Goal: Check status: Check status

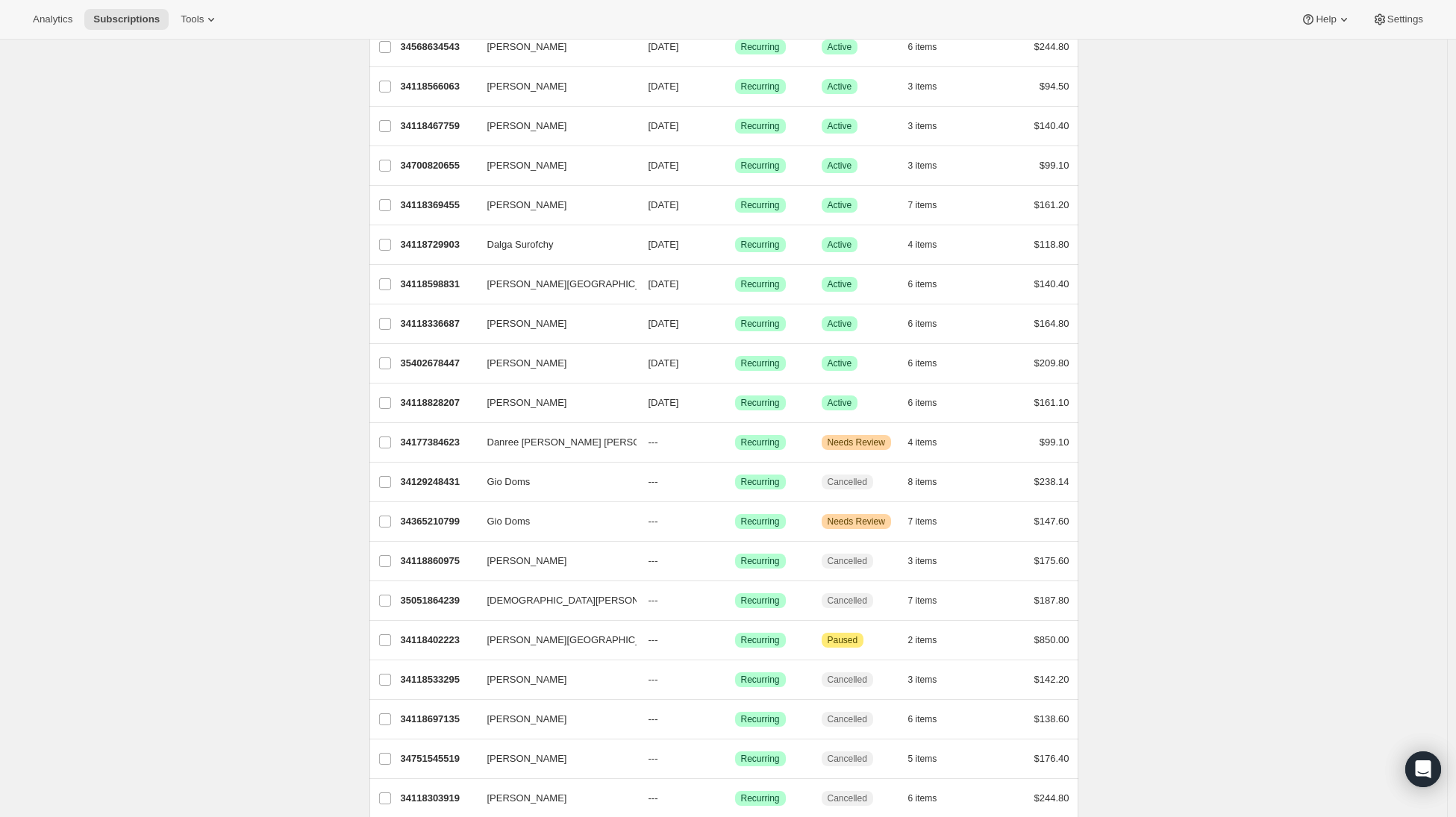
scroll to position [433, 0]
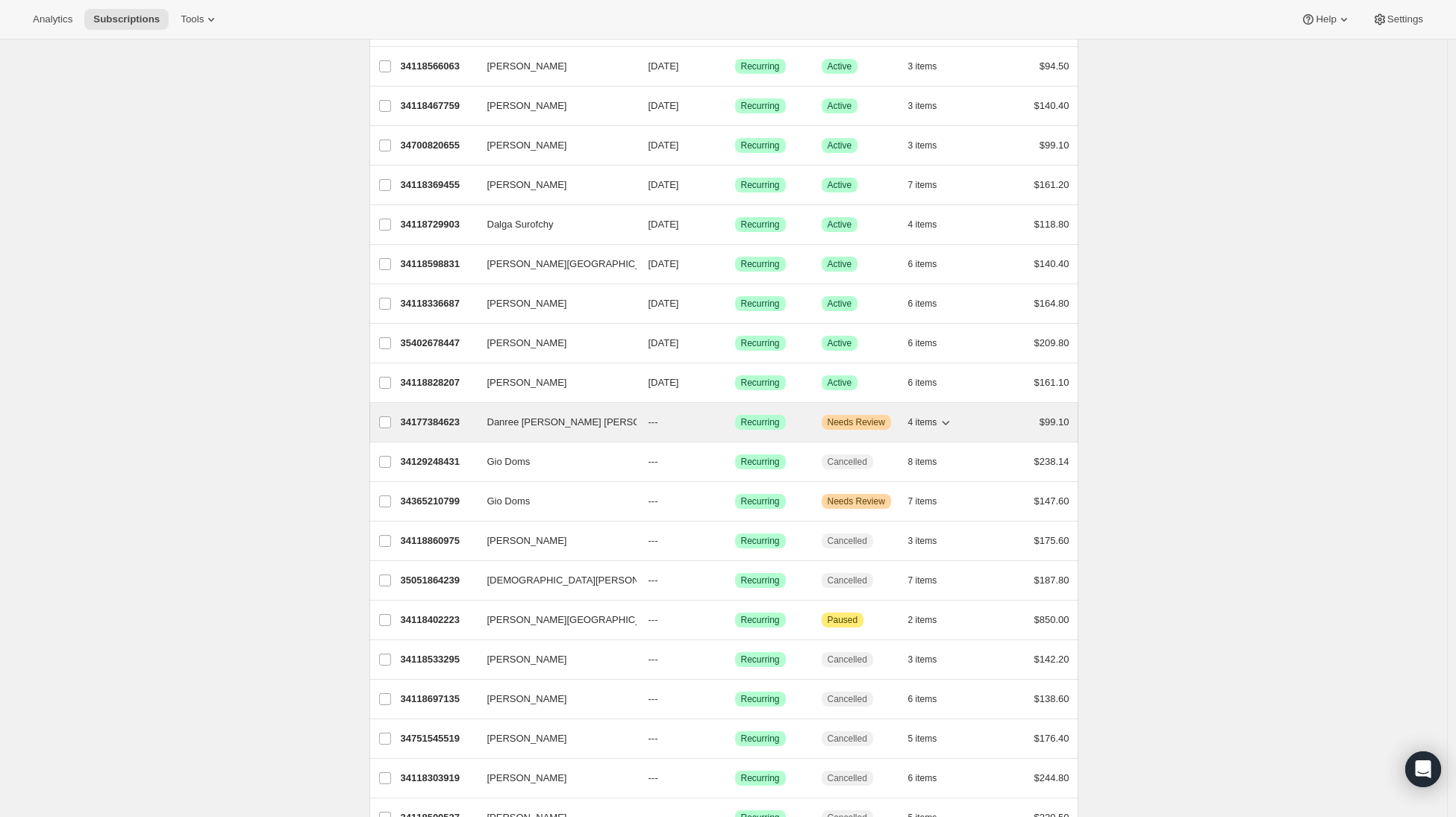
click at [451, 422] on p "34177384623" at bounding box center [438, 422] width 74 height 15
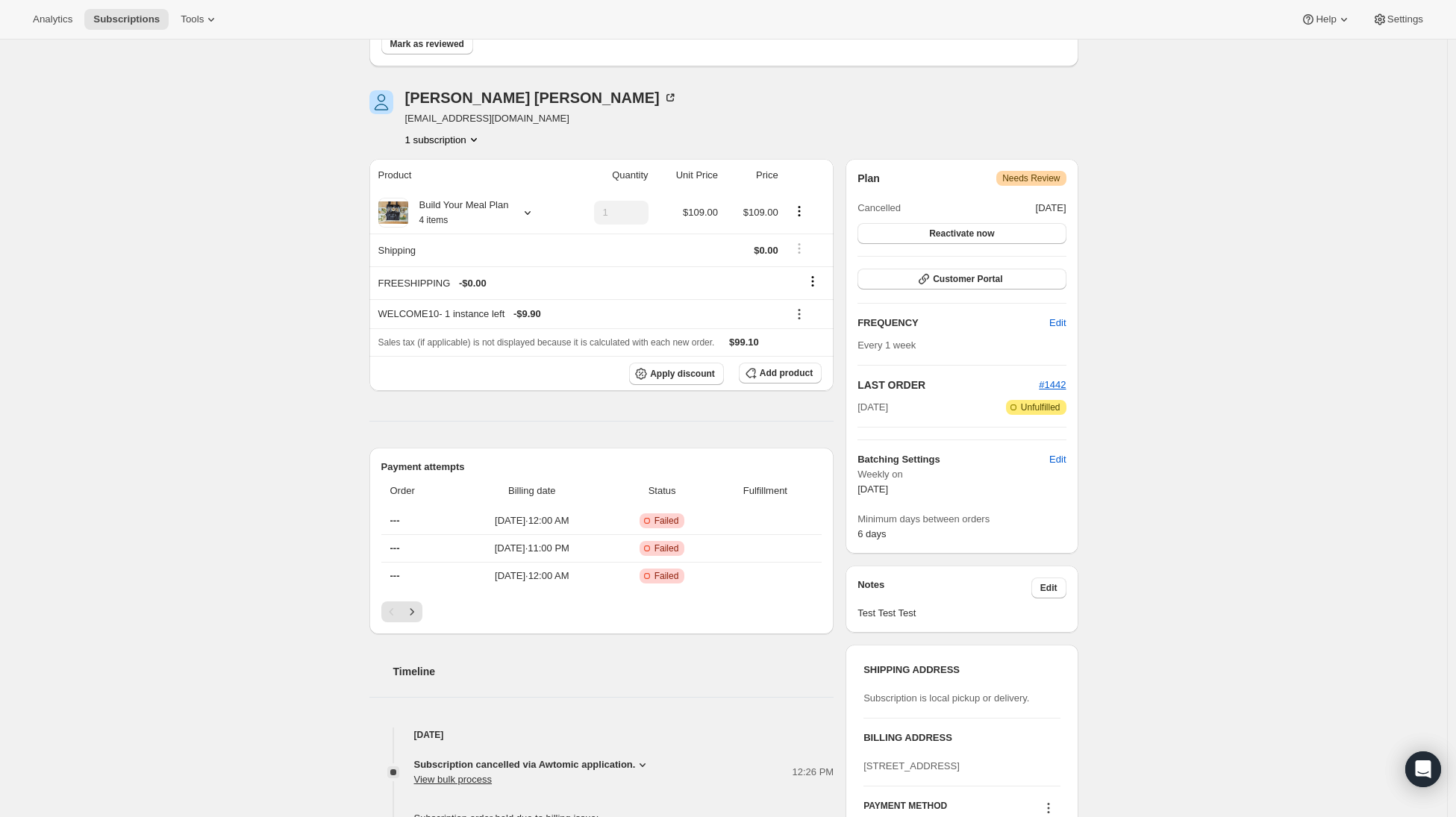
scroll to position [352, 0]
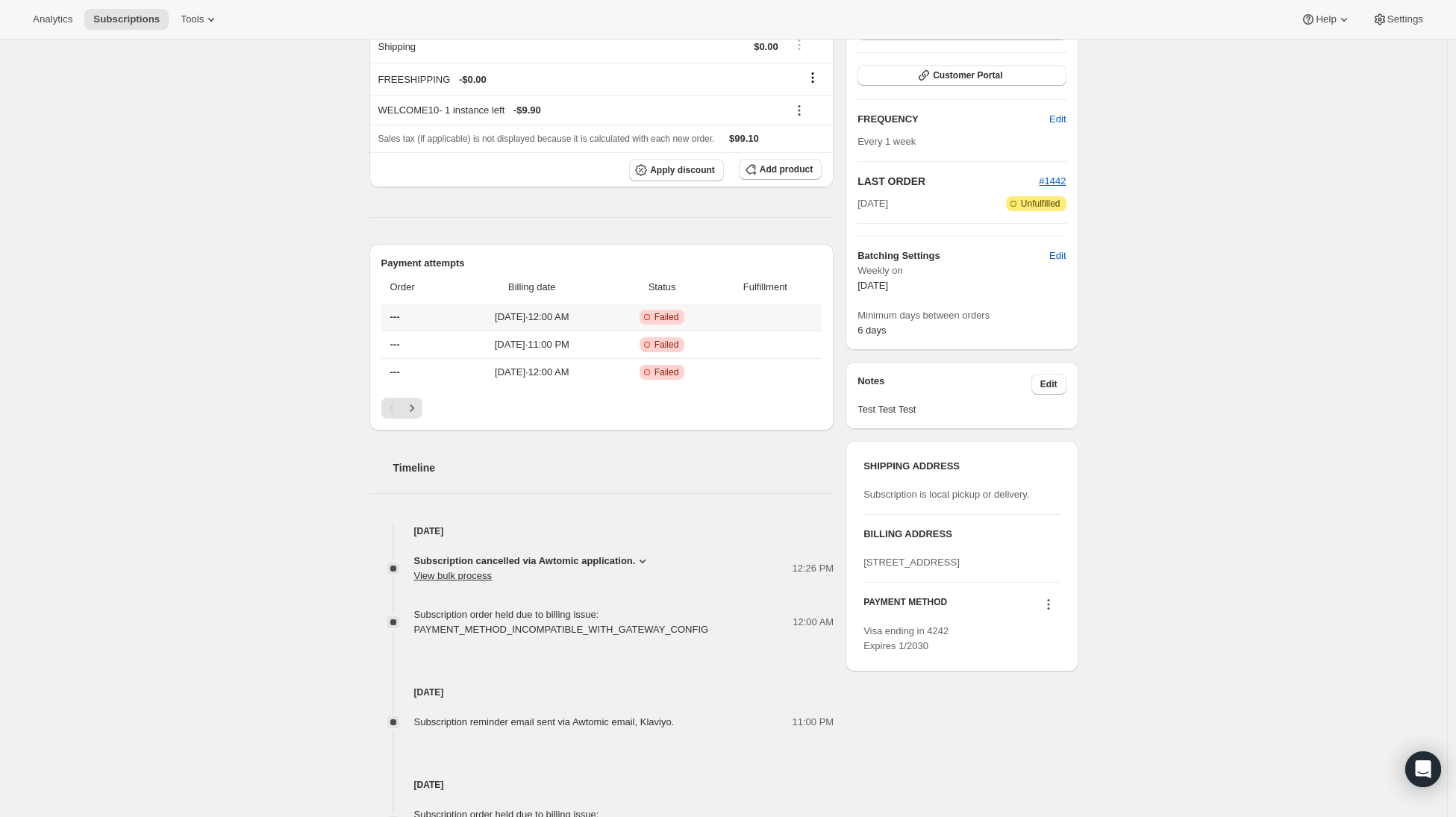
click at [731, 317] on td at bounding box center [768, 317] width 109 height 27
click at [535, 316] on span "[DATE] · 12:00 AM" at bounding box center [532, 317] width 150 height 15
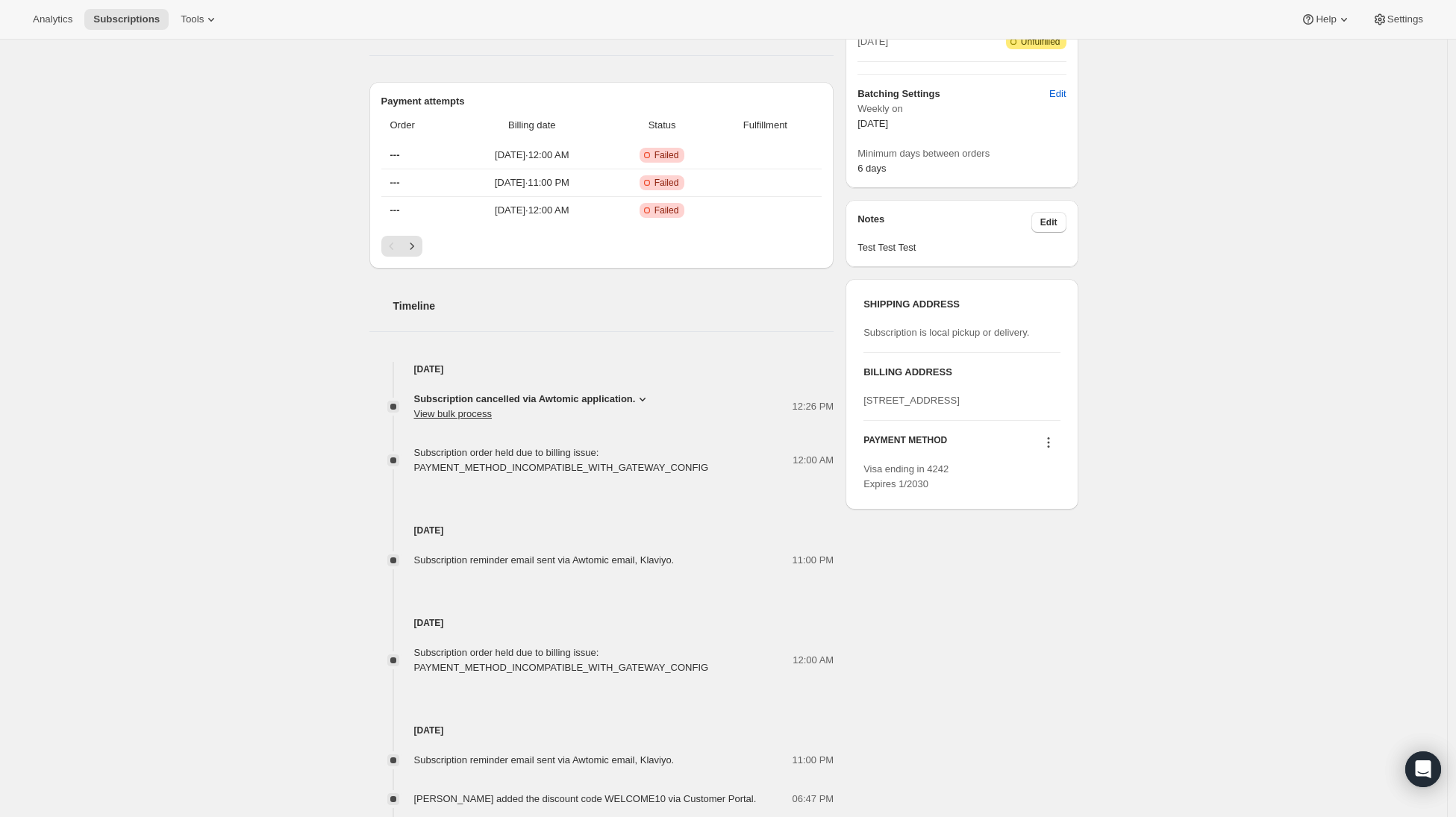
scroll to position [787, 0]
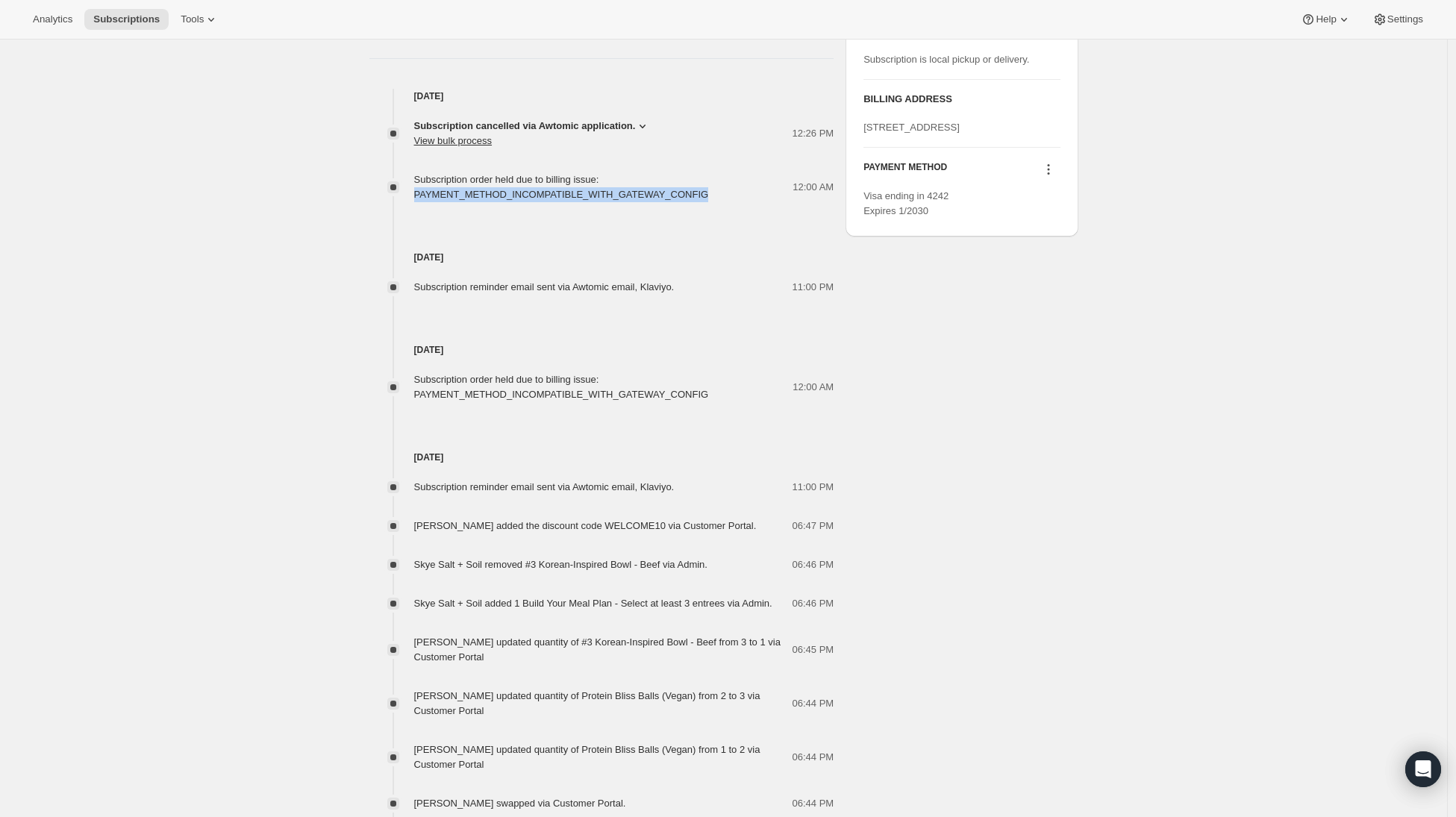
drag, startPoint x: 414, startPoint y: 191, endPoint x: 706, endPoint y: 193, distance: 292.0
click at [706, 193] on div "Subscription order held due to billing issue: PAYMENT_METHOD_INCOMPATIBLE_WITH_…" at bounding box center [602, 188] width 465 height 30
copy span "PAYMENT_METHOD_INCOMPATIBLE_WITH_GATEWAY_CONFIG"
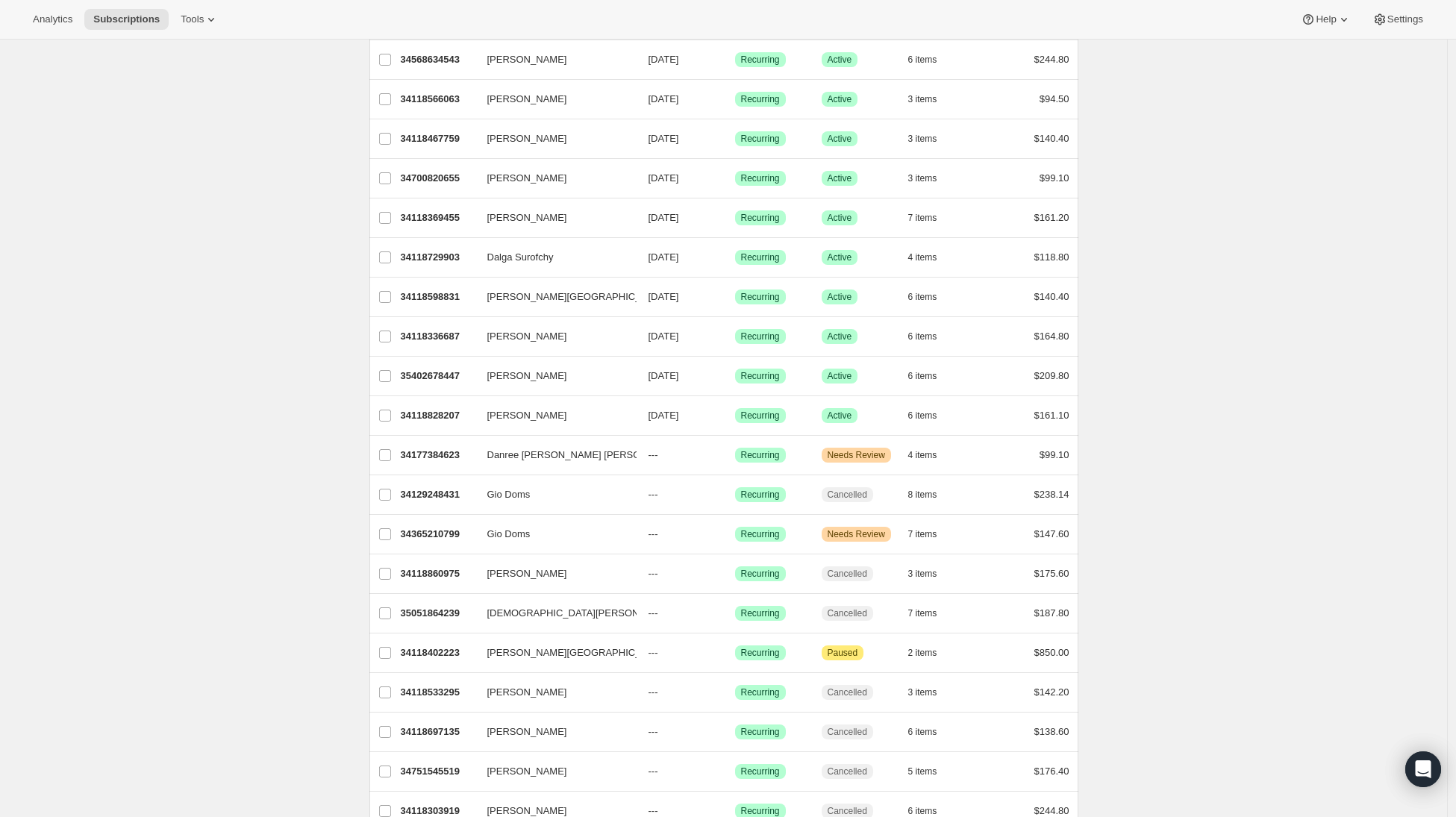
scroll to position [522, 0]
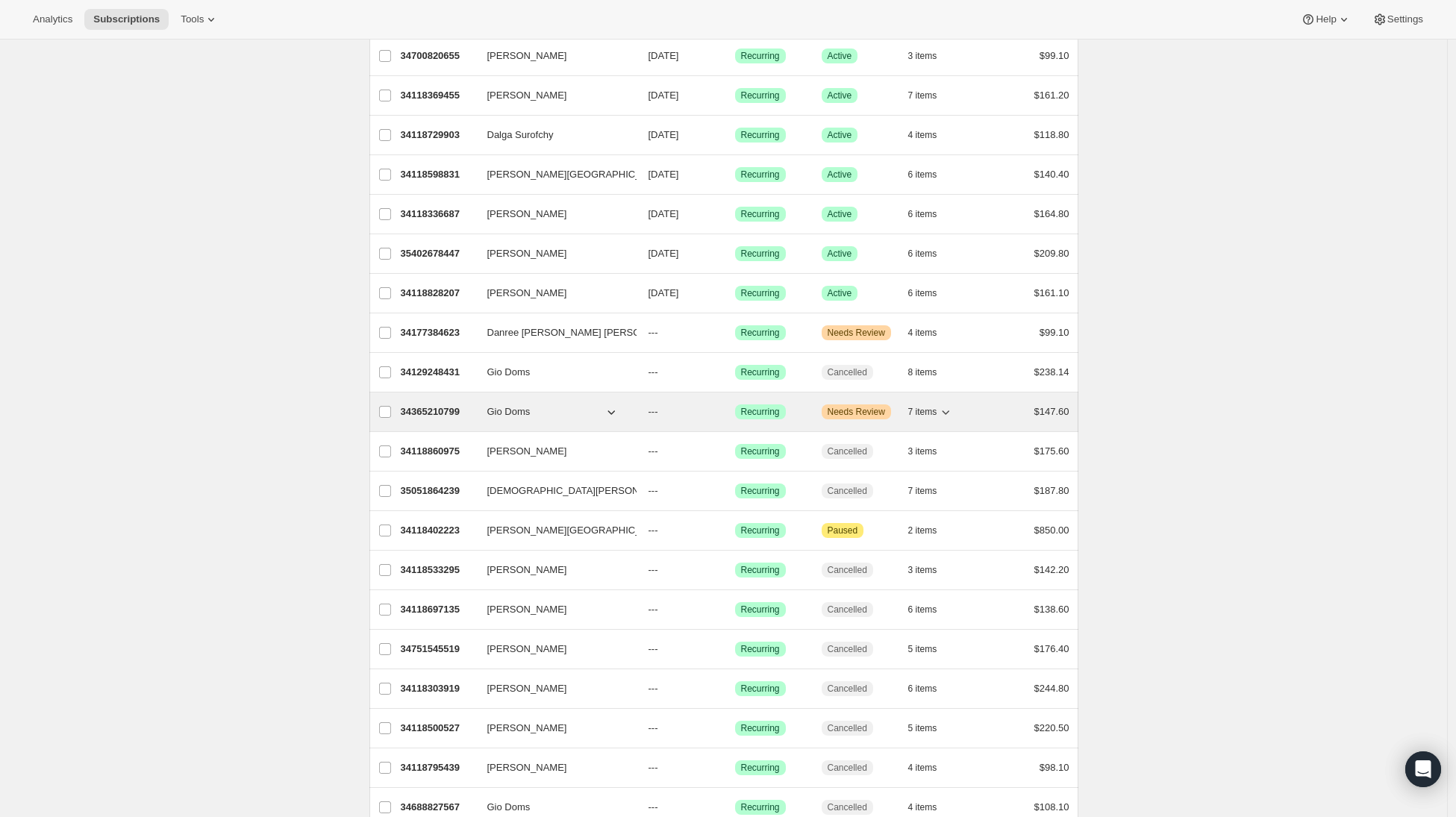
click at [450, 410] on p "34365210799" at bounding box center [438, 412] width 74 height 15
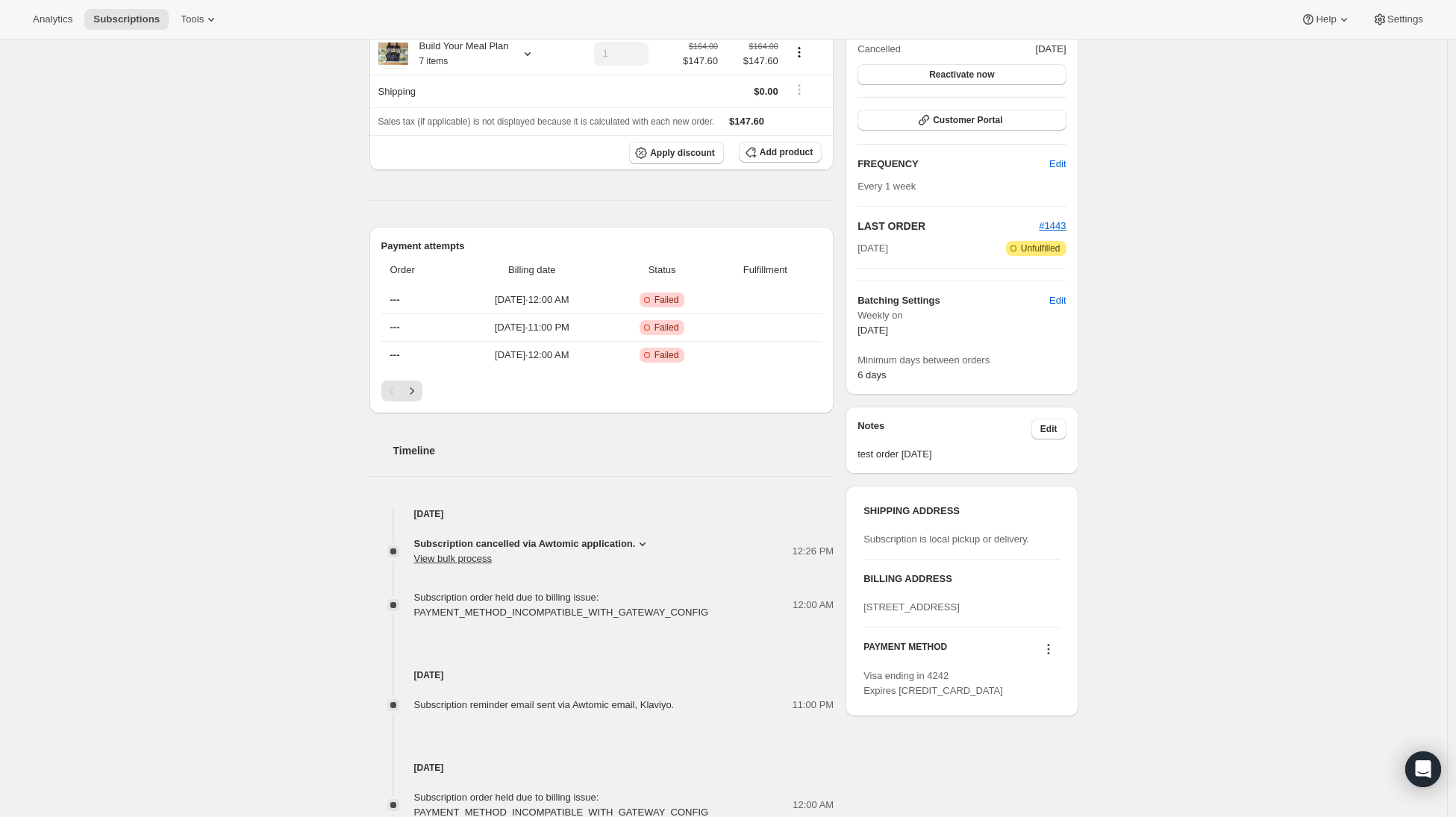
scroll to position [443, 0]
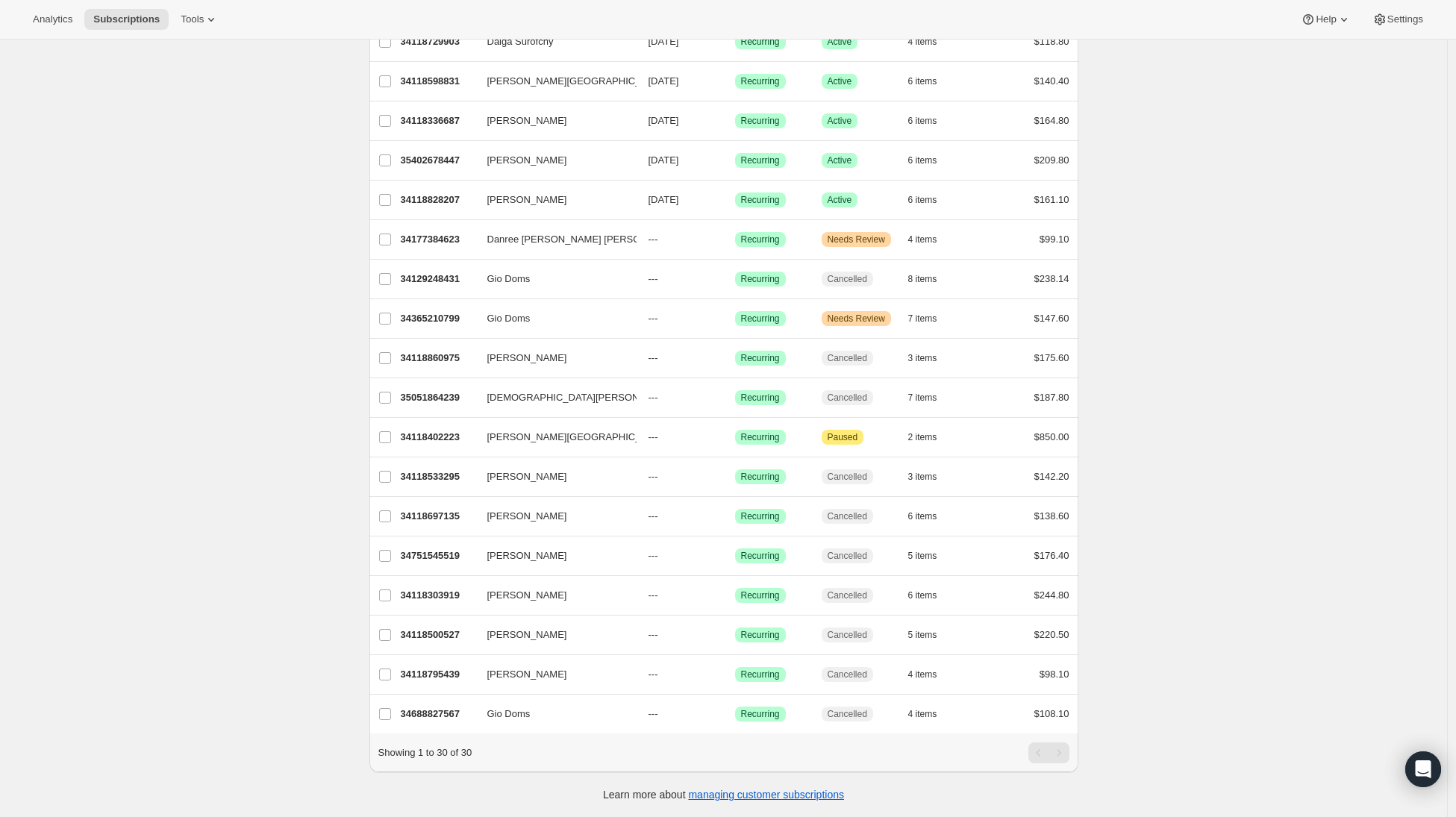
scroll to position [627, 0]
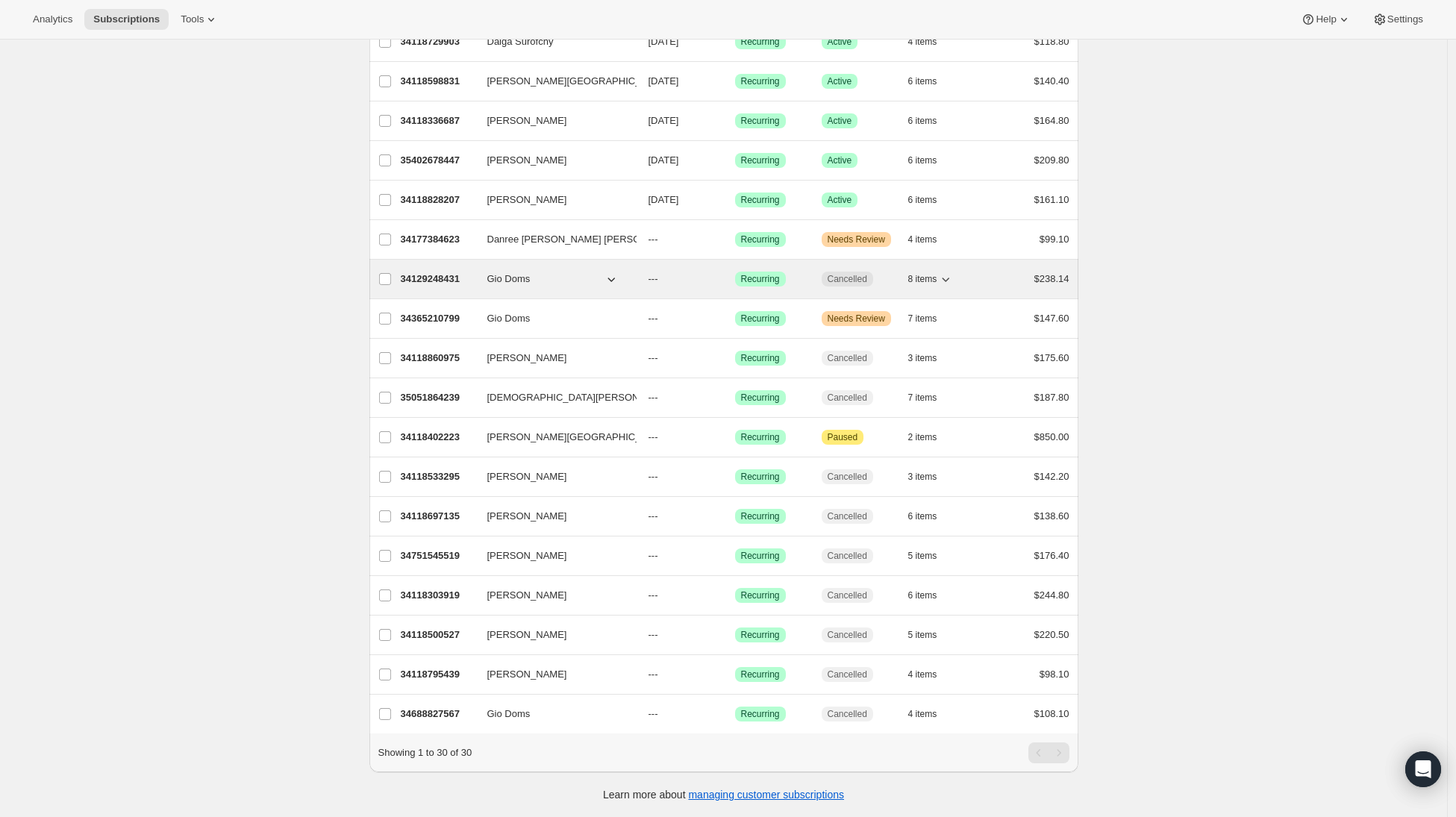
click at [424, 272] on p "34129248431" at bounding box center [438, 279] width 74 height 15
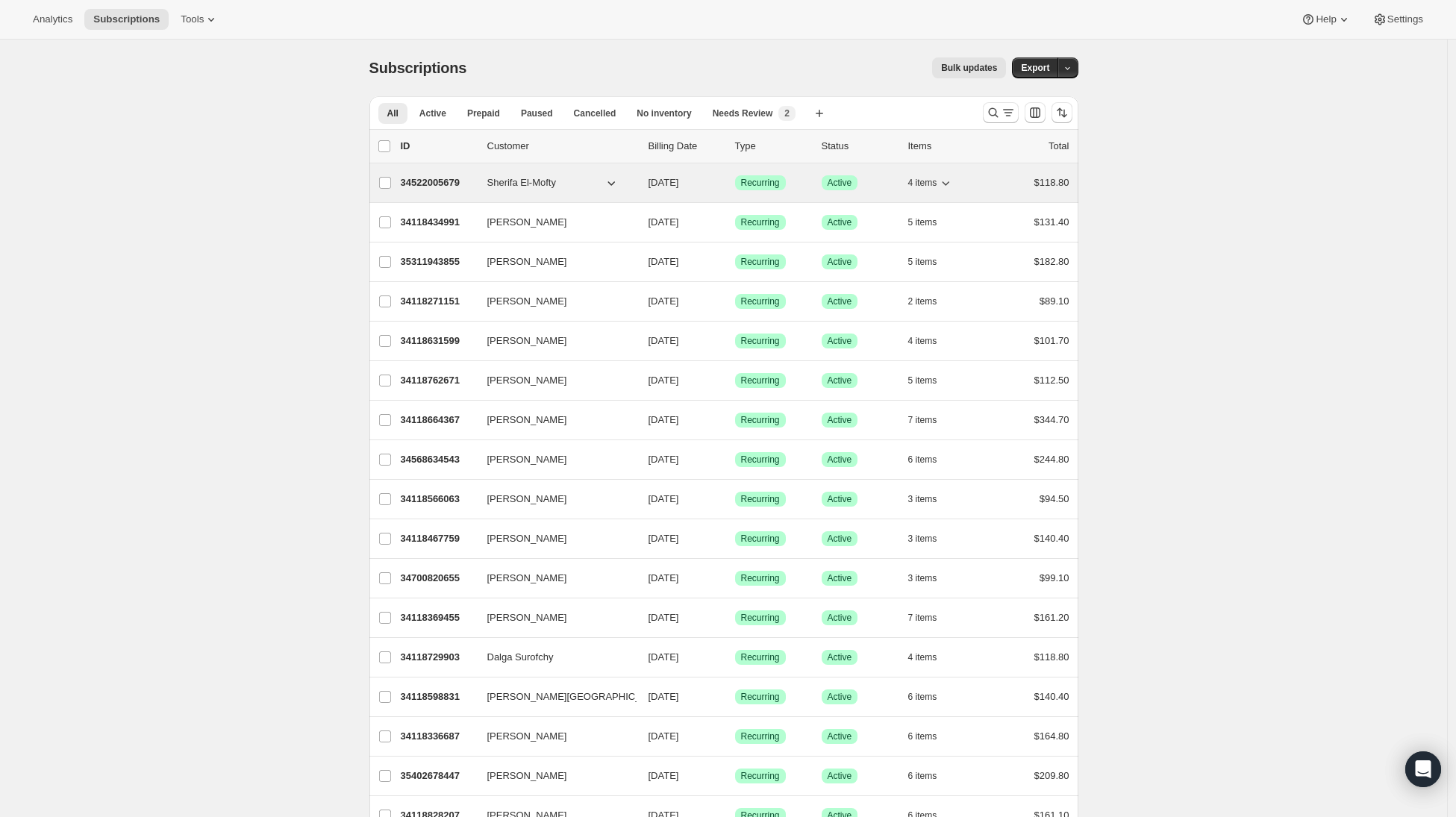
click at [443, 185] on p "34522005679" at bounding box center [438, 183] width 74 height 15
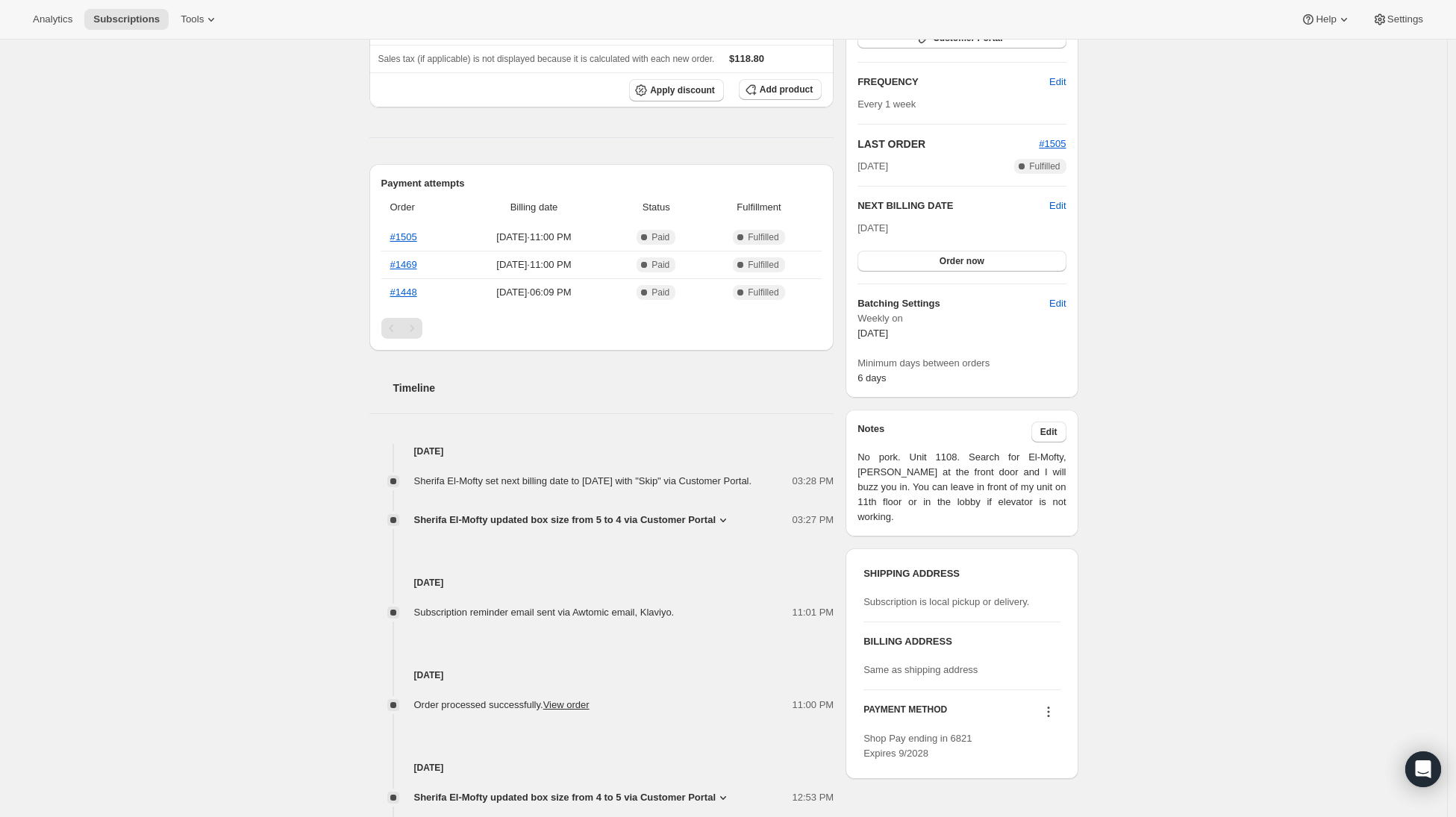
scroll to position [426, 0]
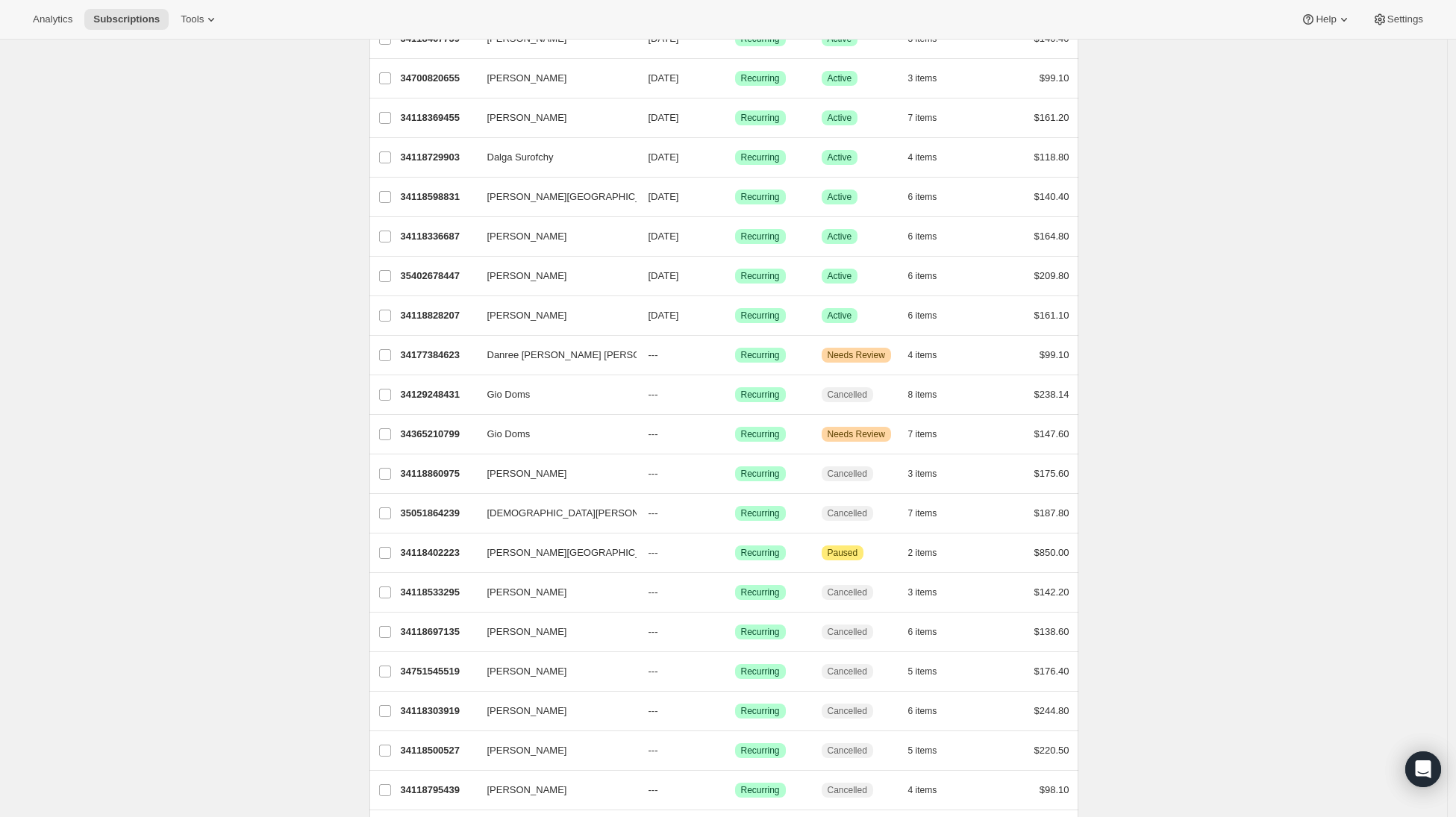
scroll to position [627, 0]
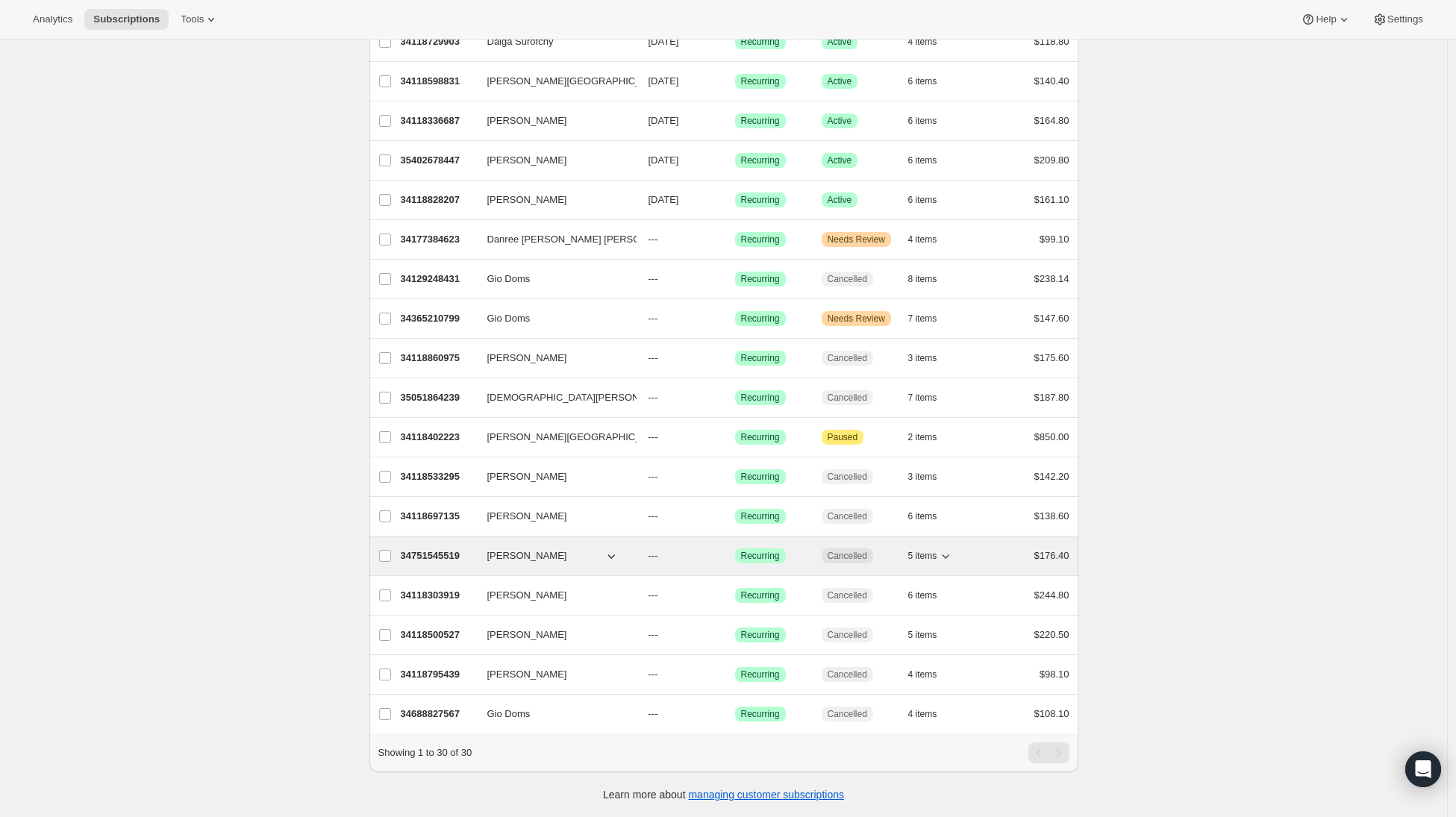
click at [599, 544] on button "[PERSON_NAME]" at bounding box center [553, 556] width 150 height 24
click at [462, 549] on p "34751545519" at bounding box center [438, 556] width 74 height 15
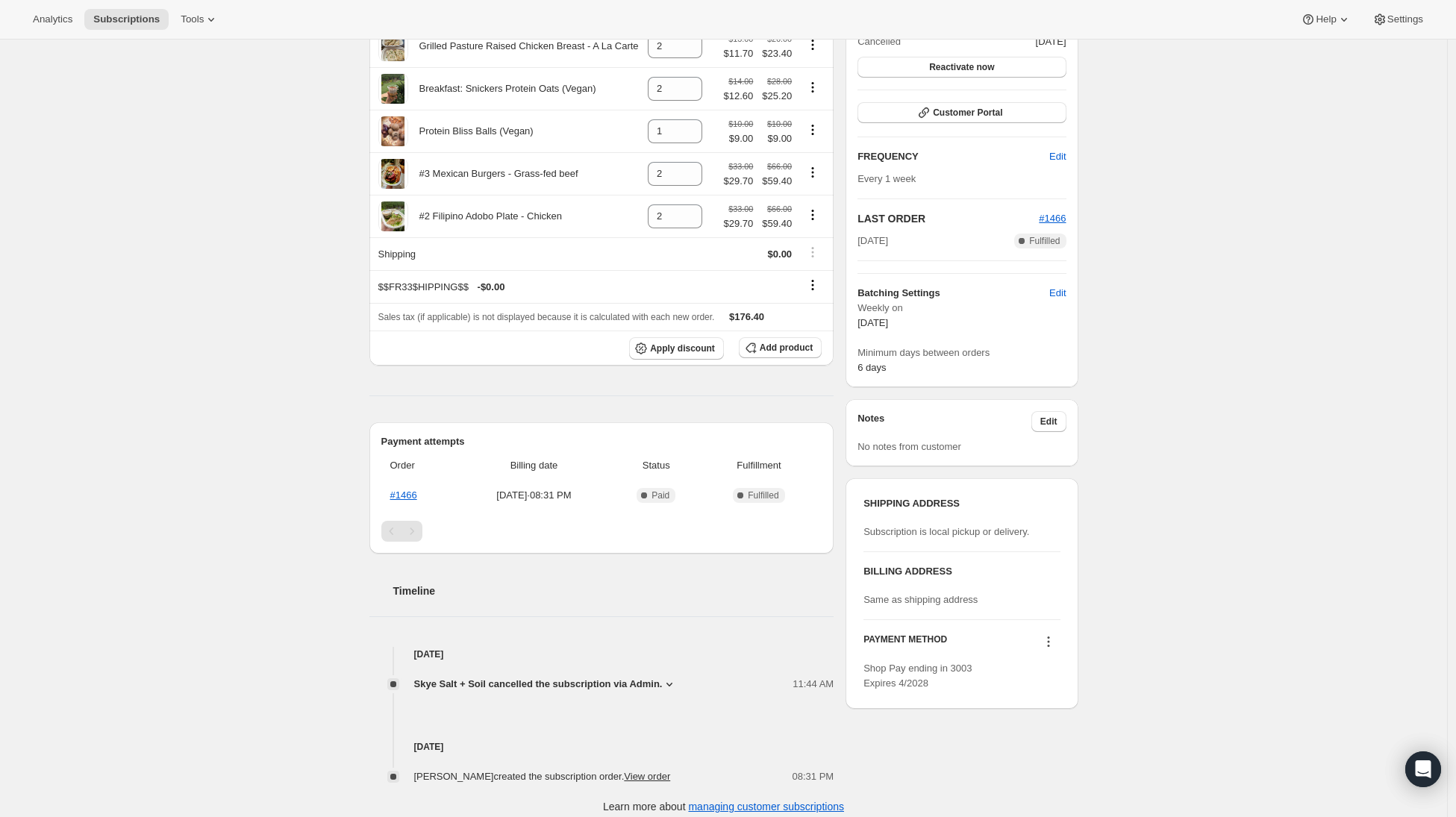
scroll to position [199, 0]
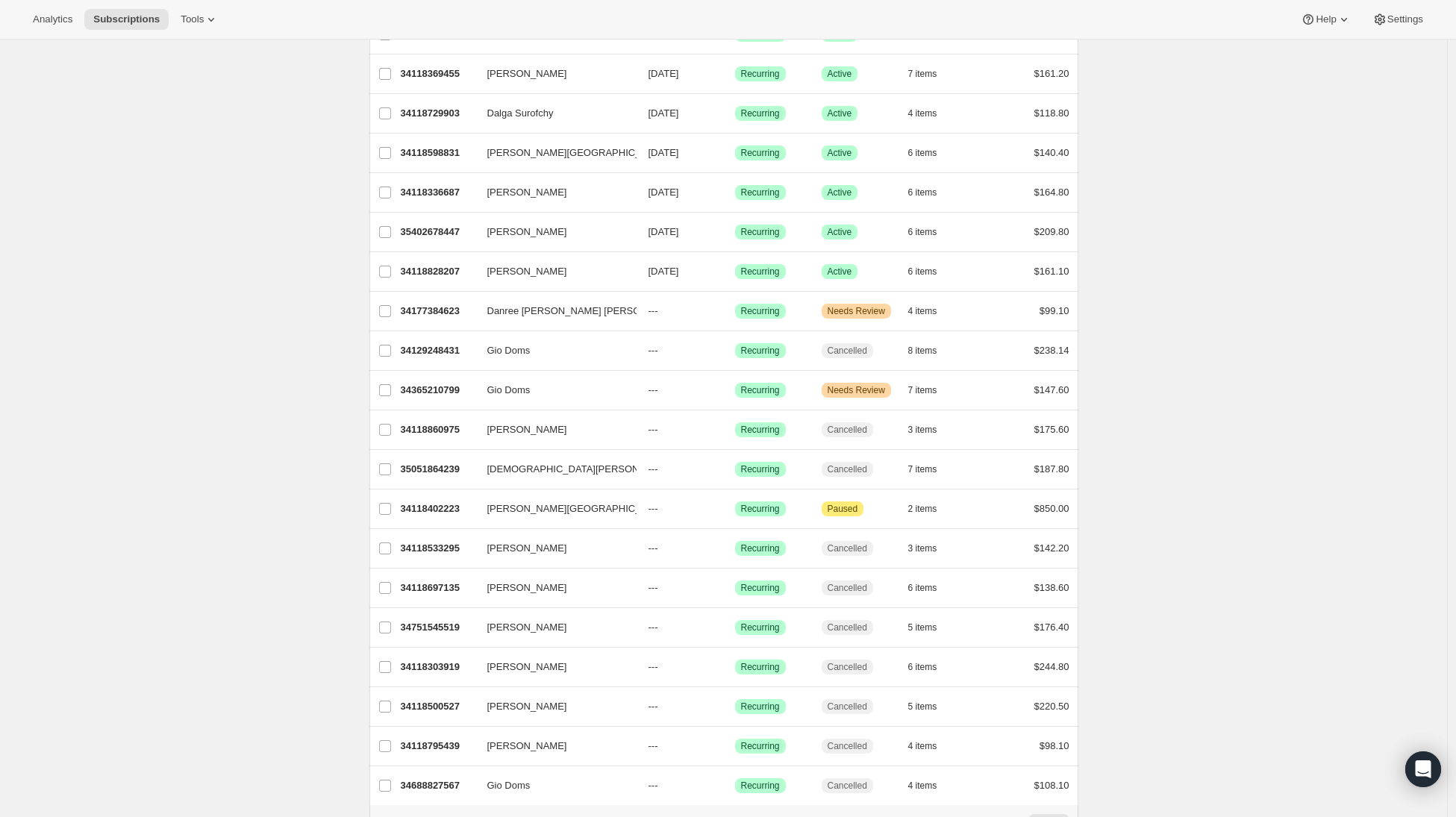
scroll to position [627, 0]
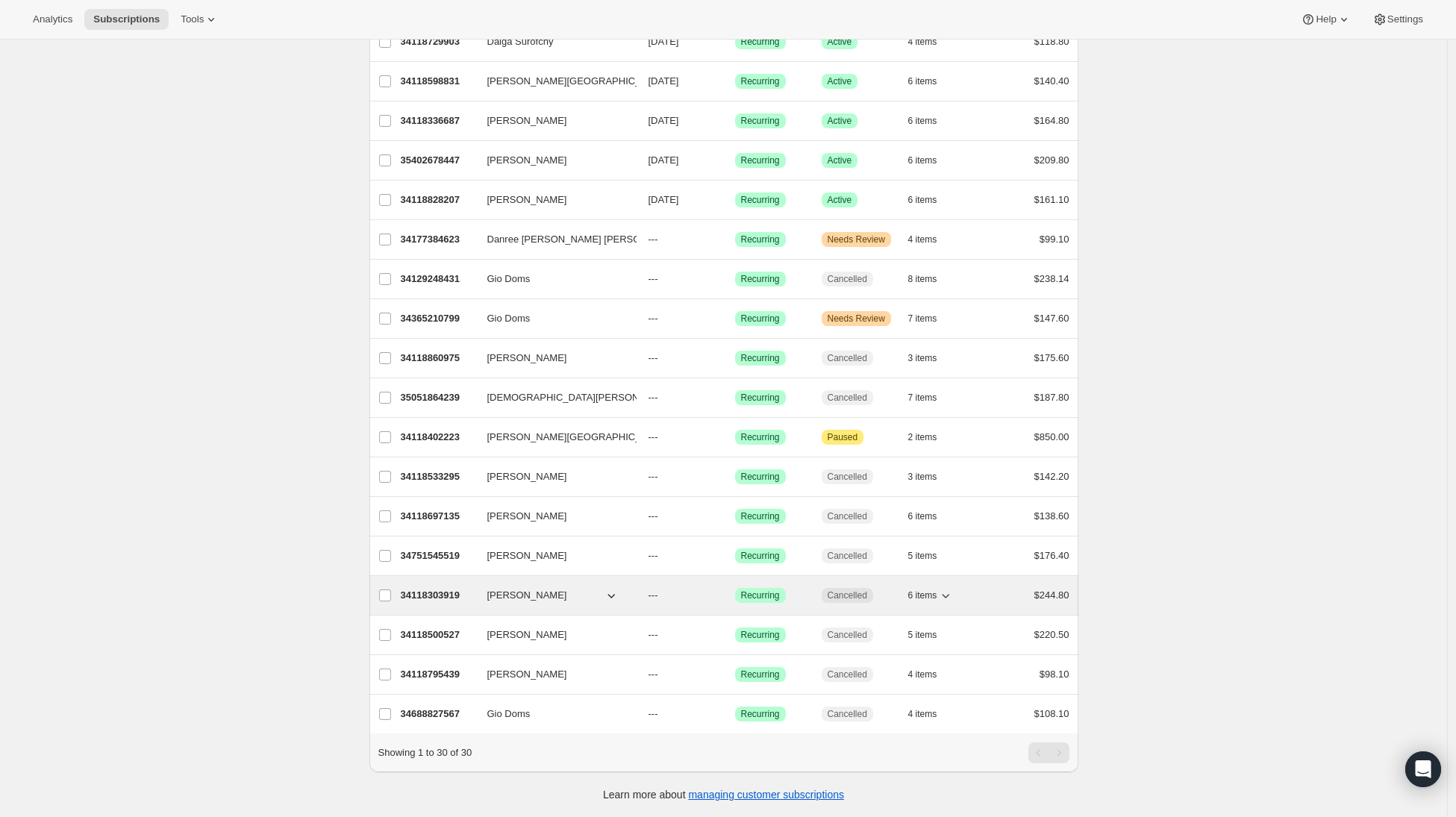
click at [429, 589] on p "34118303919" at bounding box center [438, 595] width 74 height 15
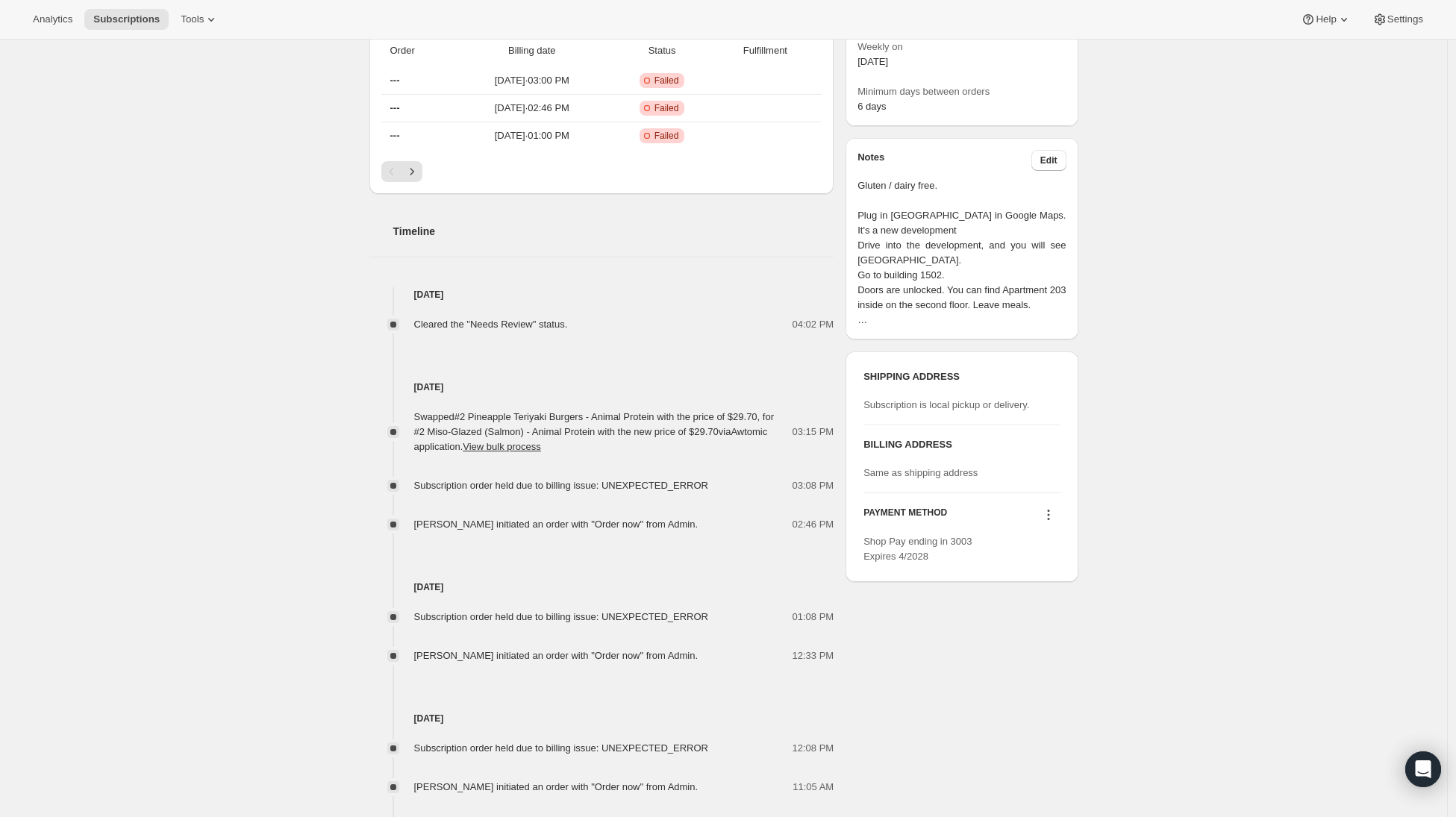
scroll to position [416, 0]
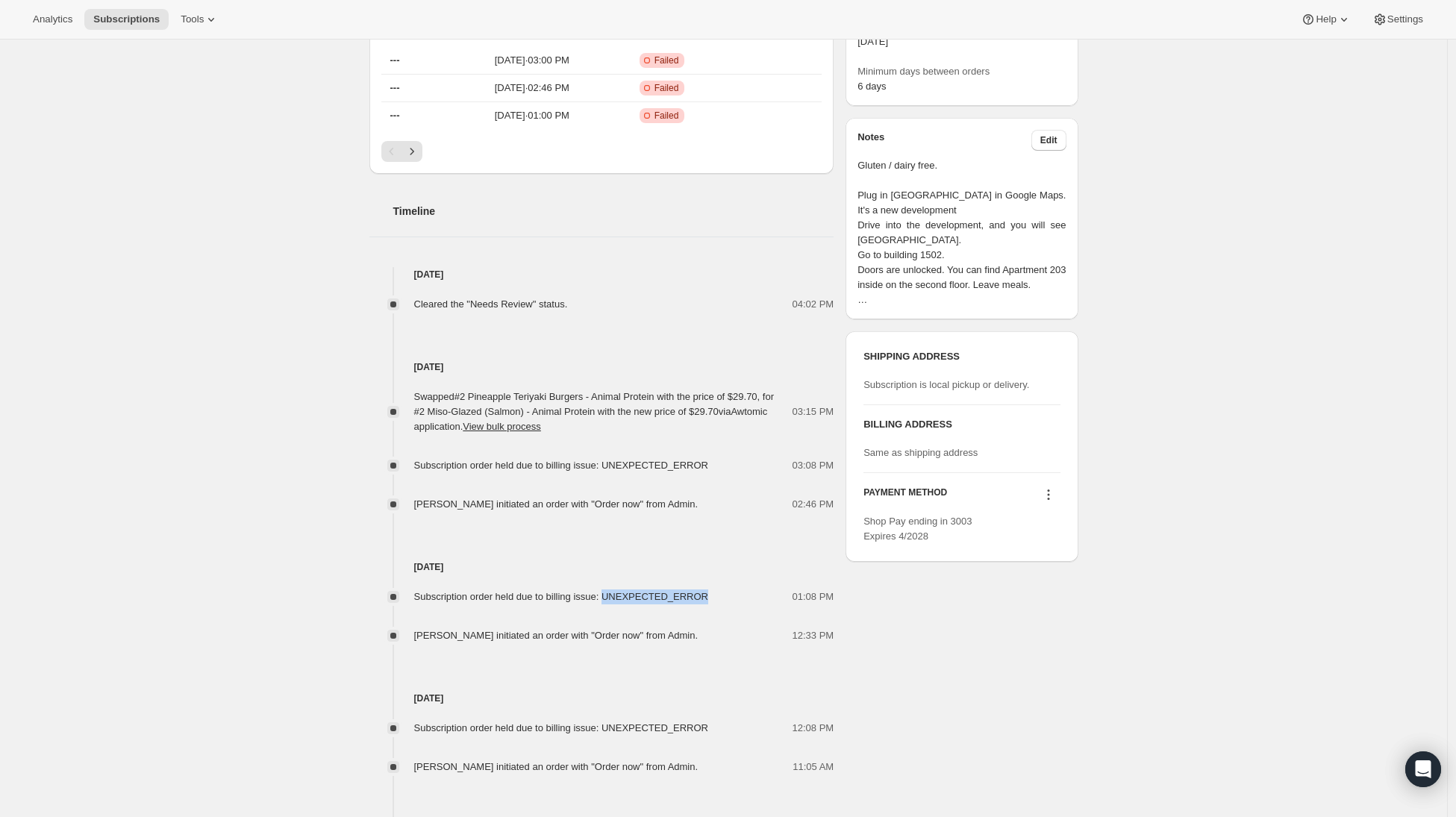
drag, startPoint x: 716, startPoint y: 600, endPoint x: 620, endPoint y: 603, distance: 96.0
click at [620, 603] on div "Subscription order held due to billing issue: UNEXPECTED_ERROR" at bounding box center [566, 597] width 304 height 15
copy span "UNEXPECTED_ERROR"
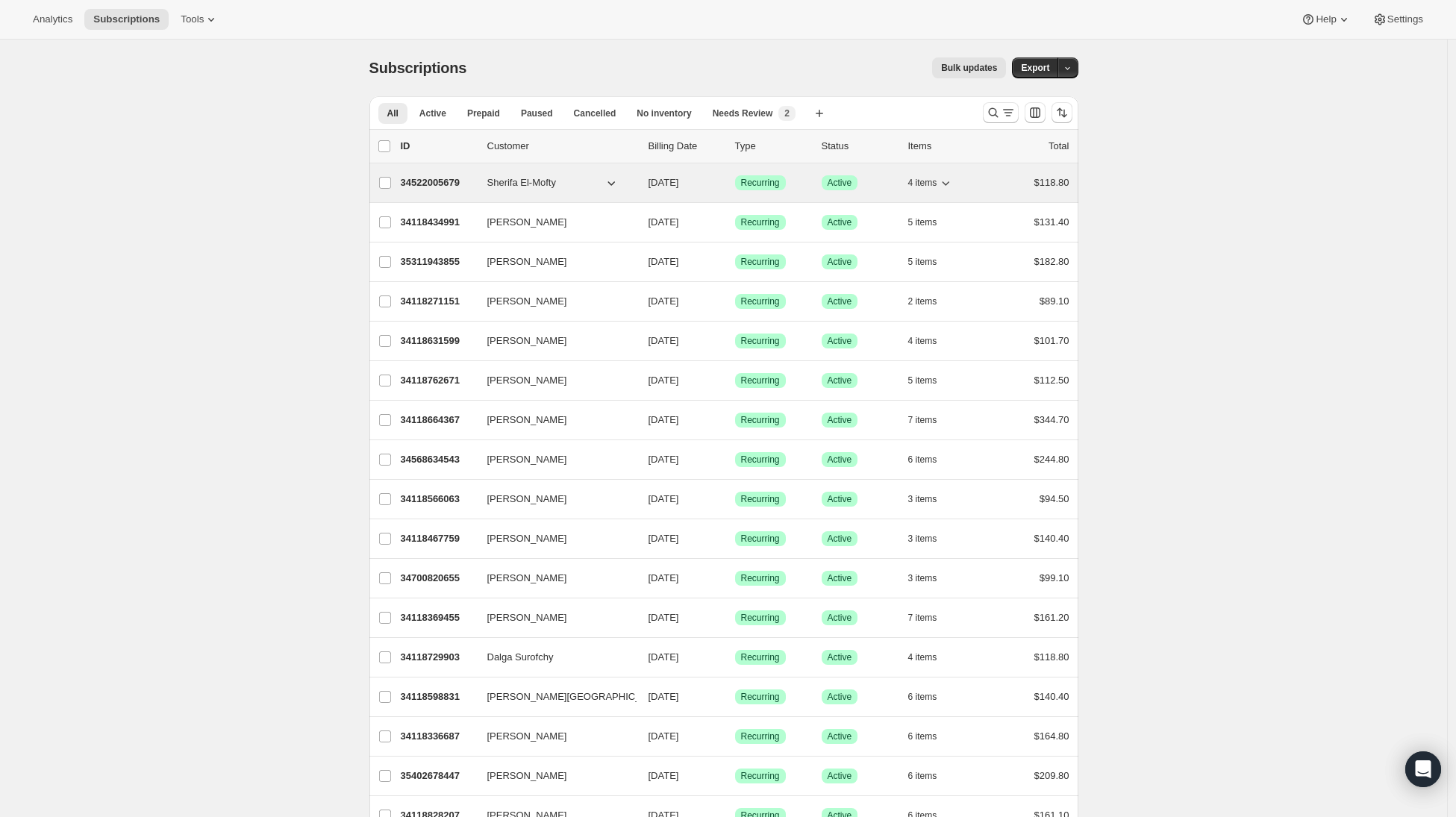
click at [439, 181] on p "34522005679" at bounding box center [438, 183] width 74 height 15
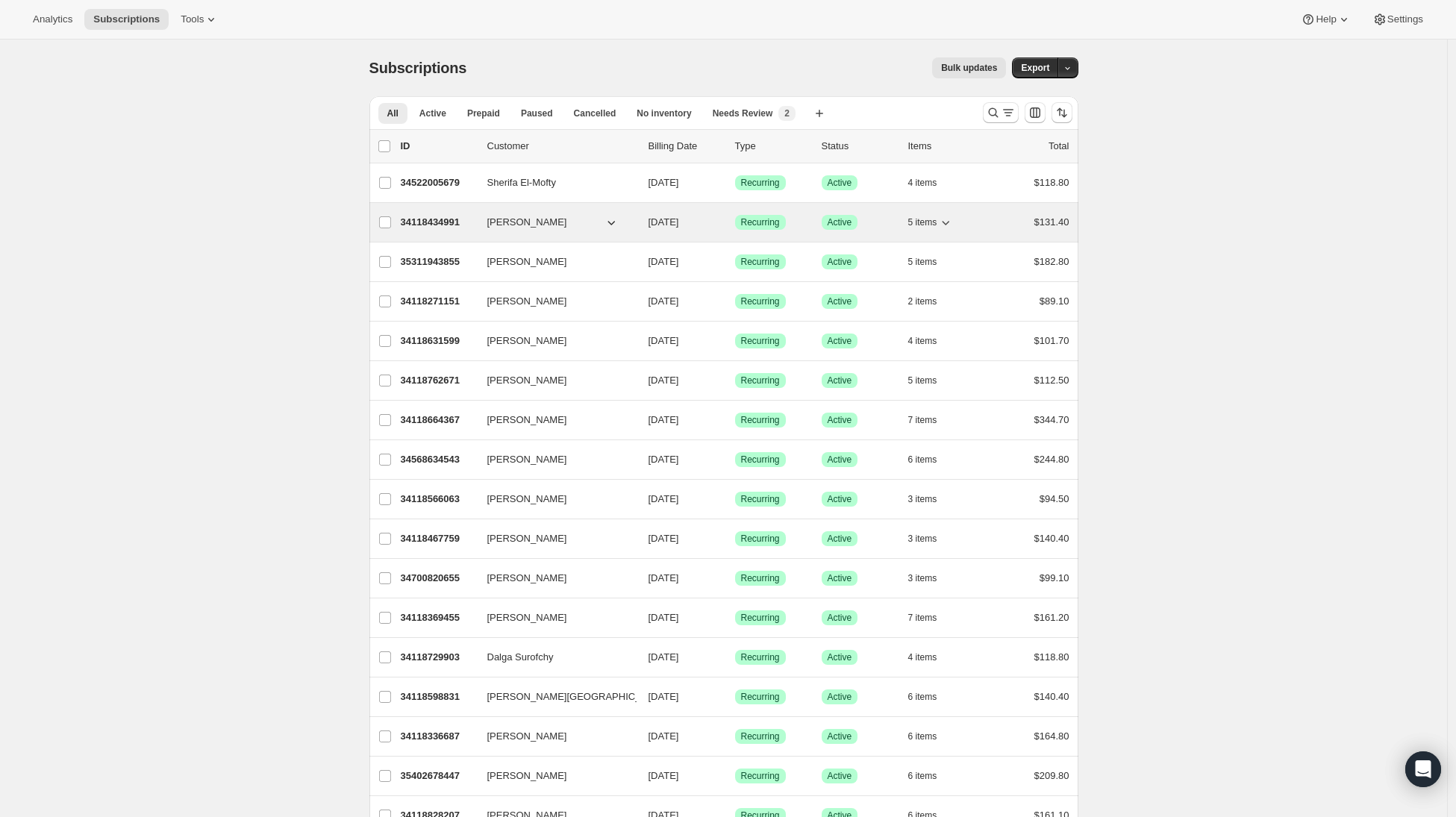
click at [428, 216] on p "34118434991" at bounding box center [438, 222] width 74 height 15
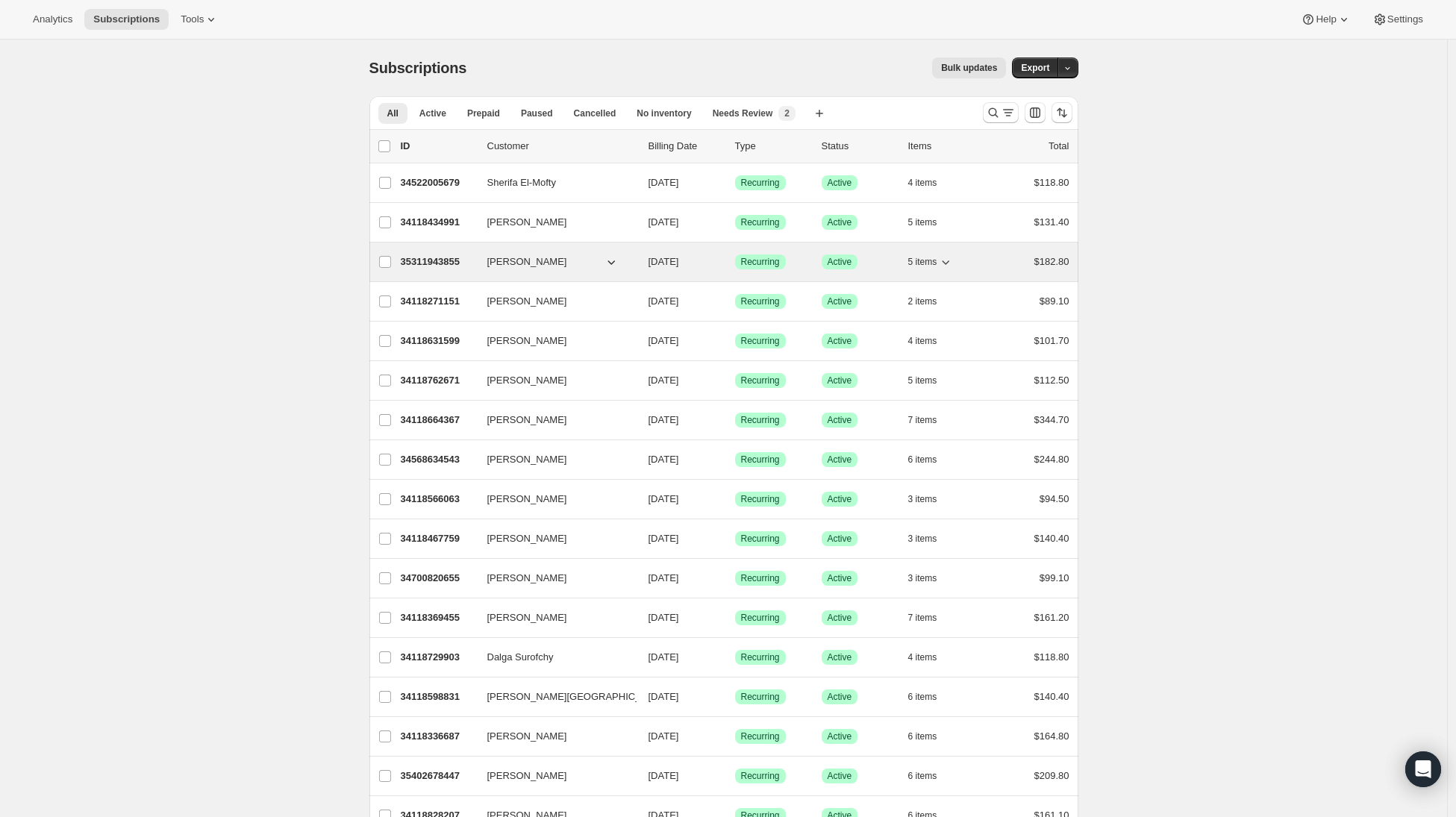
click at [435, 264] on p "35311943855" at bounding box center [438, 261] width 74 height 15
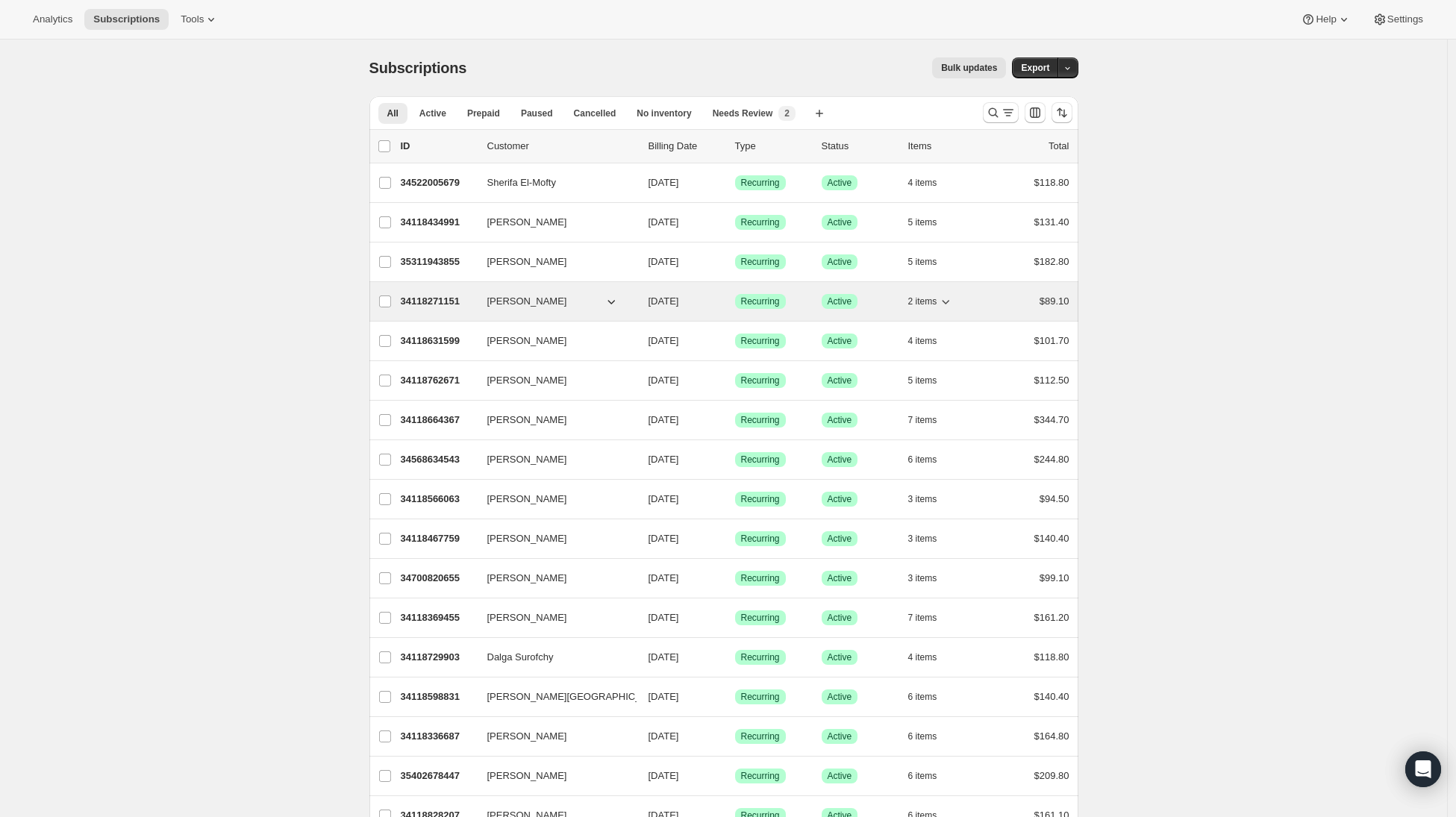
click at [429, 304] on p "34118271151" at bounding box center [438, 301] width 74 height 15
click at [438, 305] on p "34118271151" at bounding box center [438, 301] width 74 height 15
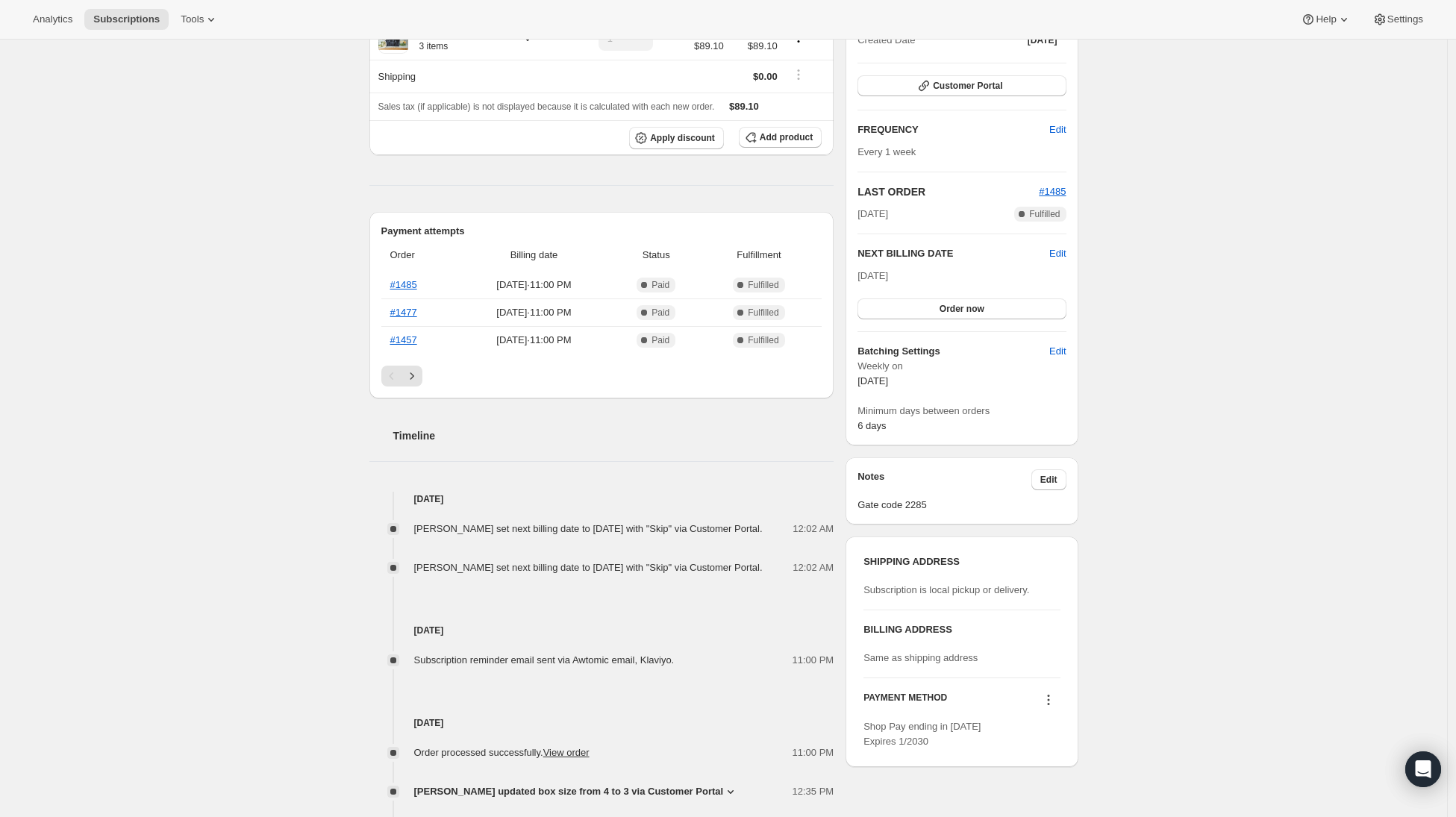
scroll to position [196, 0]
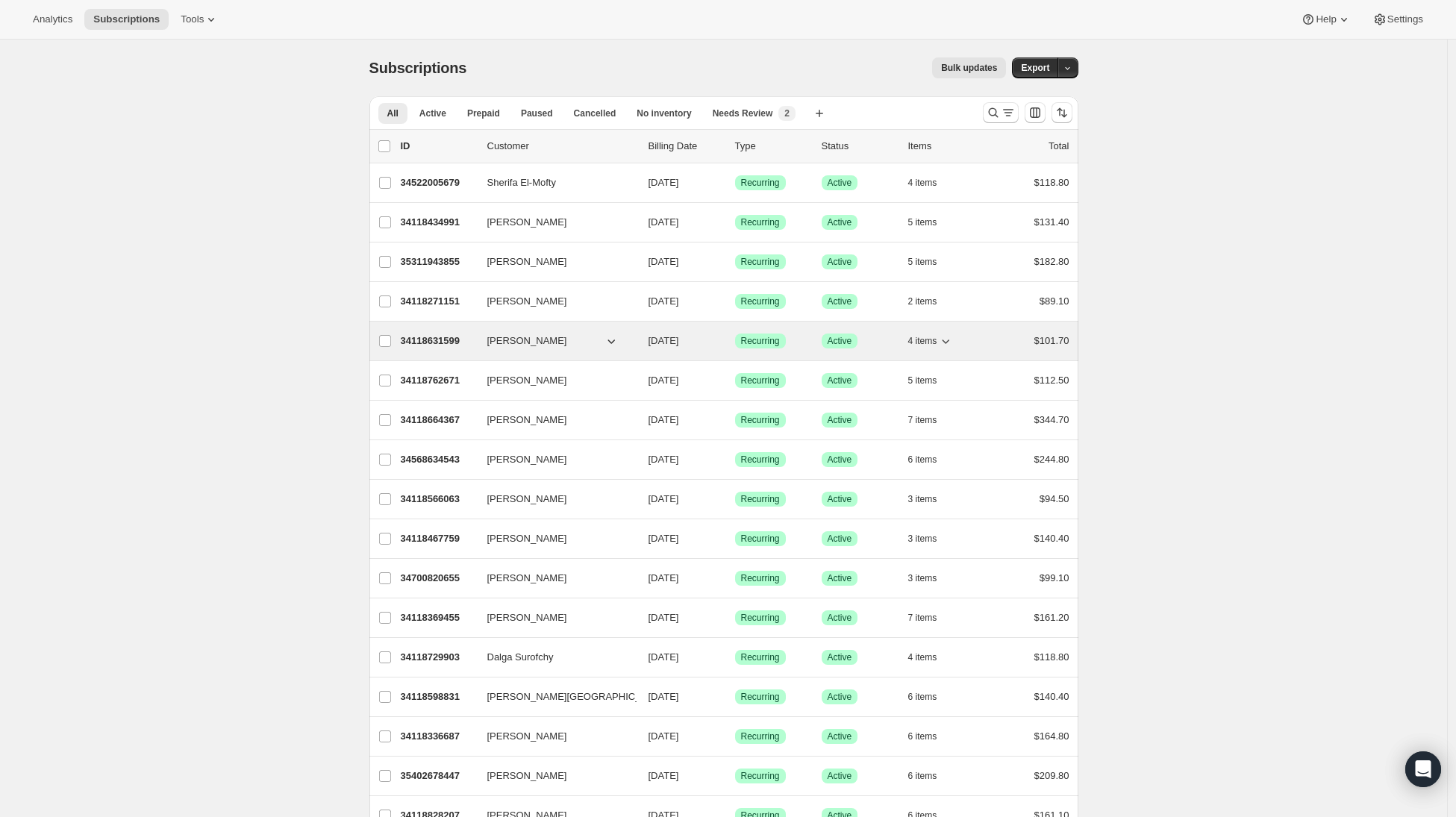
click at [515, 345] on span "[PERSON_NAME]" at bounding box center [527, 340] width 80 height 15
click at [454, 341] on p "34118631599" at bounding box center [438, 340] width 74 height 15
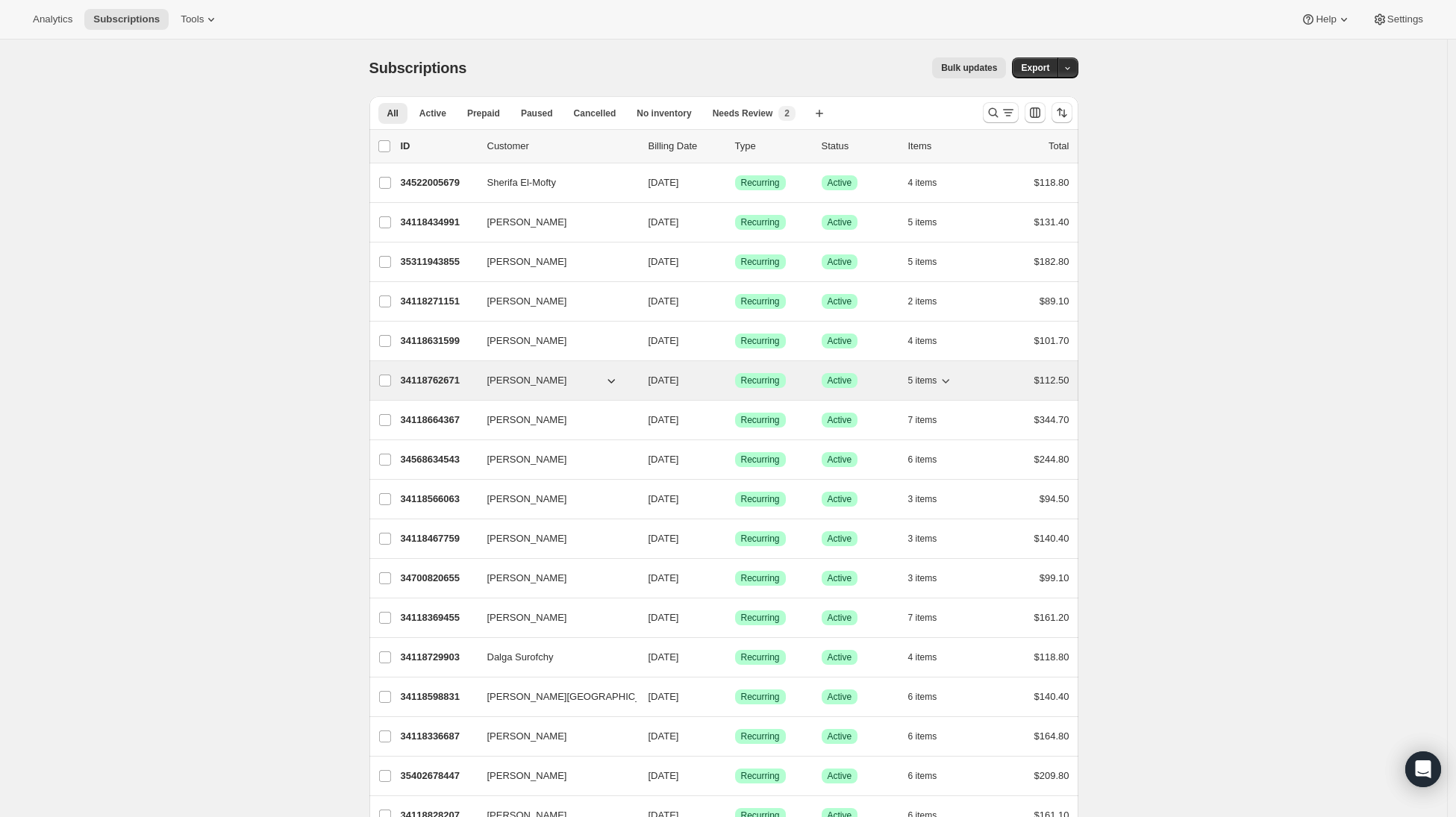
click at [429, 383] on p "34118762671" at bounding box center [438, 380] width 74 height 15
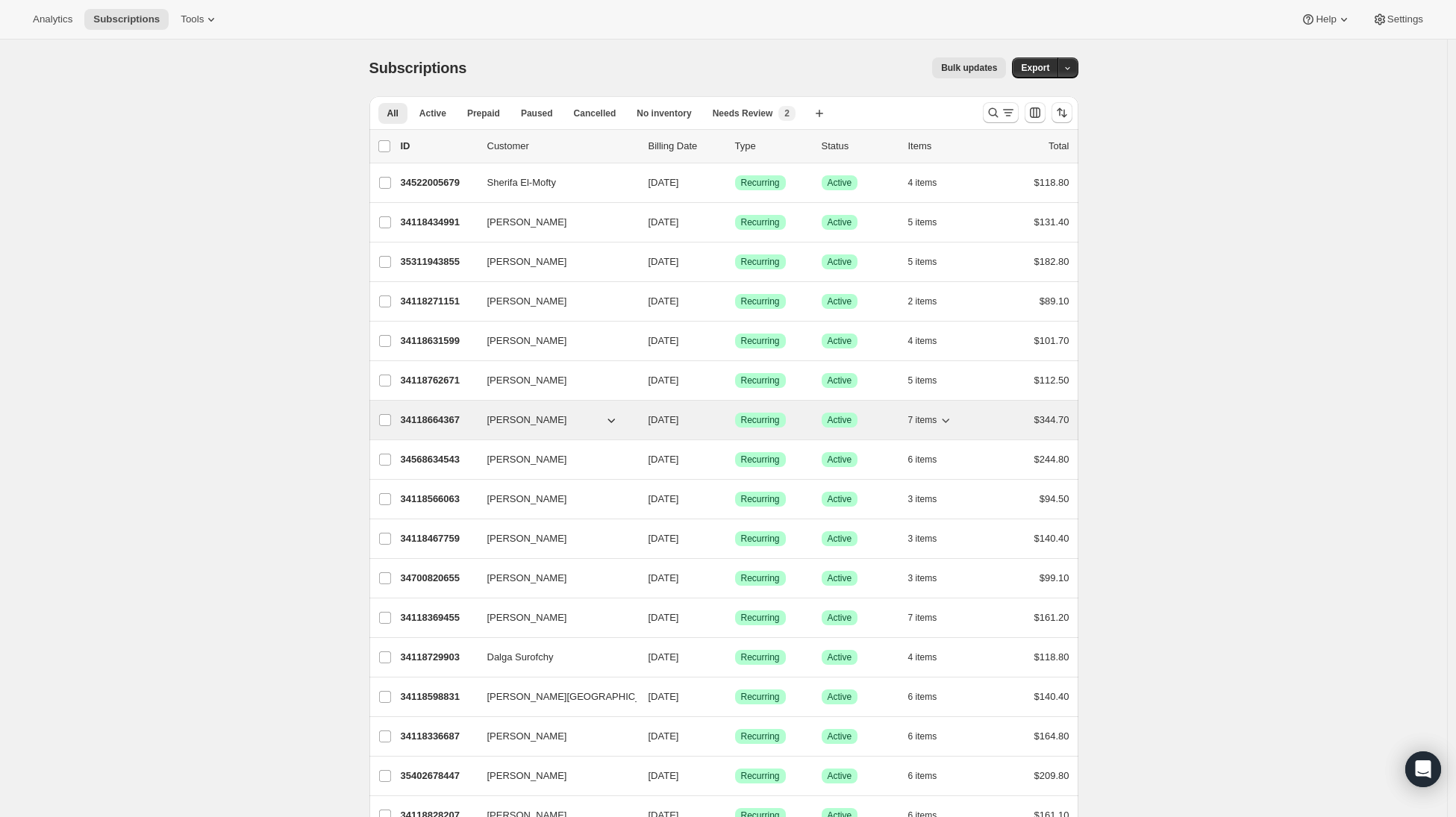
click at [439, 425] on p "34118664367" at bounding box center [438, 420] width 74 height 15
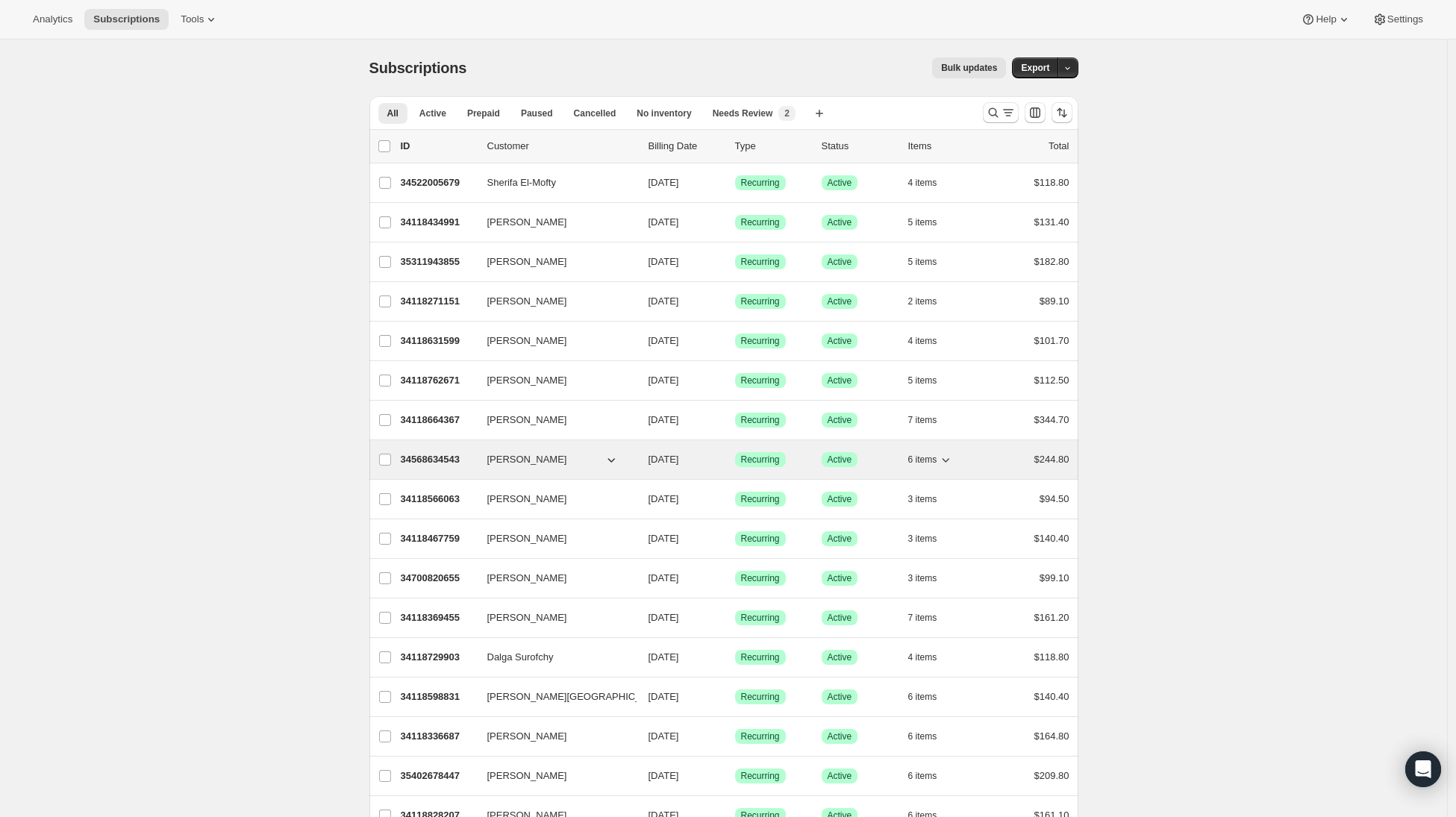
click at [424, 458] on p "34568634543" at bounding box center [438, 459] width 74 height 15
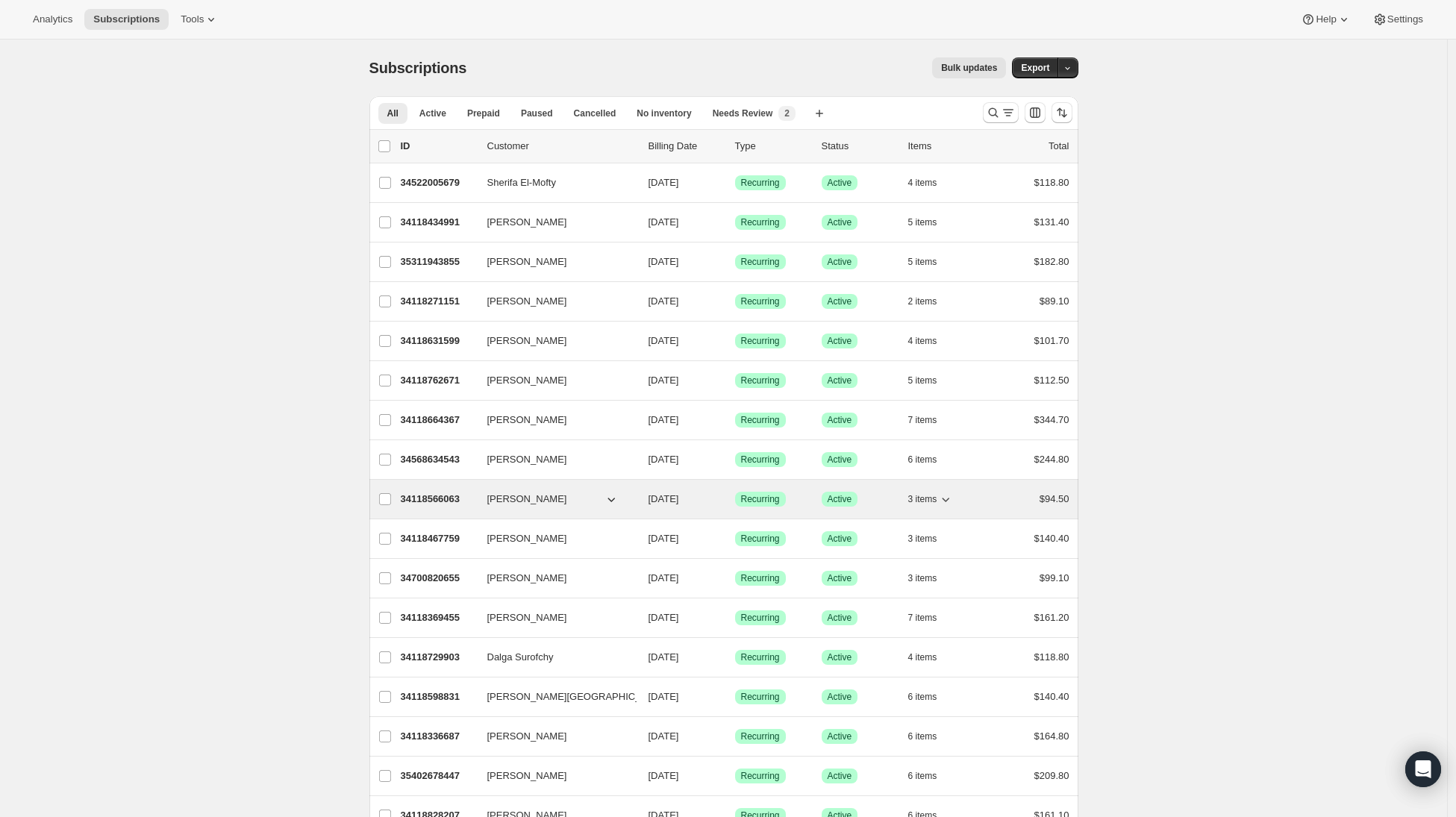
click at [431, 496] on p "34118566063" at bounding box center [438, 499] width 74 height 15
click at [436, 499] on p "34118566063" at bounding box center [438, 499] width 74 height 15
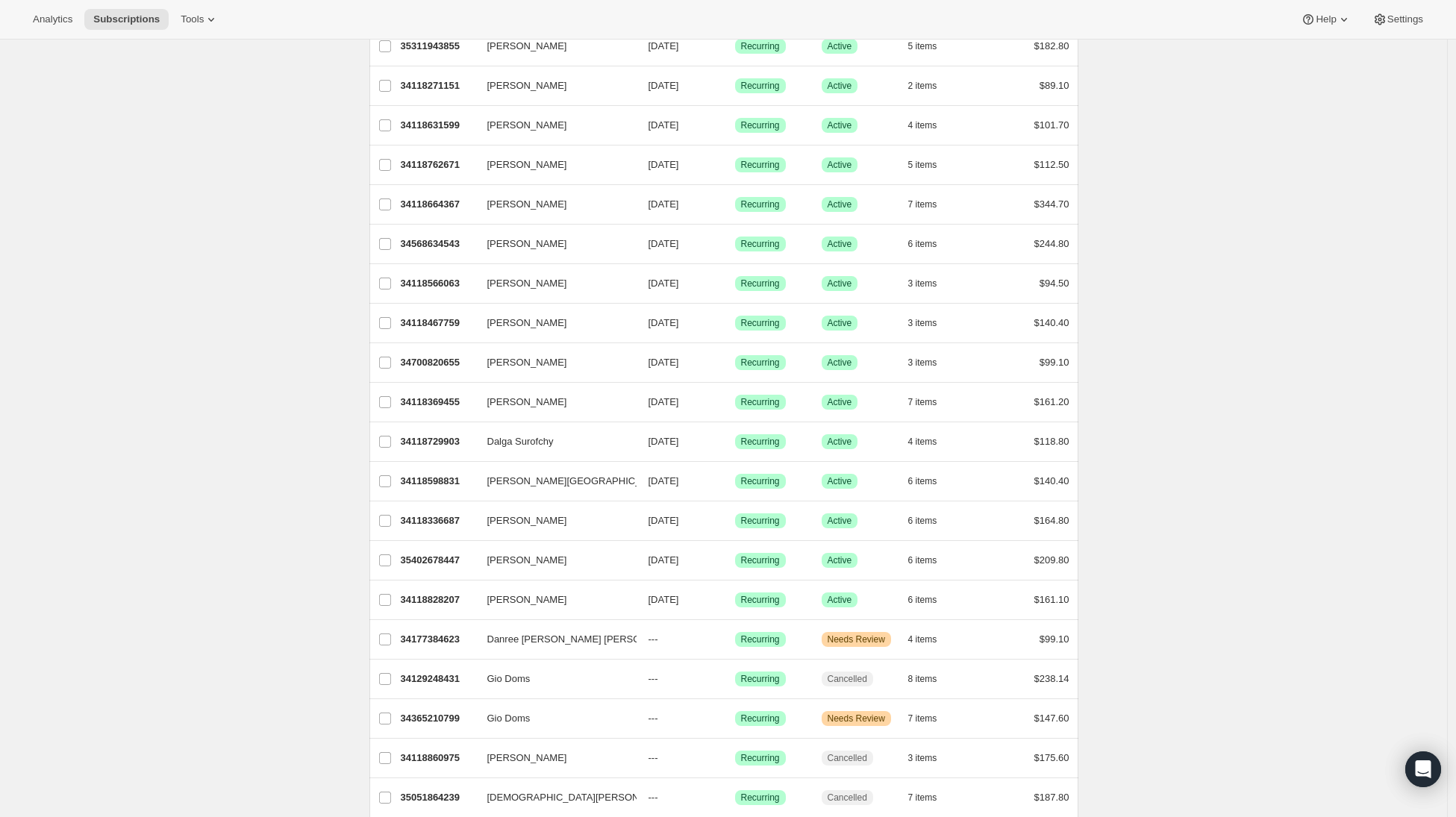
scroll to position [240, 0]
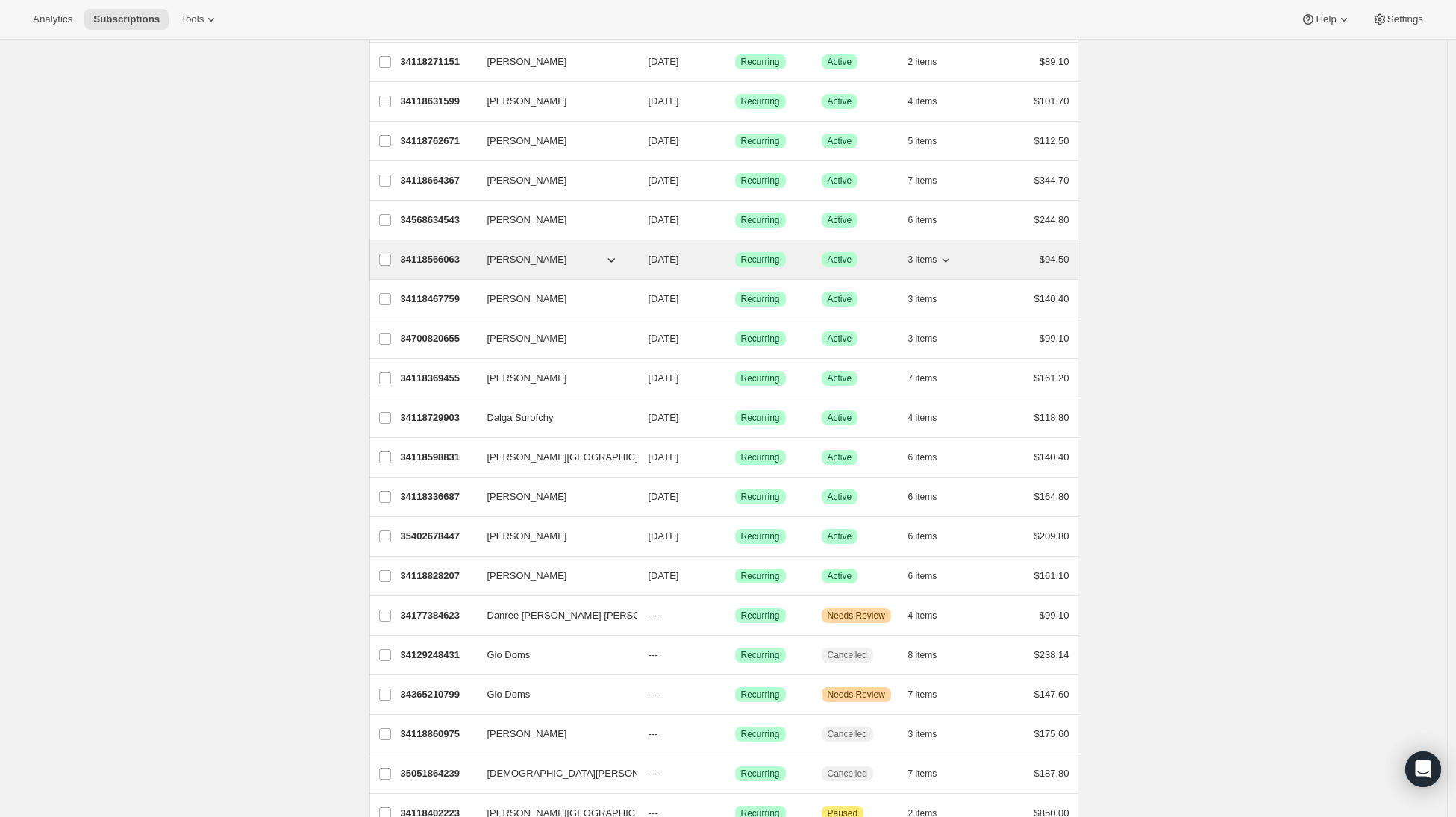
click at [424, 256] on p "34118566063" at bounding box center [438, 260] width 74 height 15
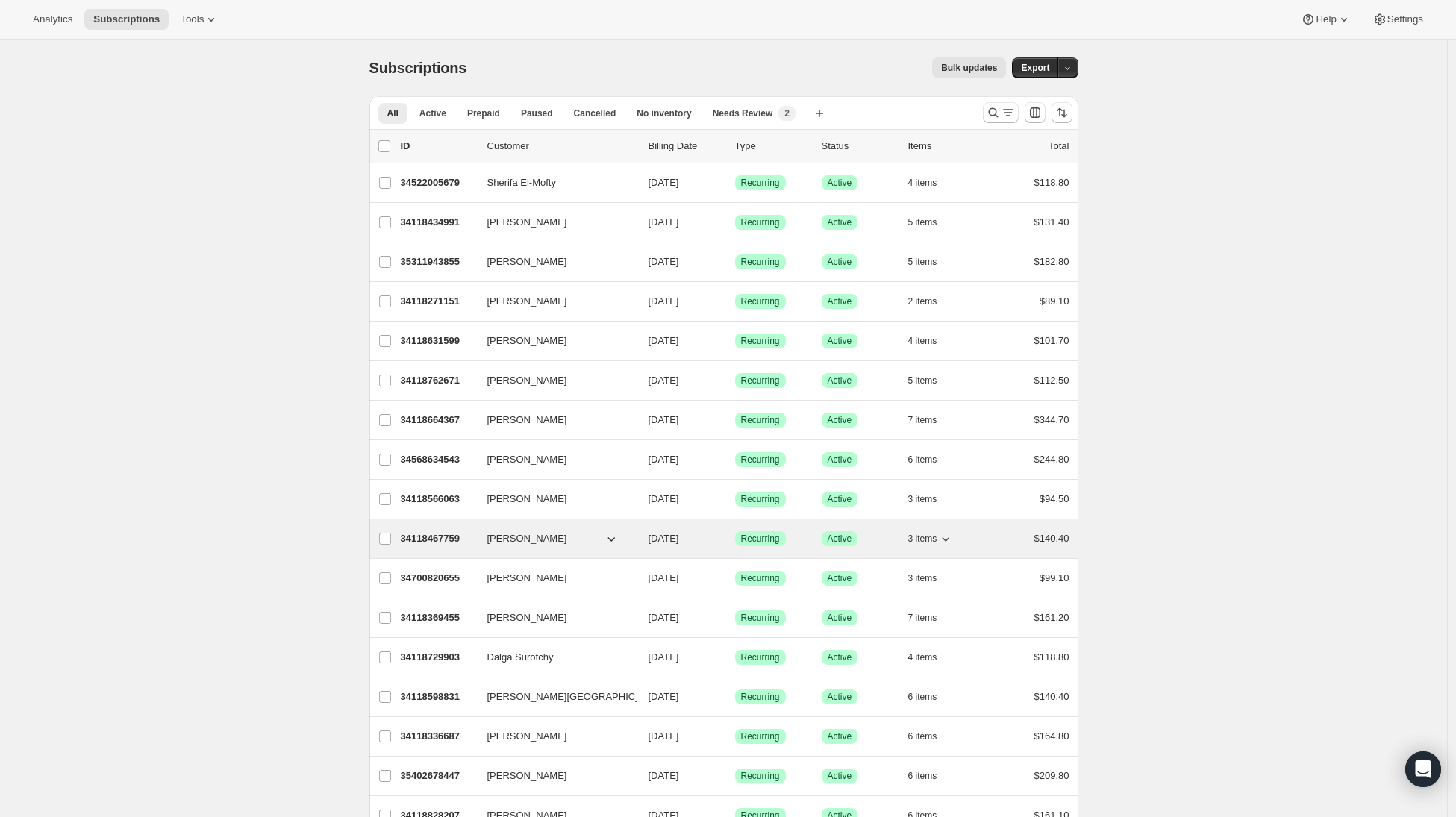
click at [436, 545] on p "34118467759" at bounding box center [438, 538] width 74 height 15
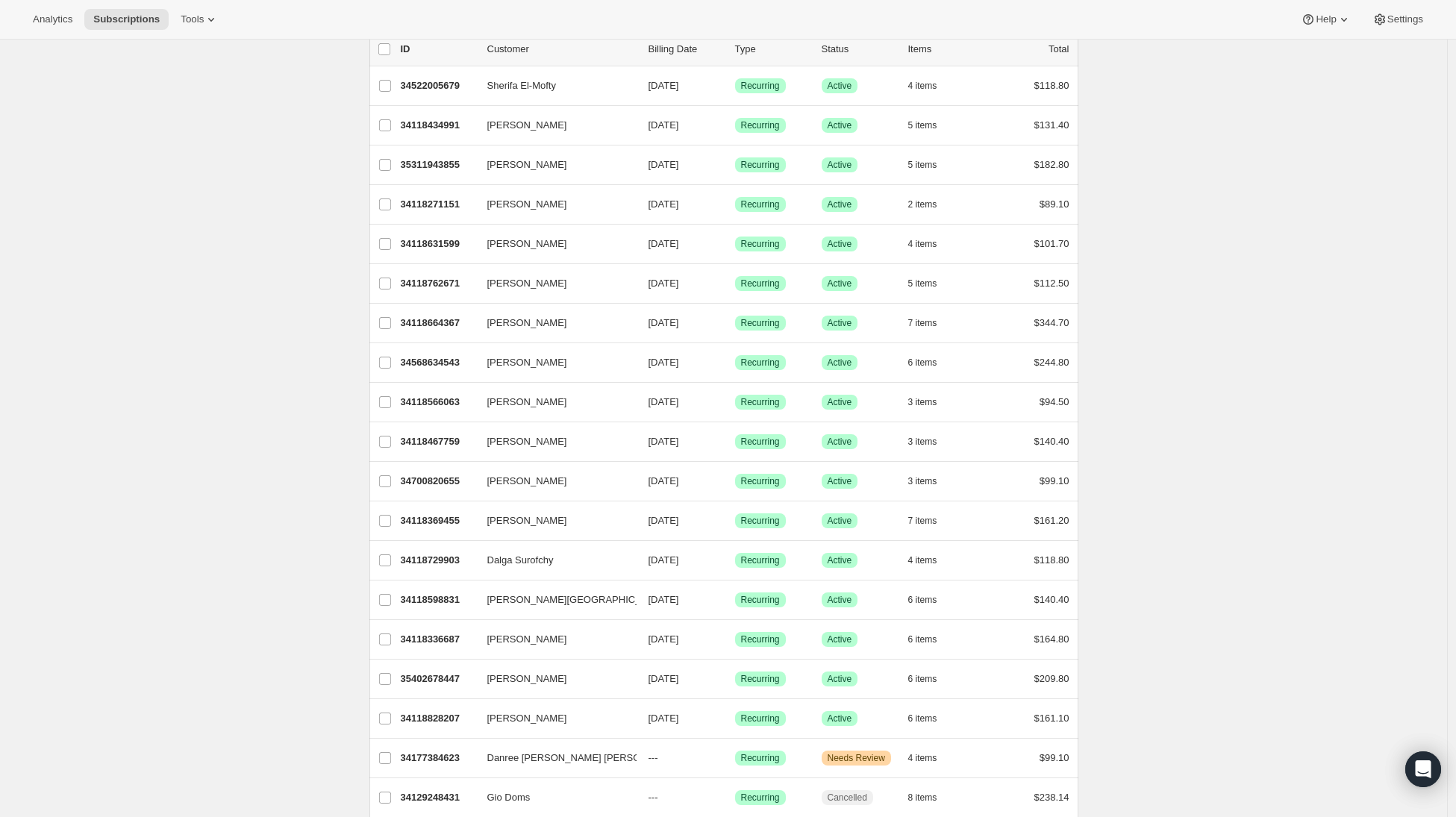
scroll to position [183, 0]
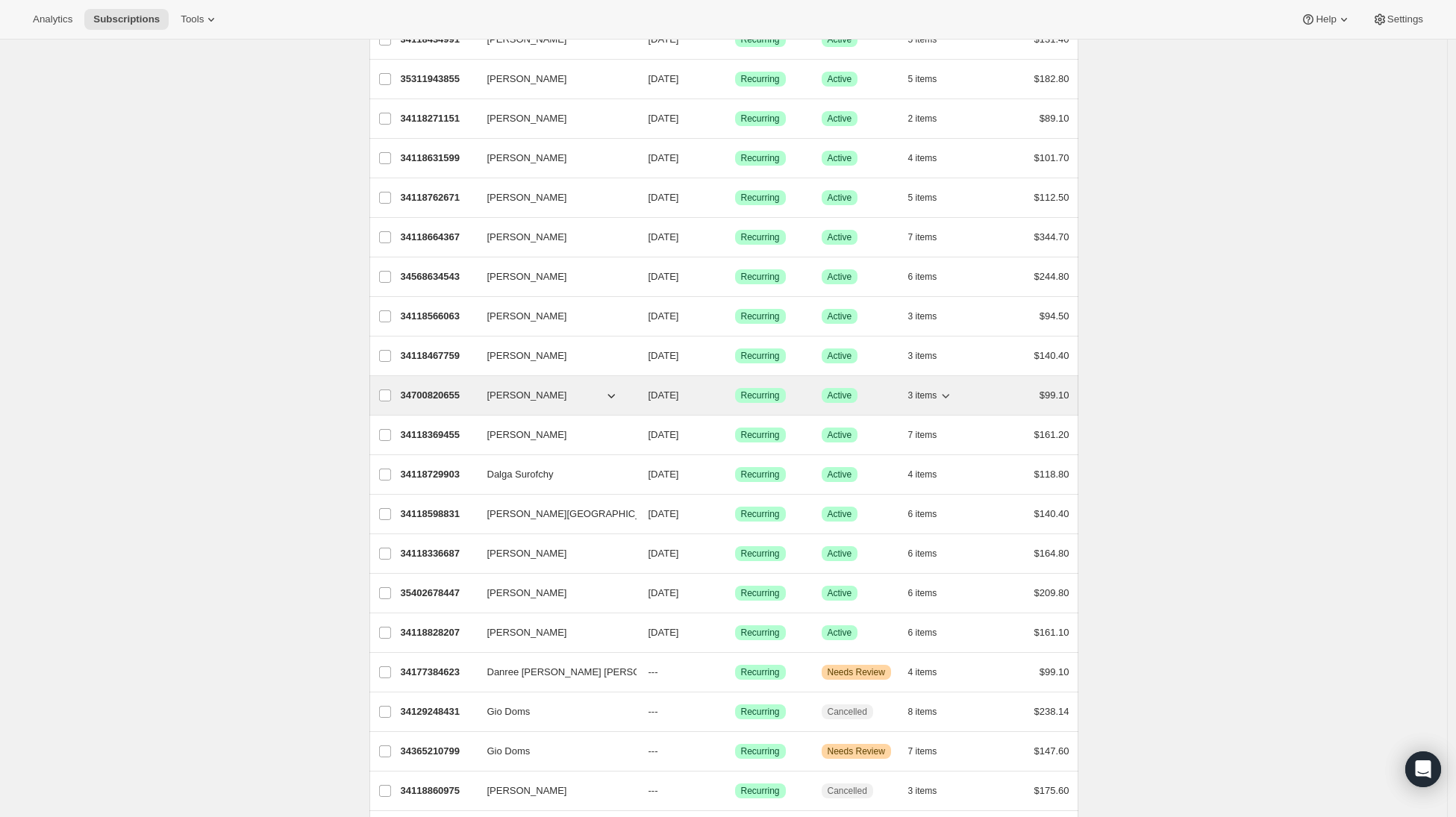
click at [440, 388] on p "34700820655" at bounding box center [438, 395] width 74 height 15
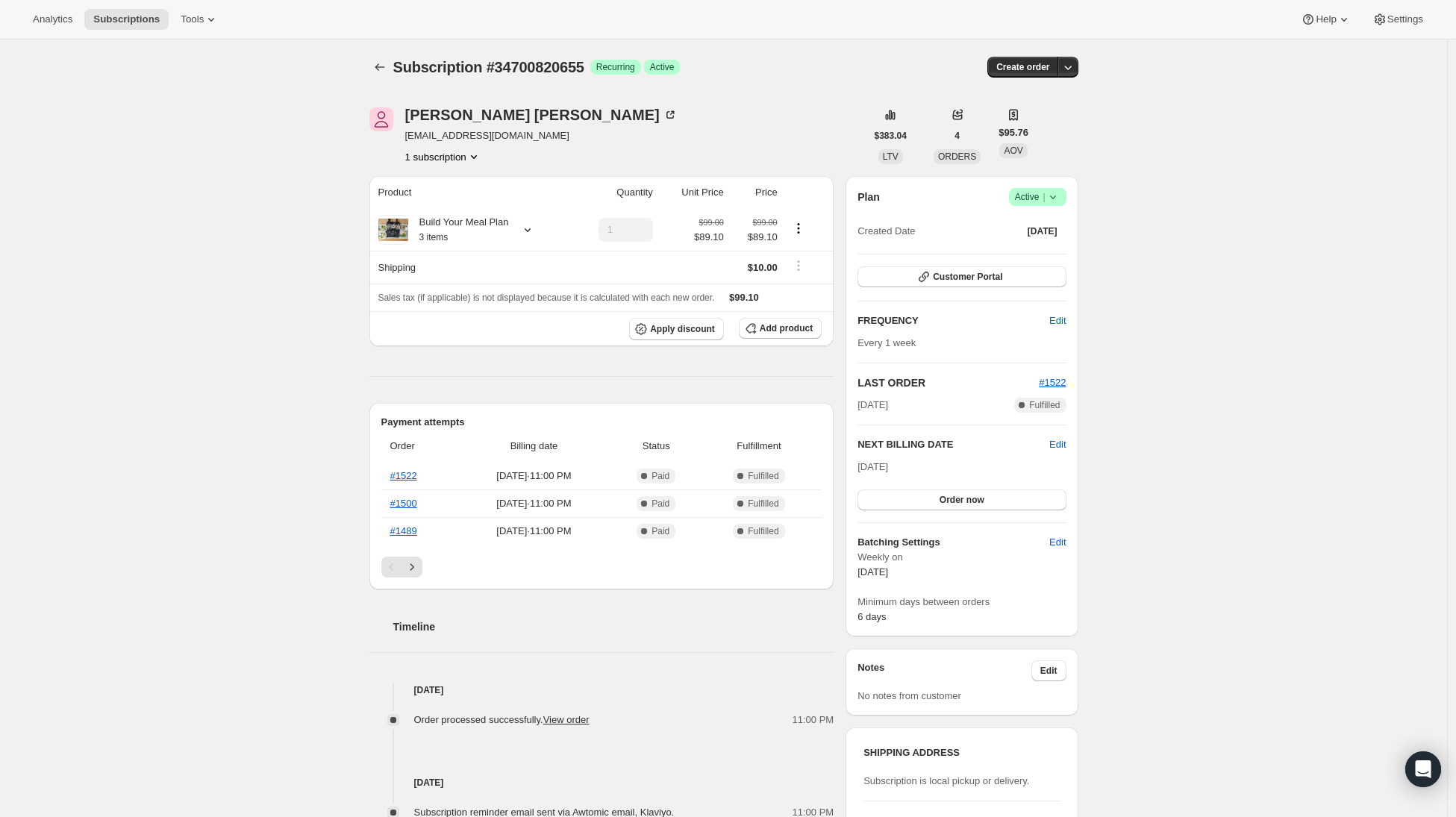
scroll to position [3, 0]
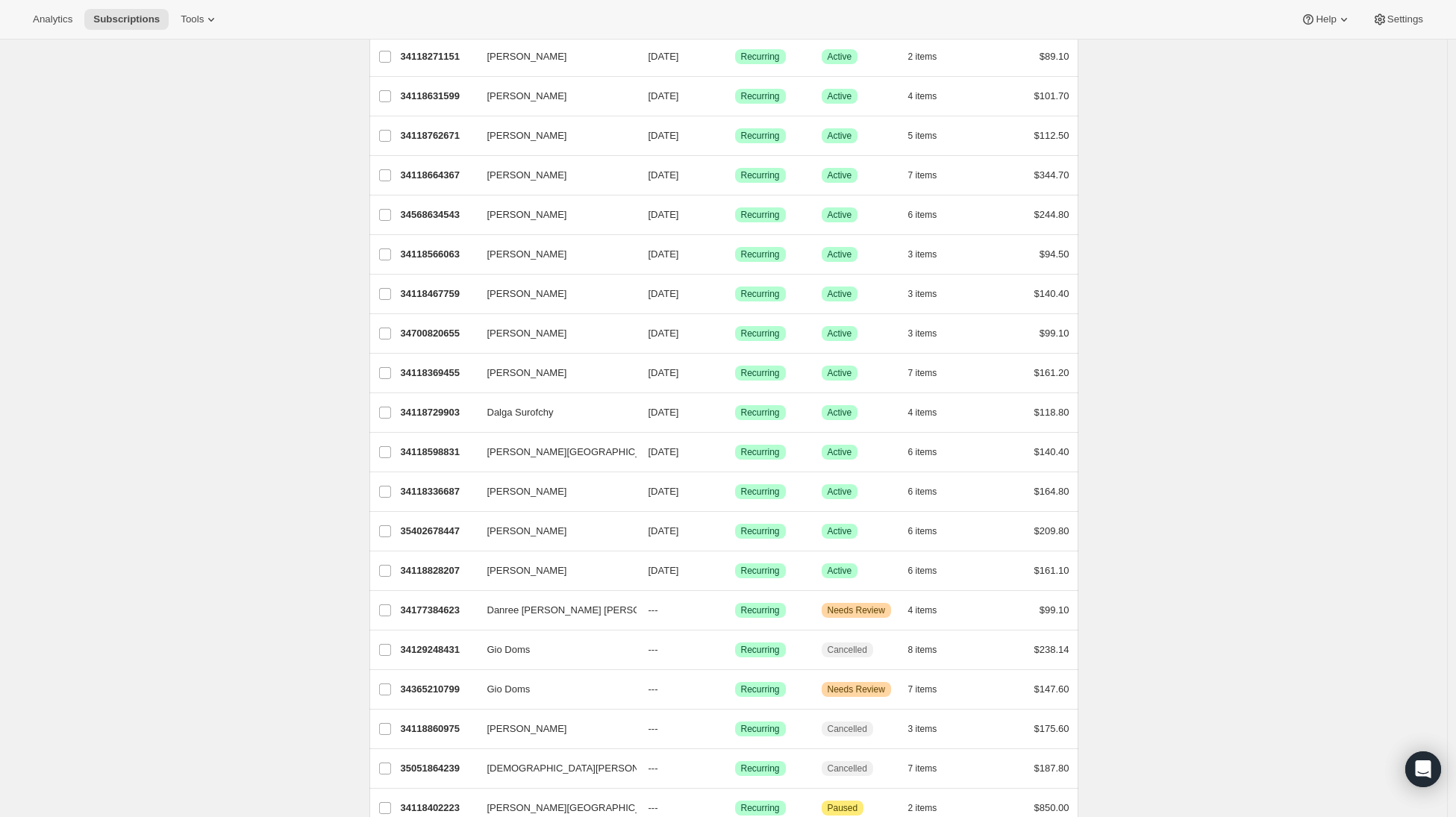
scroll to position [261, 0]
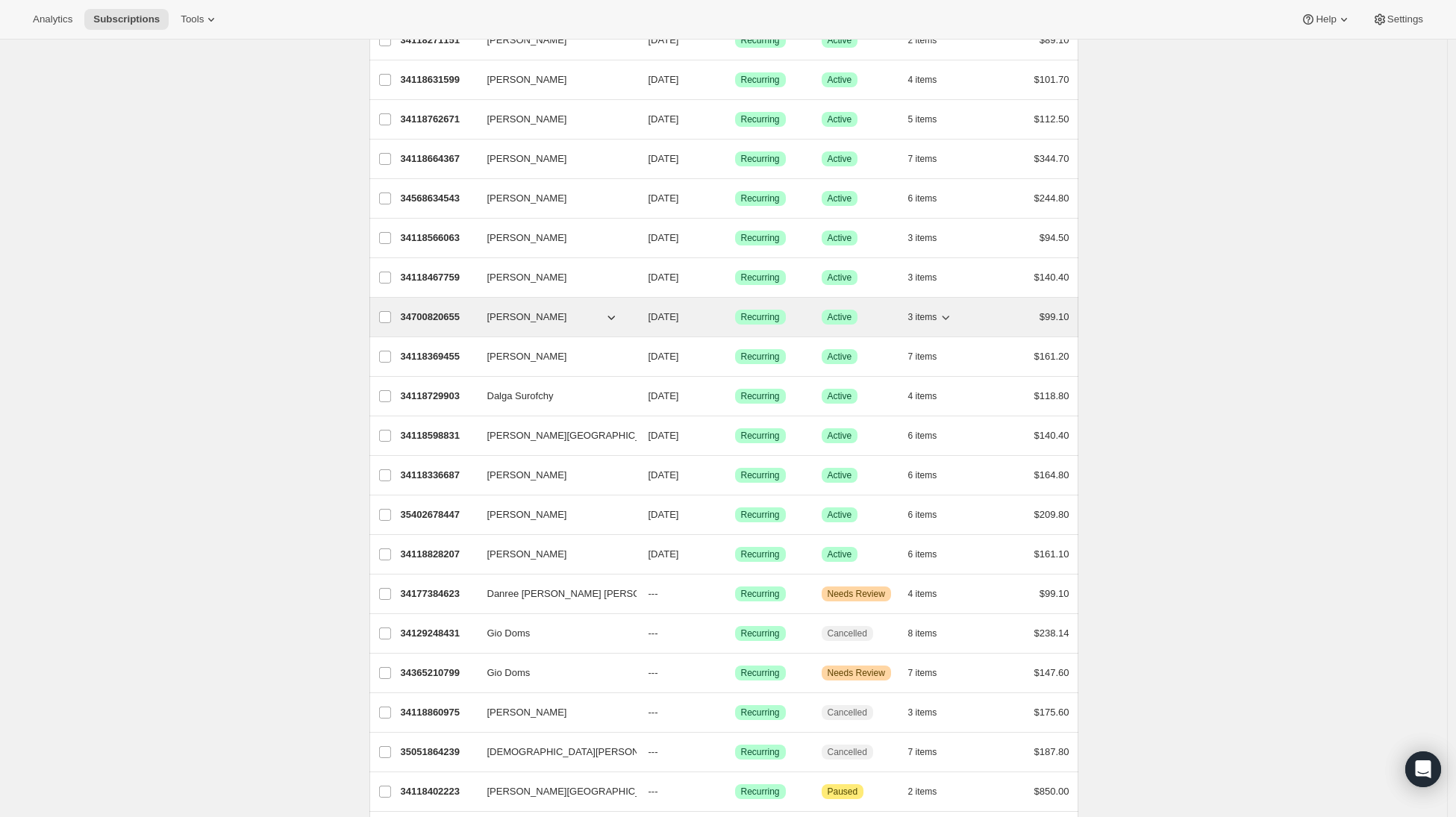
click at [427, 327] on div "34700820655 [PERSON_NAME] [DATE] Success Recurring Success Active 3 items $99.10" at bounding box center [735, 317] width 669 height 21
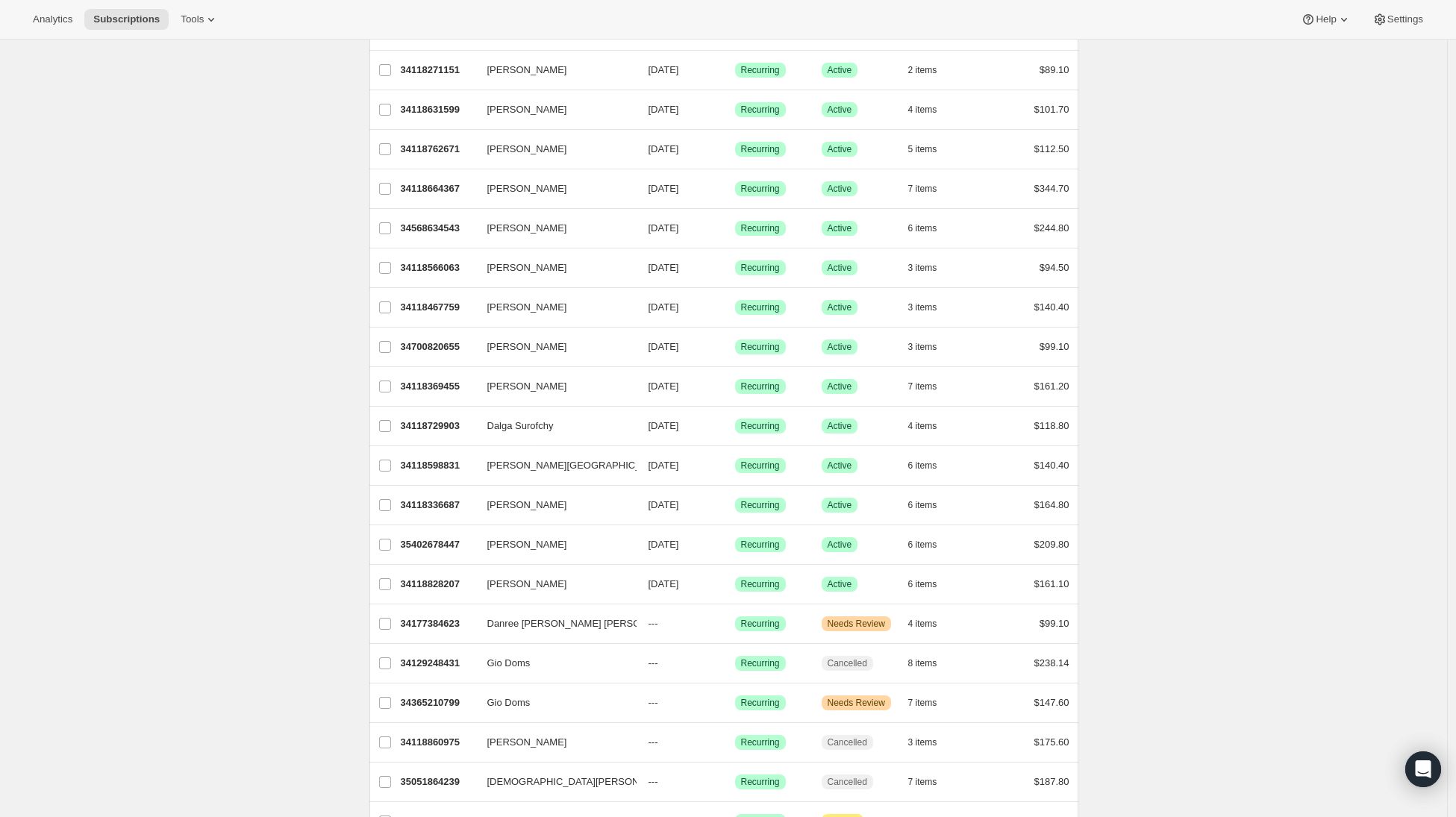
scroll to position [351, 0]
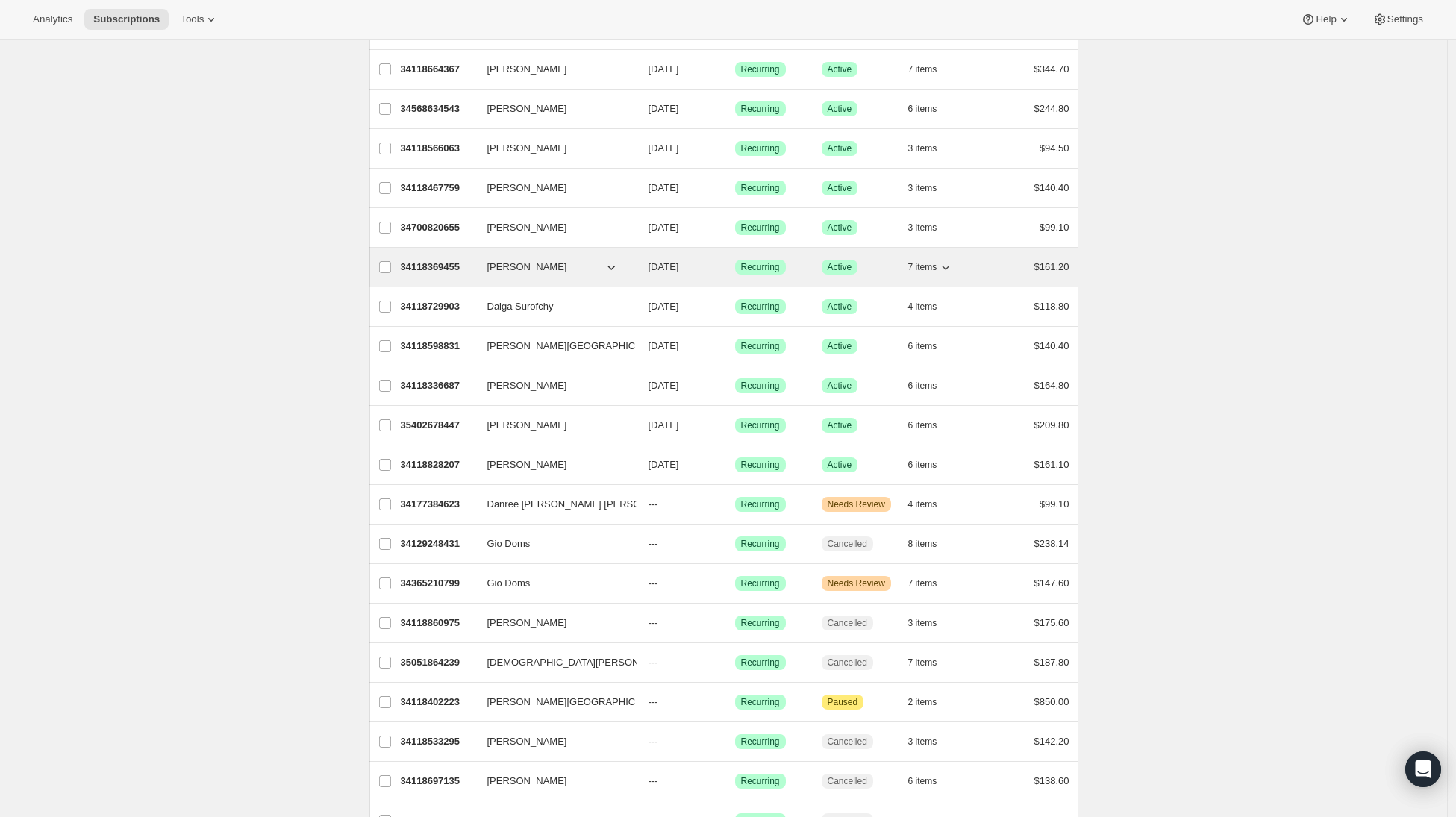
click at [426, 266] on p "34118369455" at bounding box center [438, 267] width 74 height 15
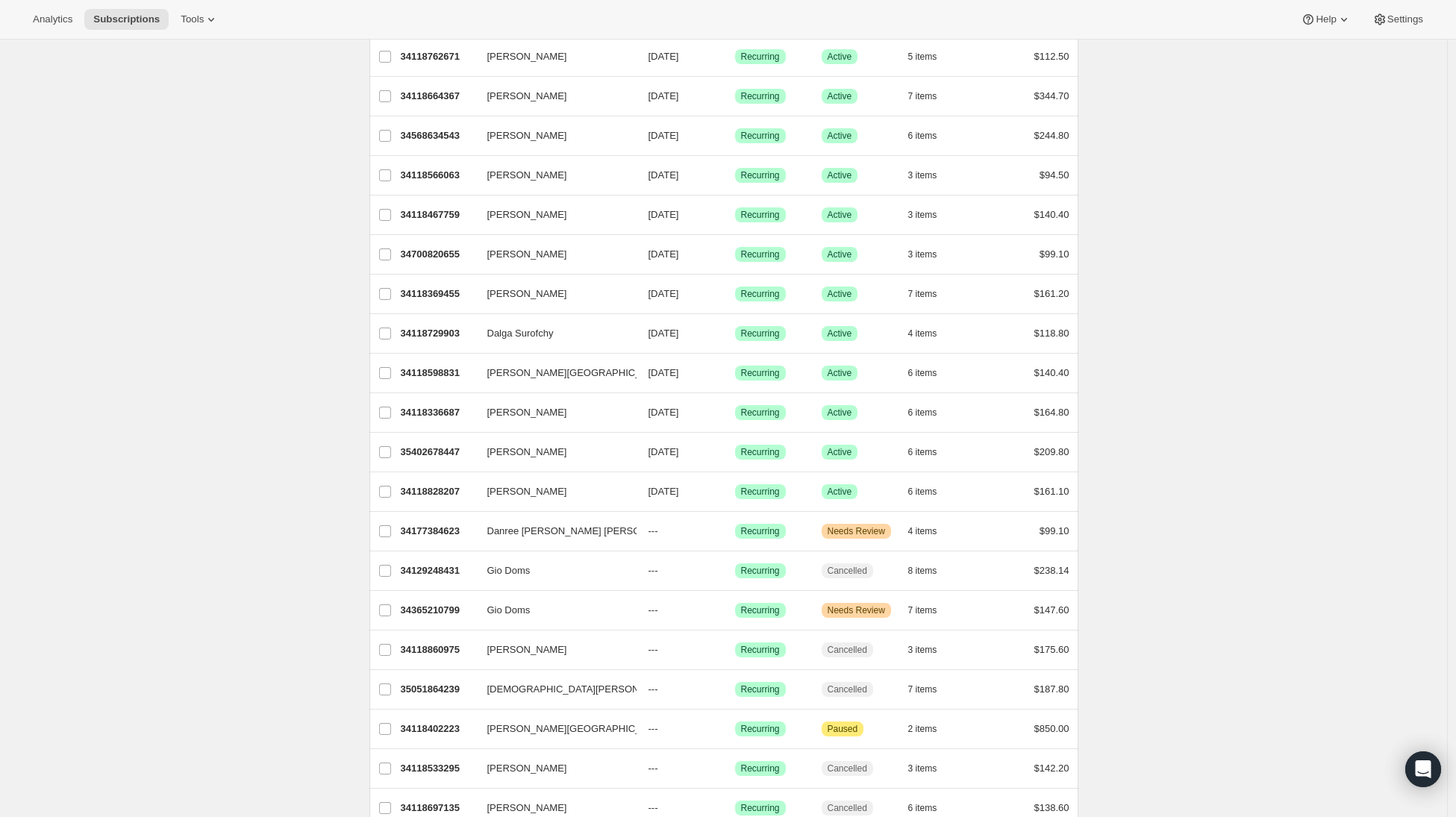
scroll to position [337, 0]
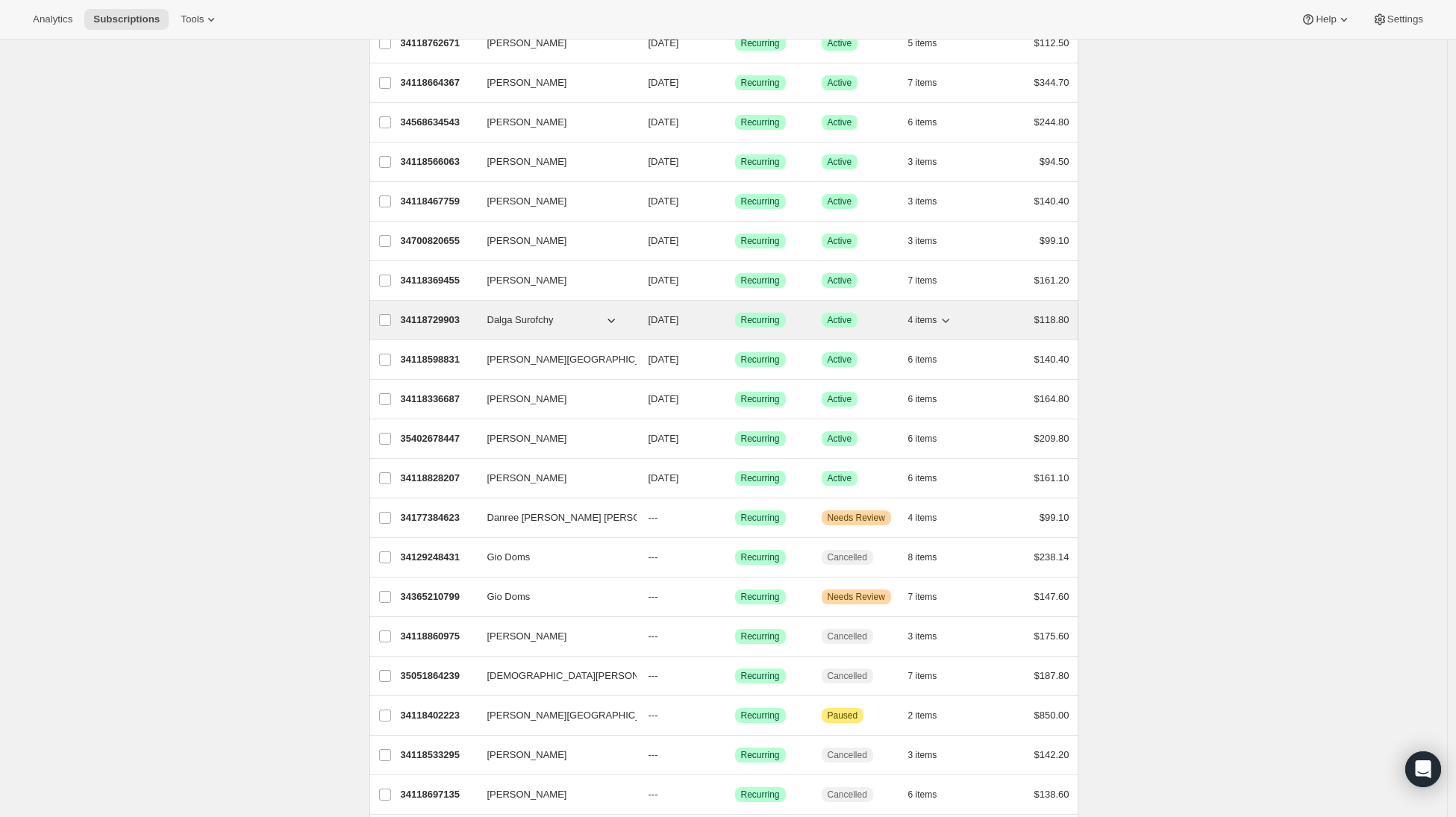
click at [428, 319] on p "34118729903" at bounding box center [438, 320] width 74 height 15
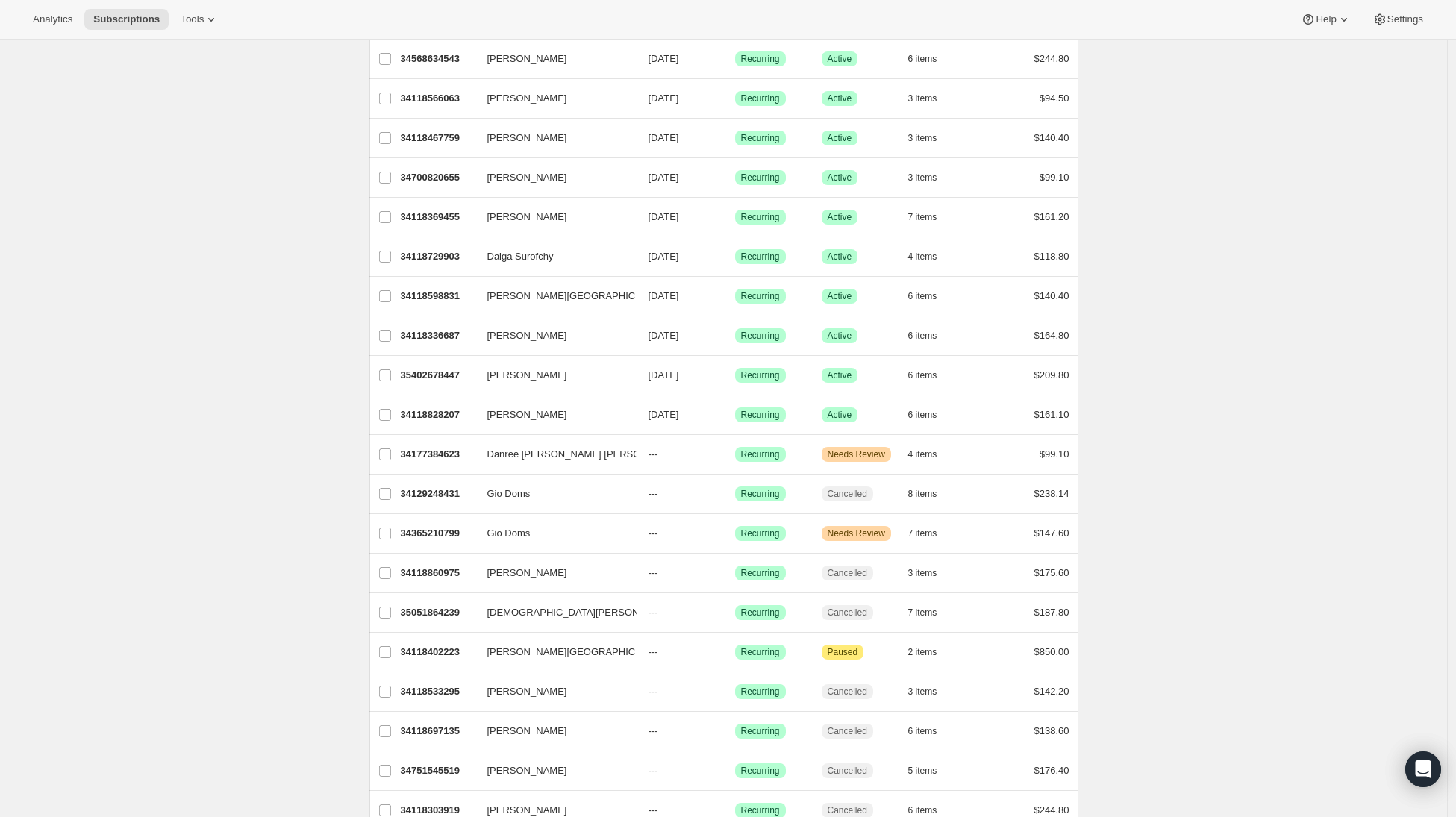
scroll to position [432, 0]
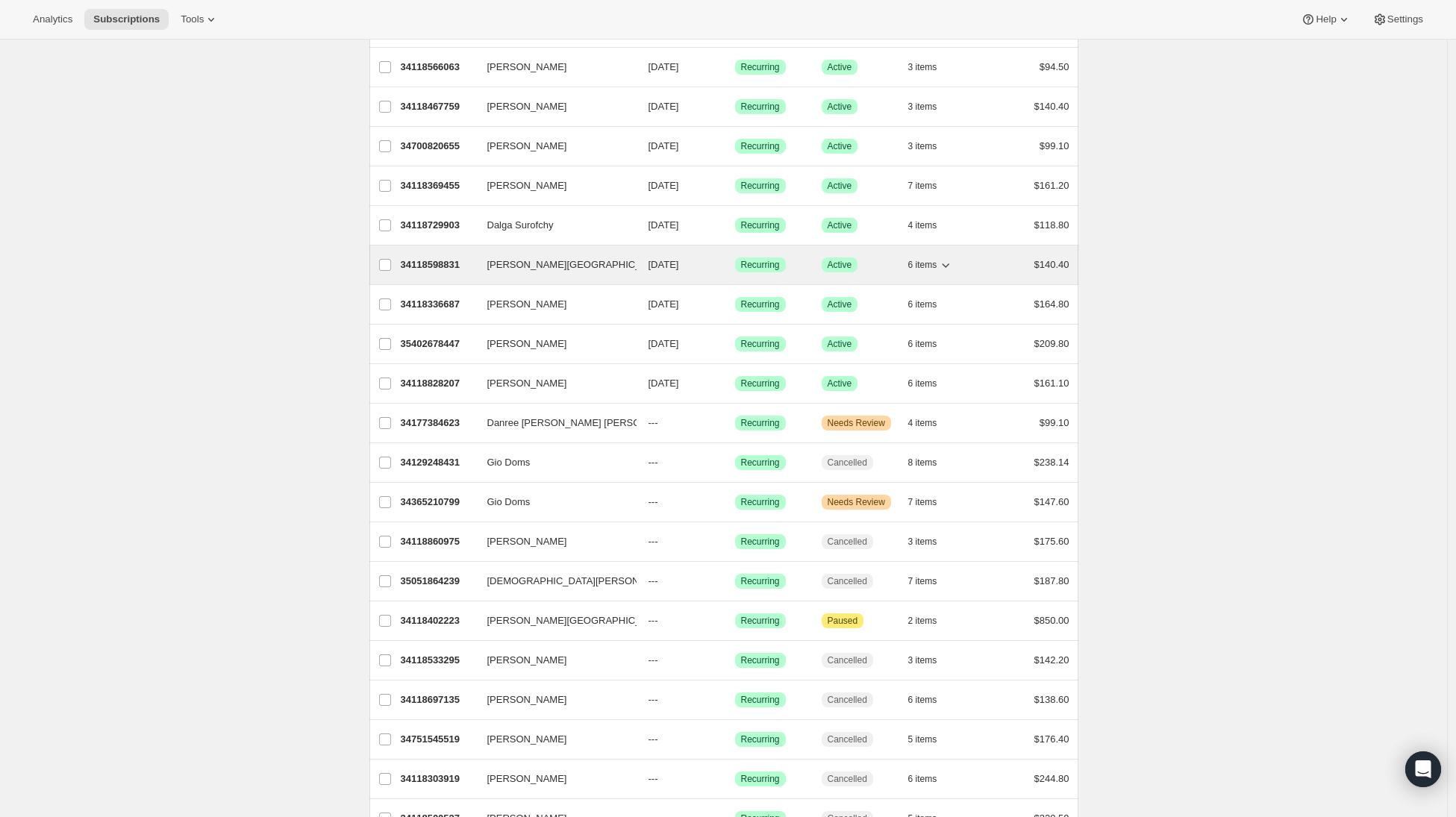
click at [434, 260] on p "34118598831" at bounding box center [438, 264] width 74 height 15
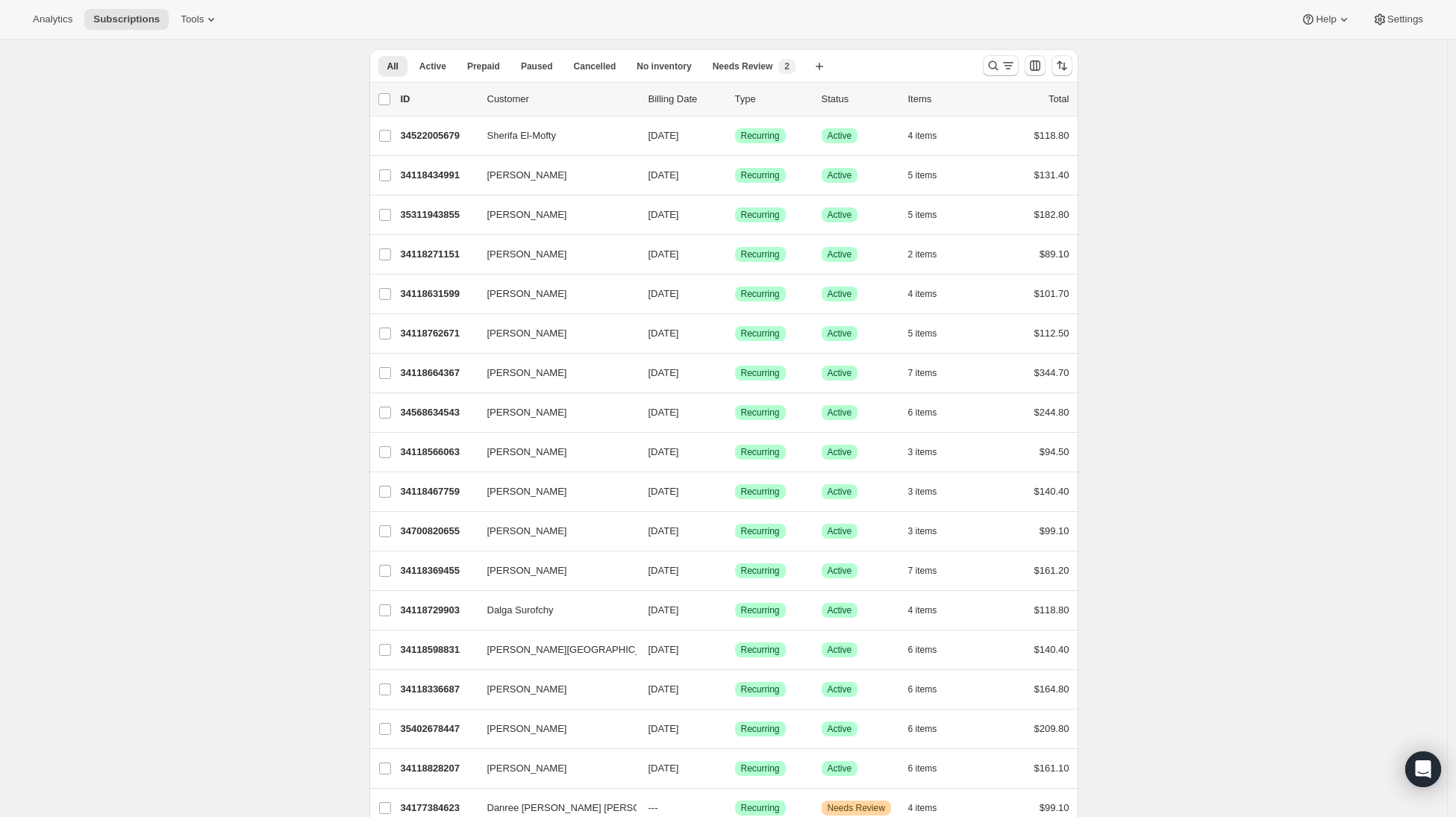
scroll to position [390, 0]
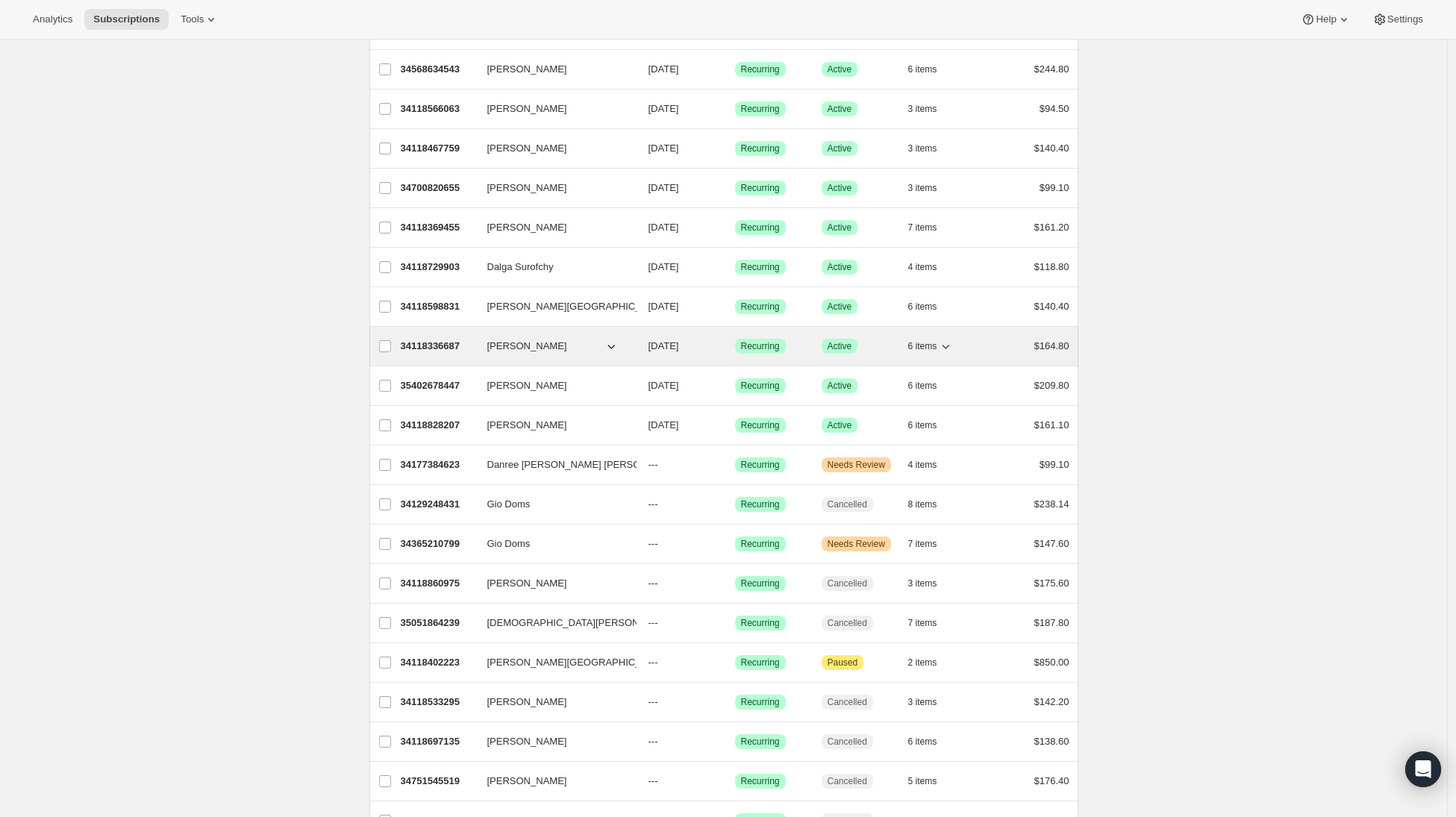
click at [428, 347] on p "34118336687" at bounding box center [438, 346] width 74 height 15
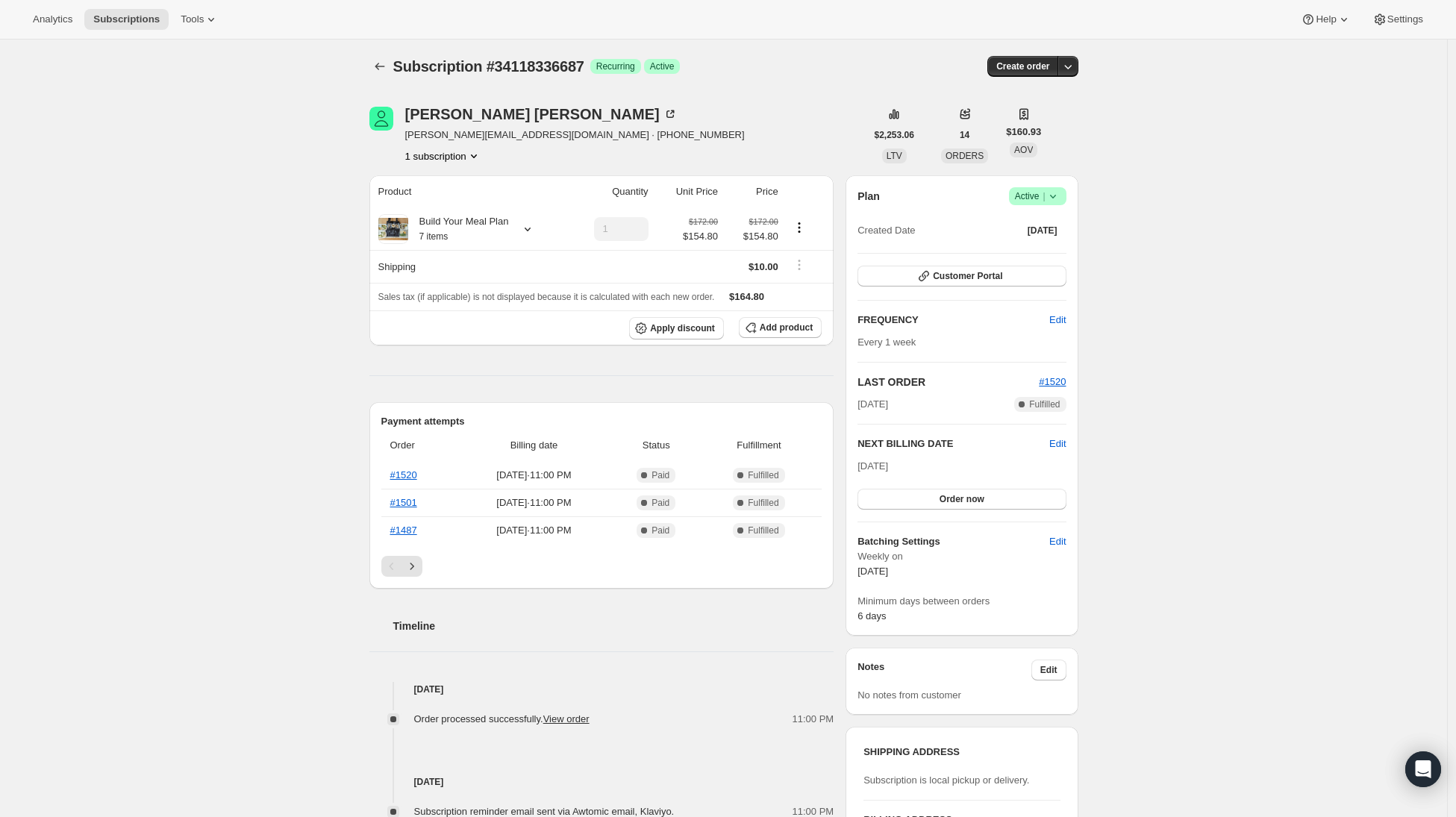
scroll to position [261, 0]
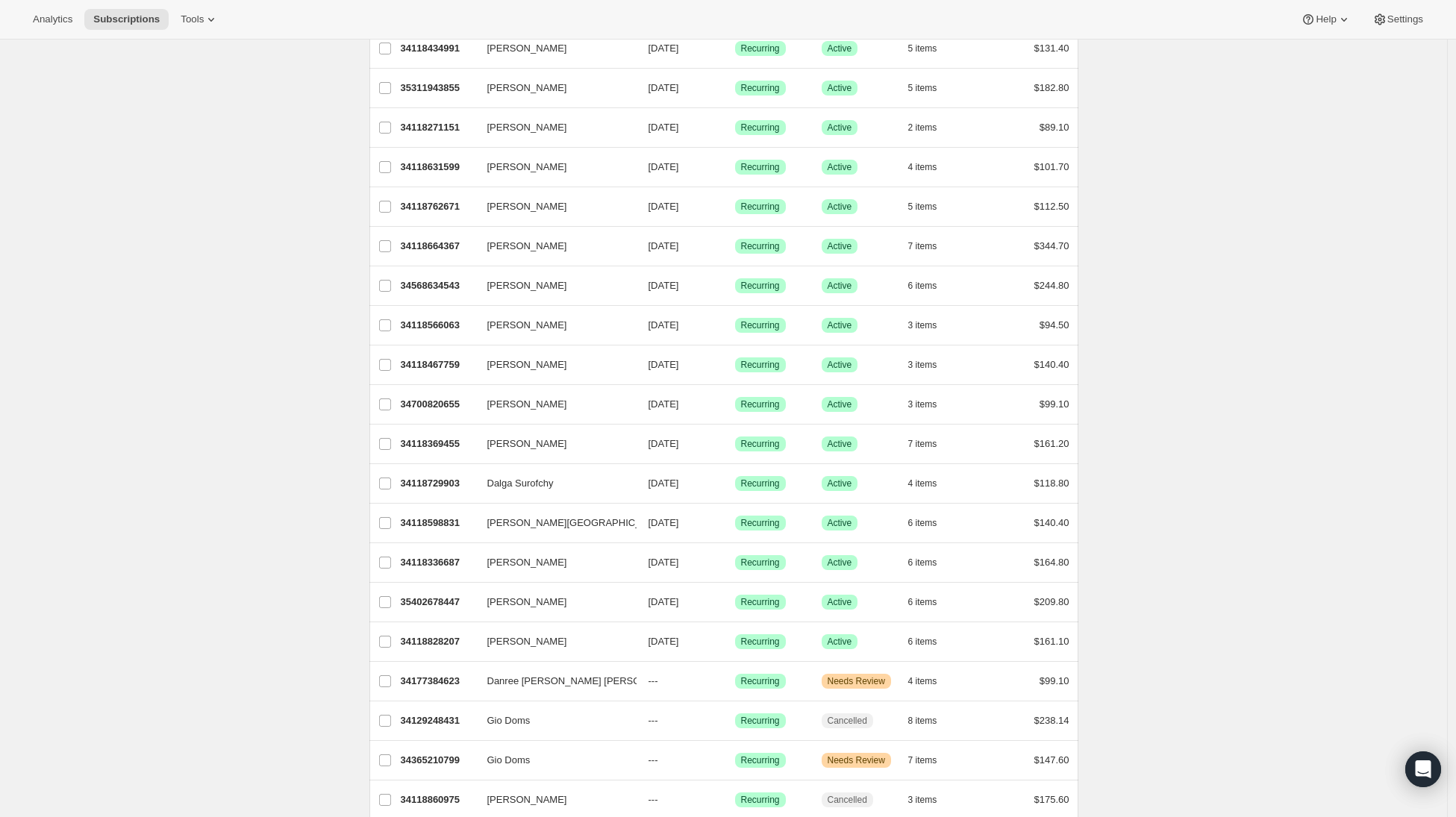
scroll to position [376, 0]
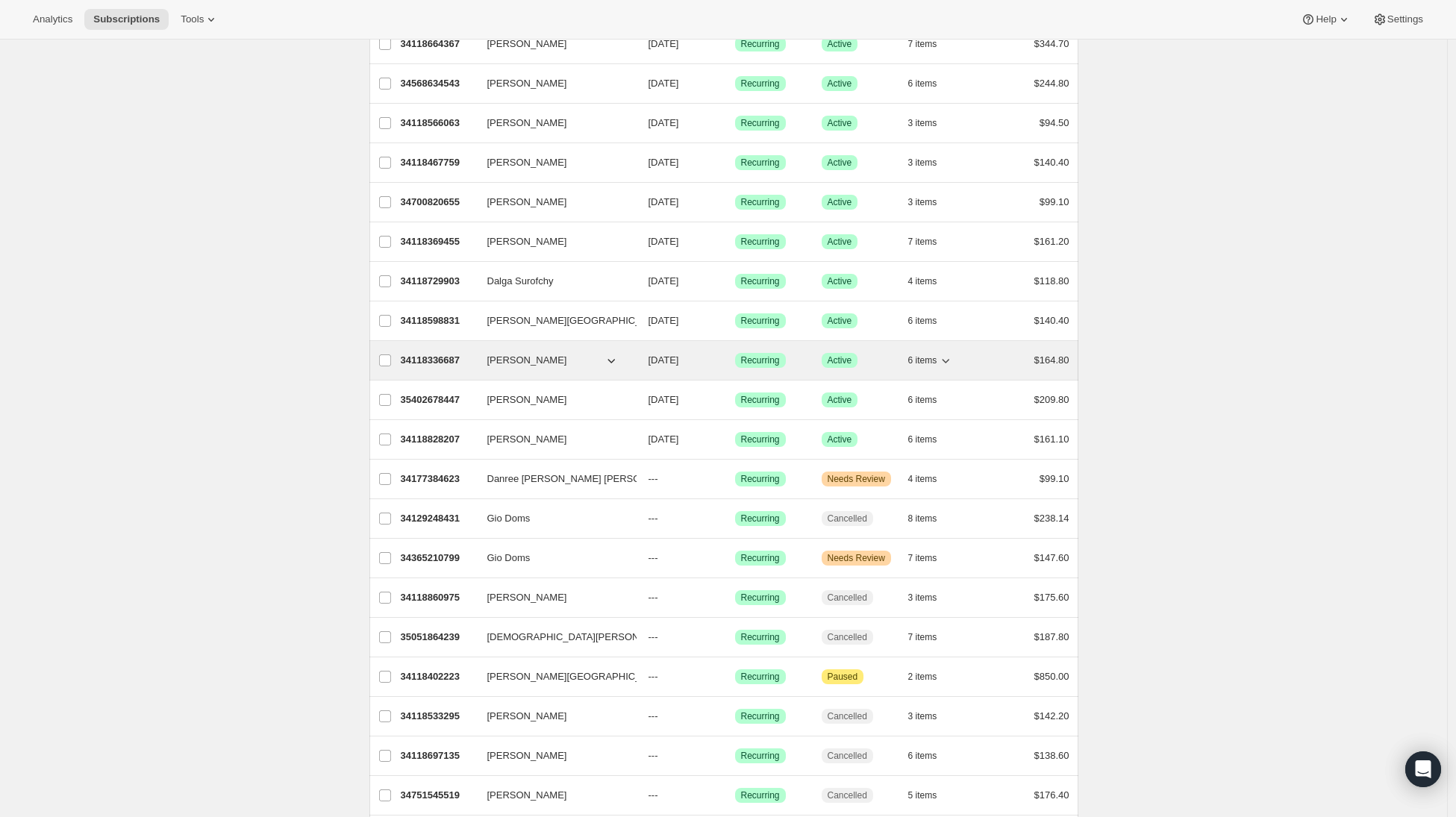
click at [420, 365] on p "34118336687" at bounding box center [438, 360] width 74 height 15
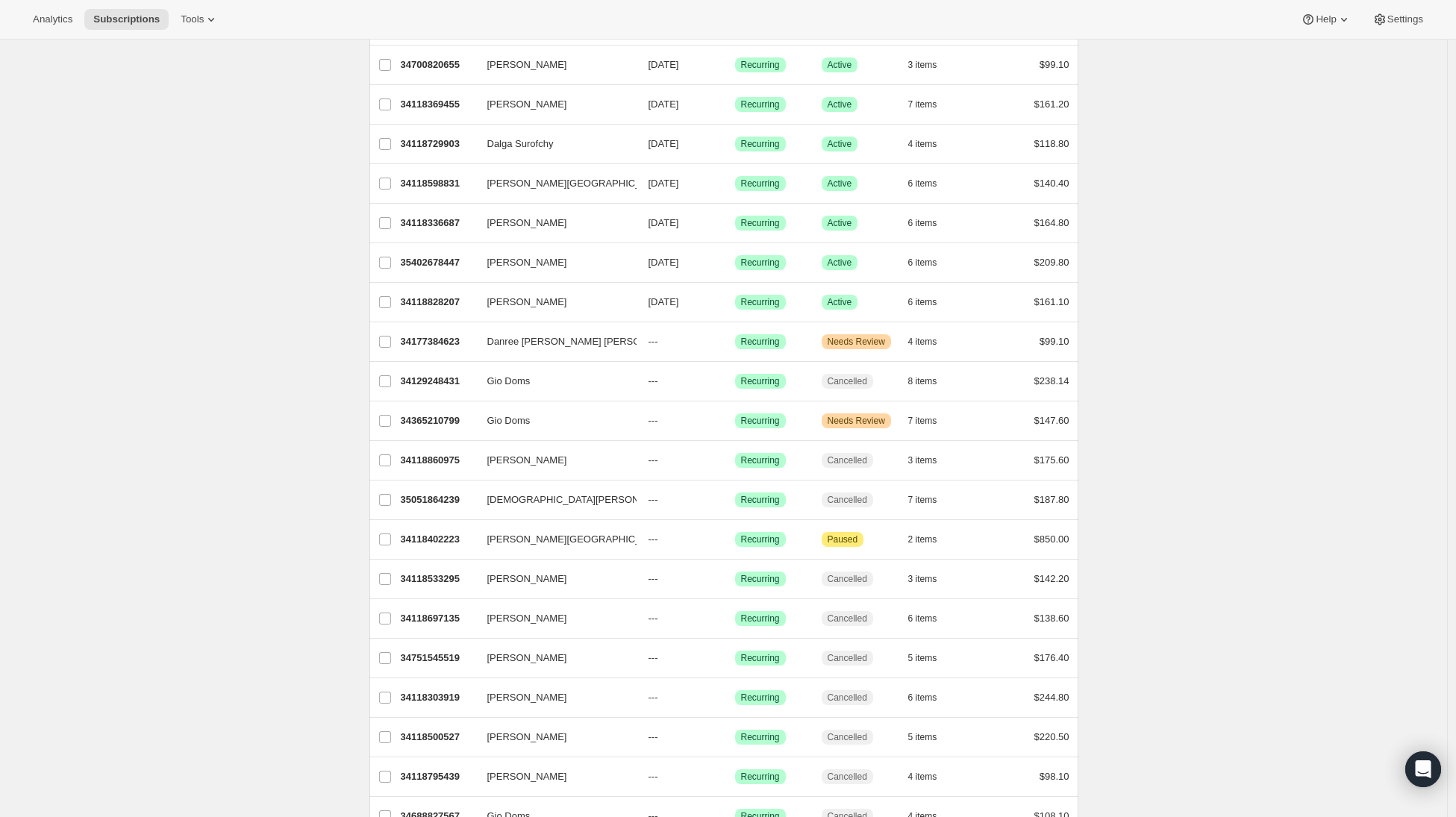
scroll to position [595, 0]
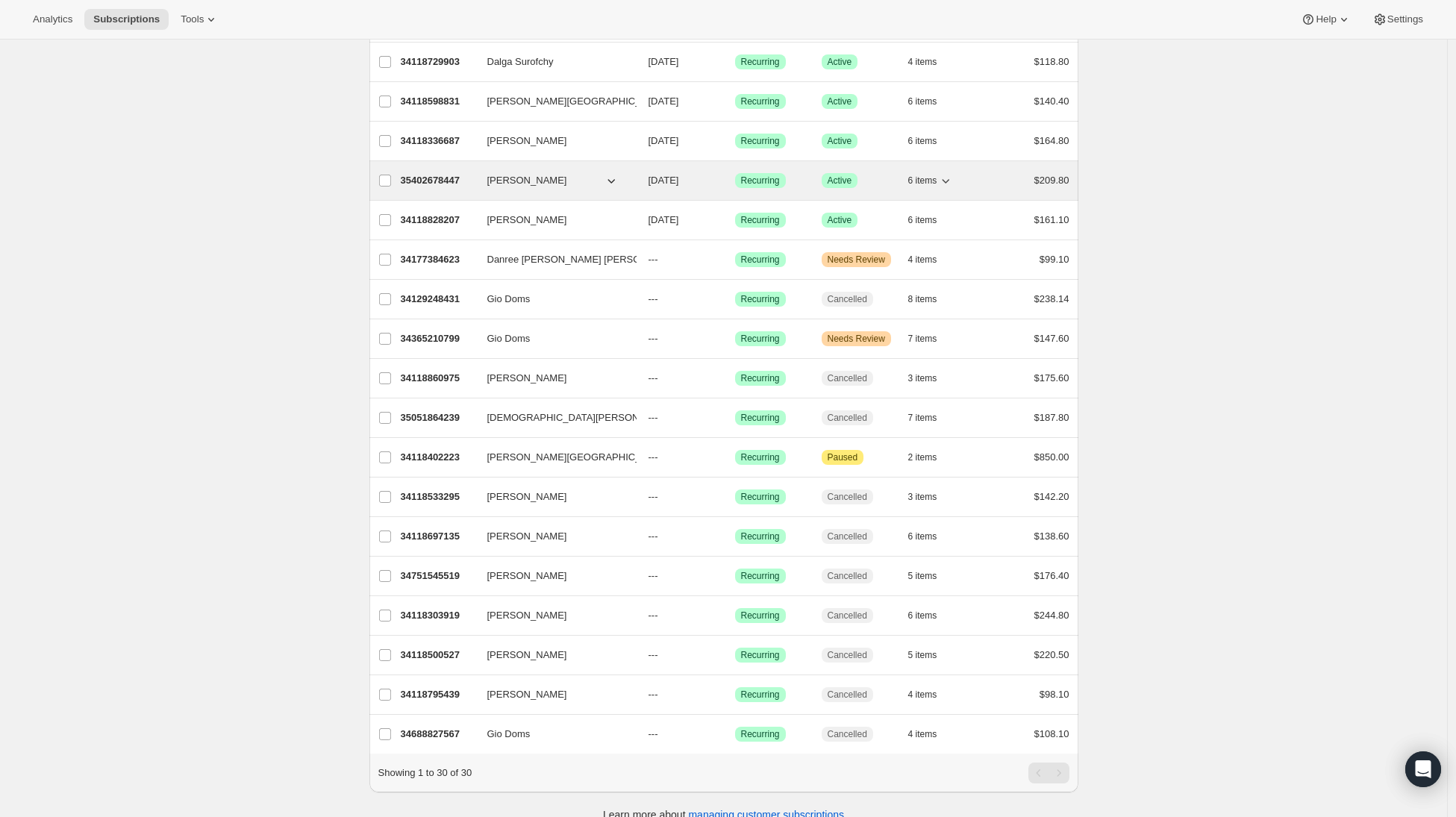
click at [439, 180] on p "35402678447" at bounding box center [438, 180] width 74 height 15
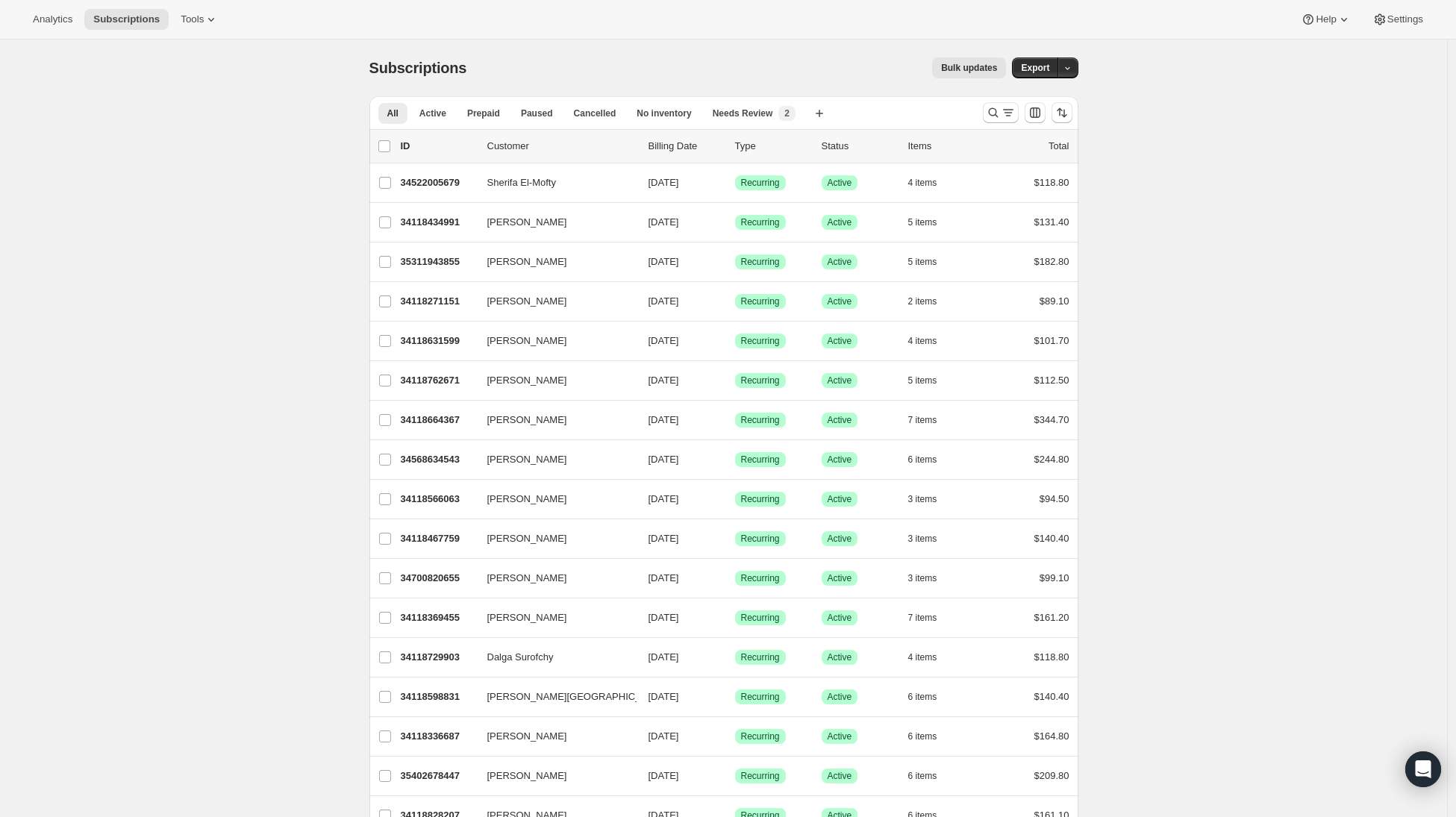
scroll to position [429, 0]
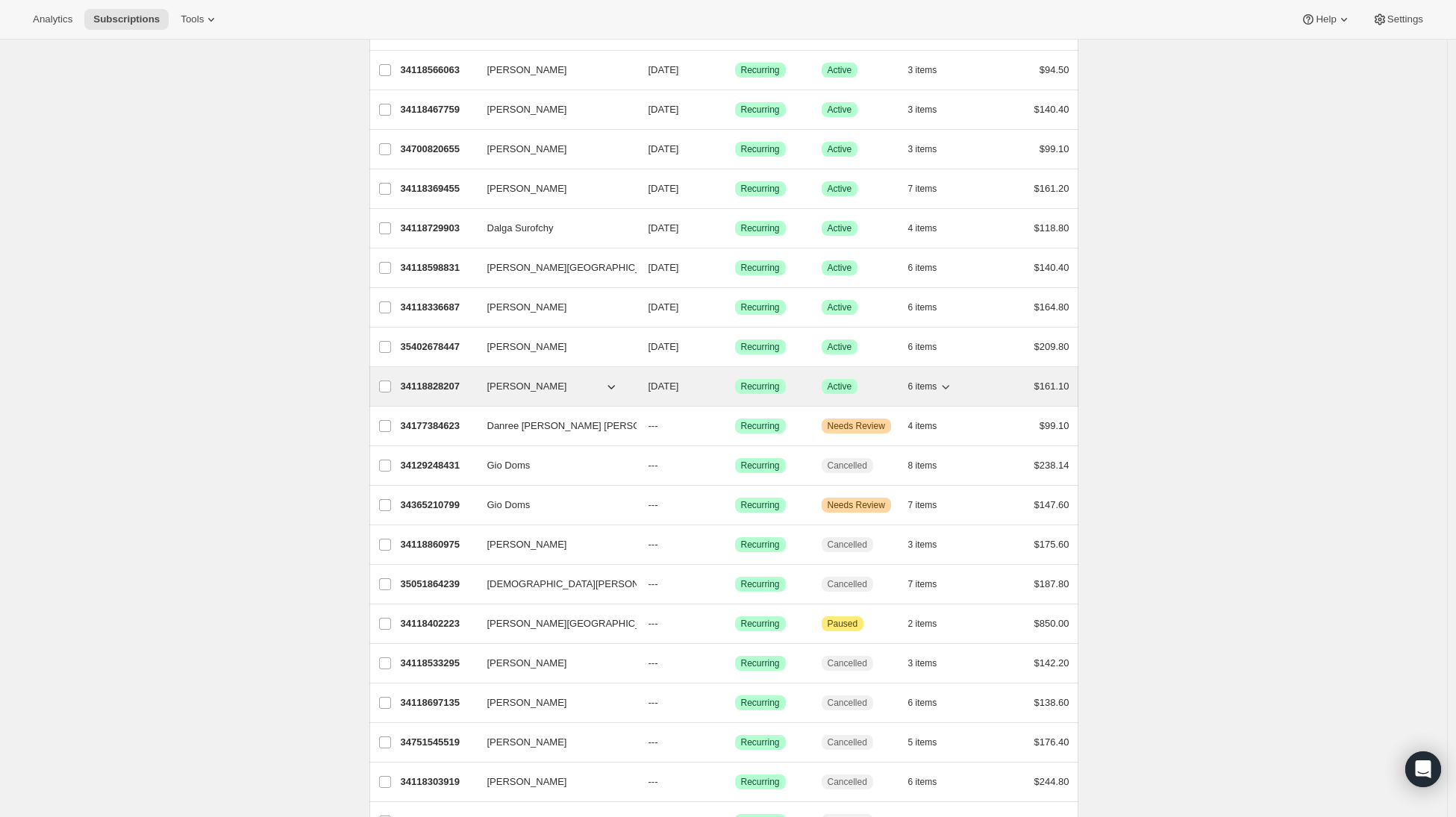
click at [528, 388] on span "[PERSON_NAME]" at bounding box center [527, 386] width 80 height 15
click at [423, 382] on p "34118828207" at bounding box center [438, 386] width 74 height 15
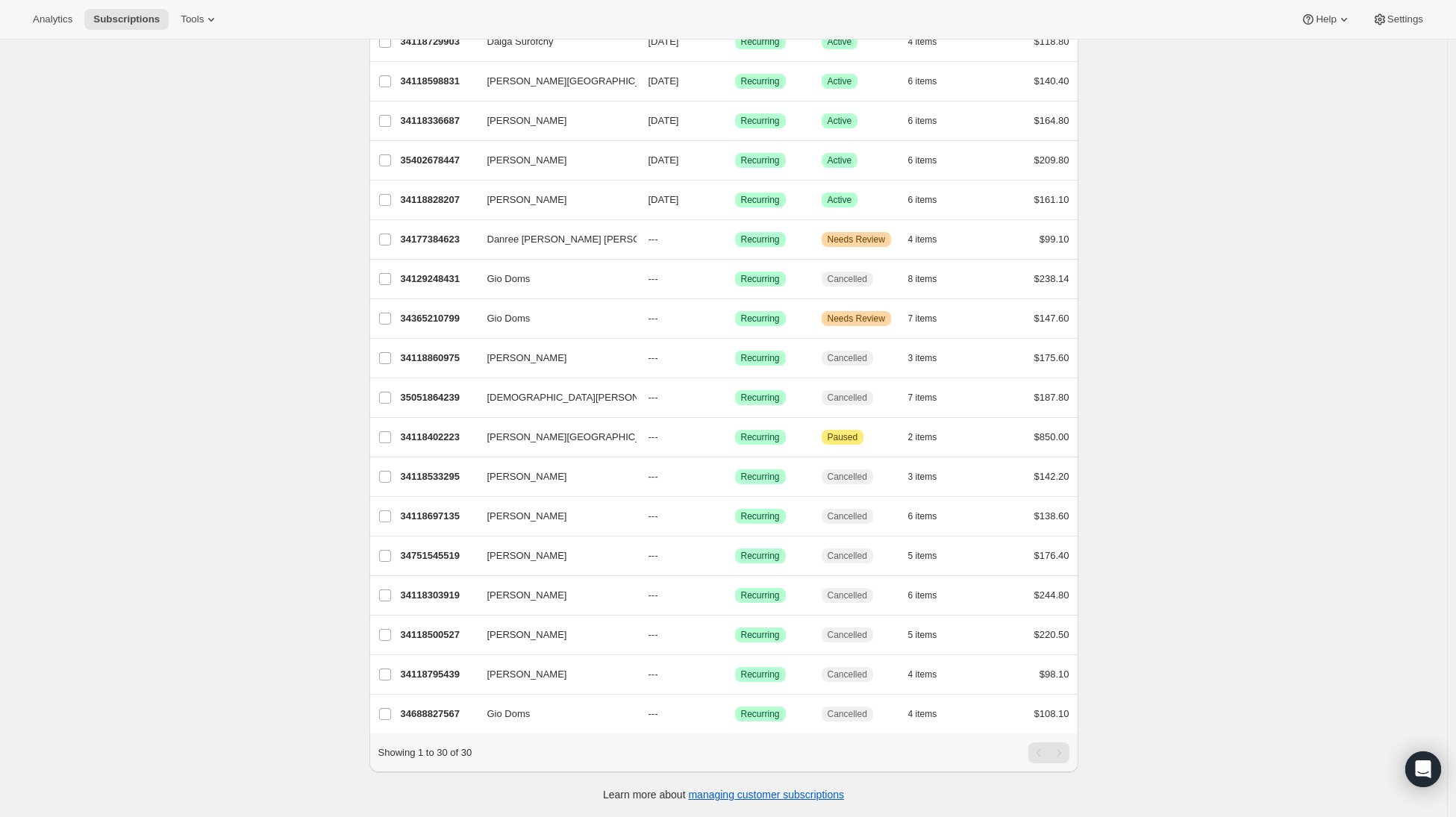
scroll to position [627, 0]
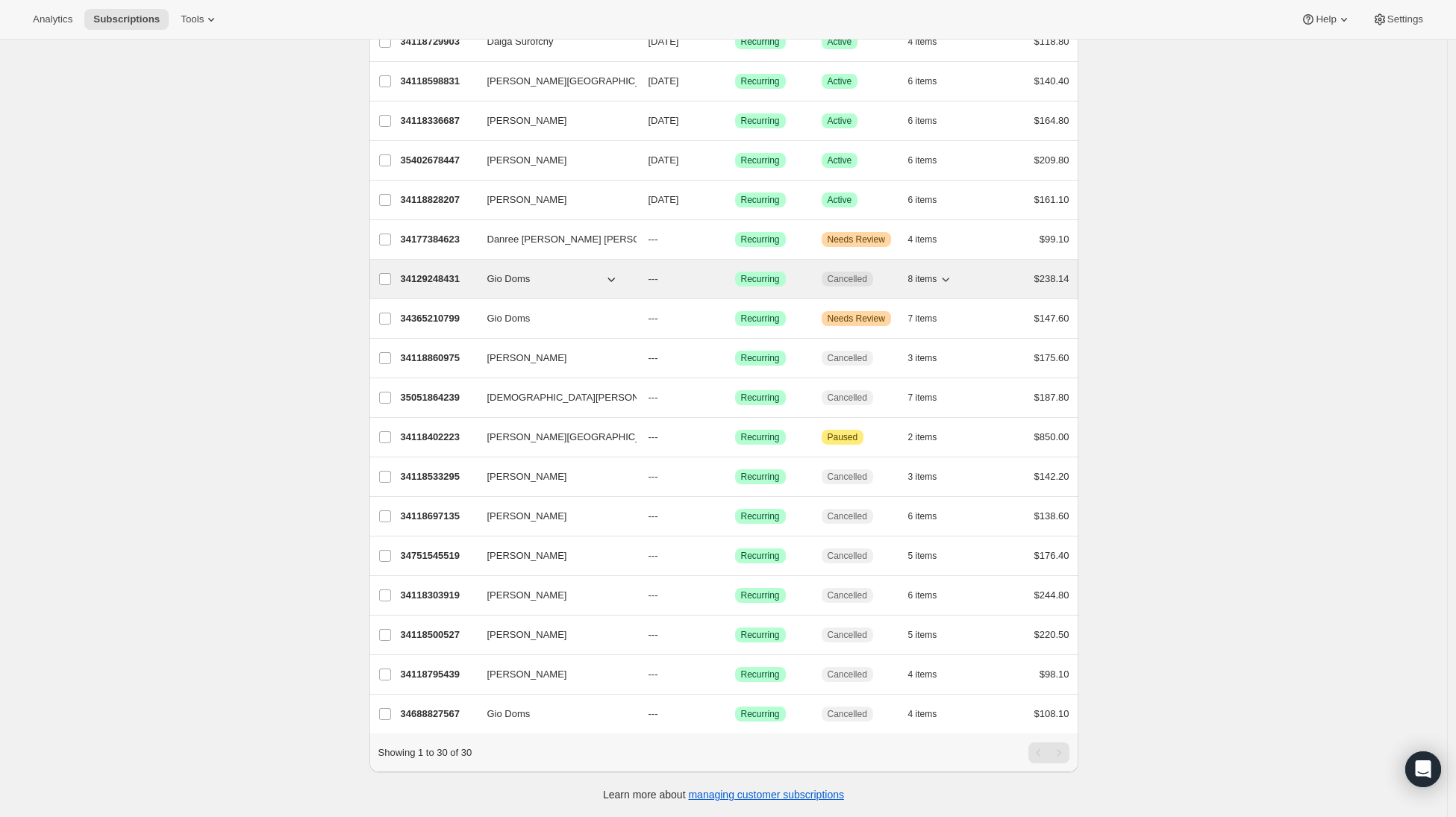
click at [432, 272] on p "34129248431" at bounding box center [438, 279] width 74 height 15
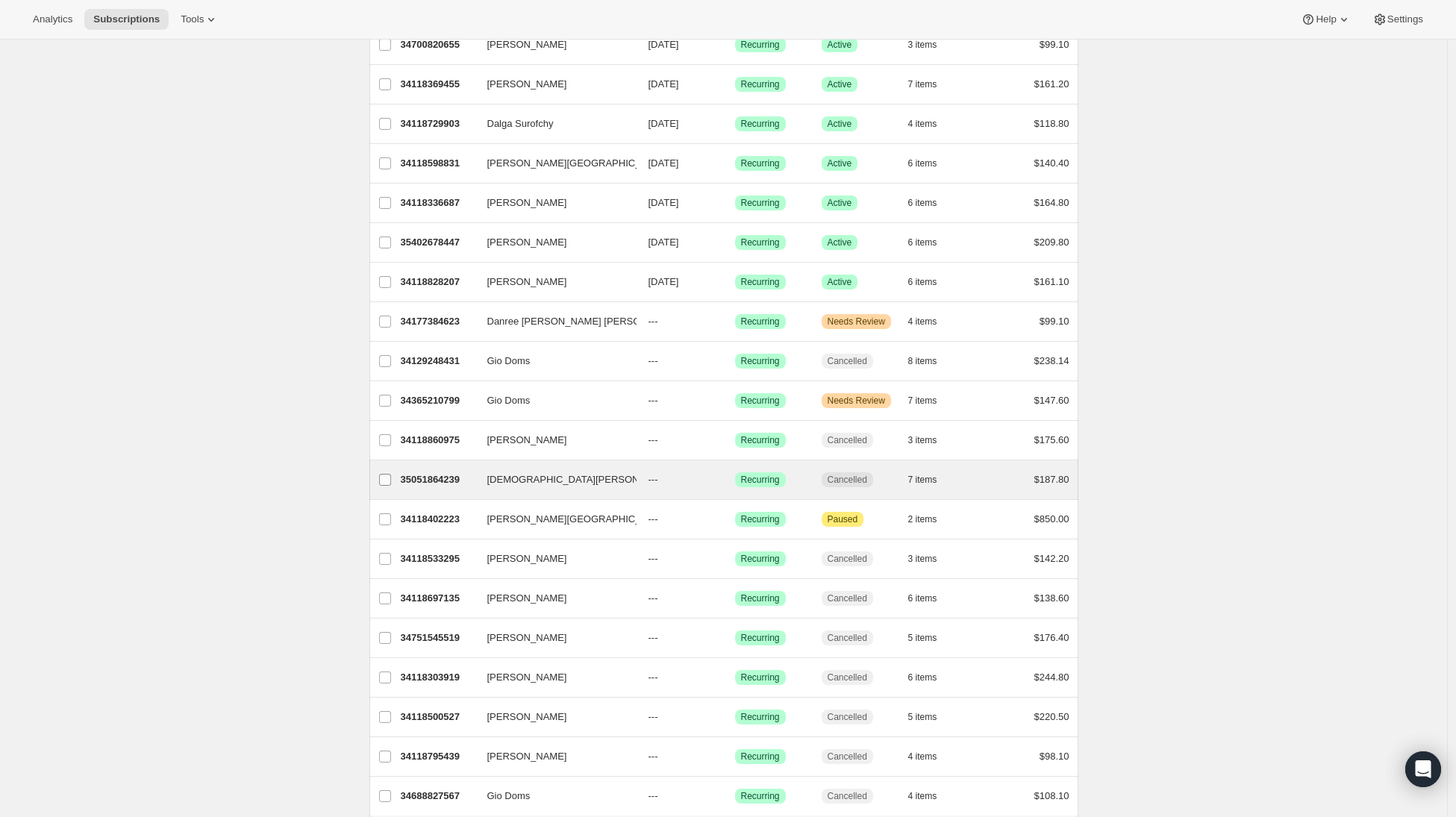
scroll to position [627, 0]
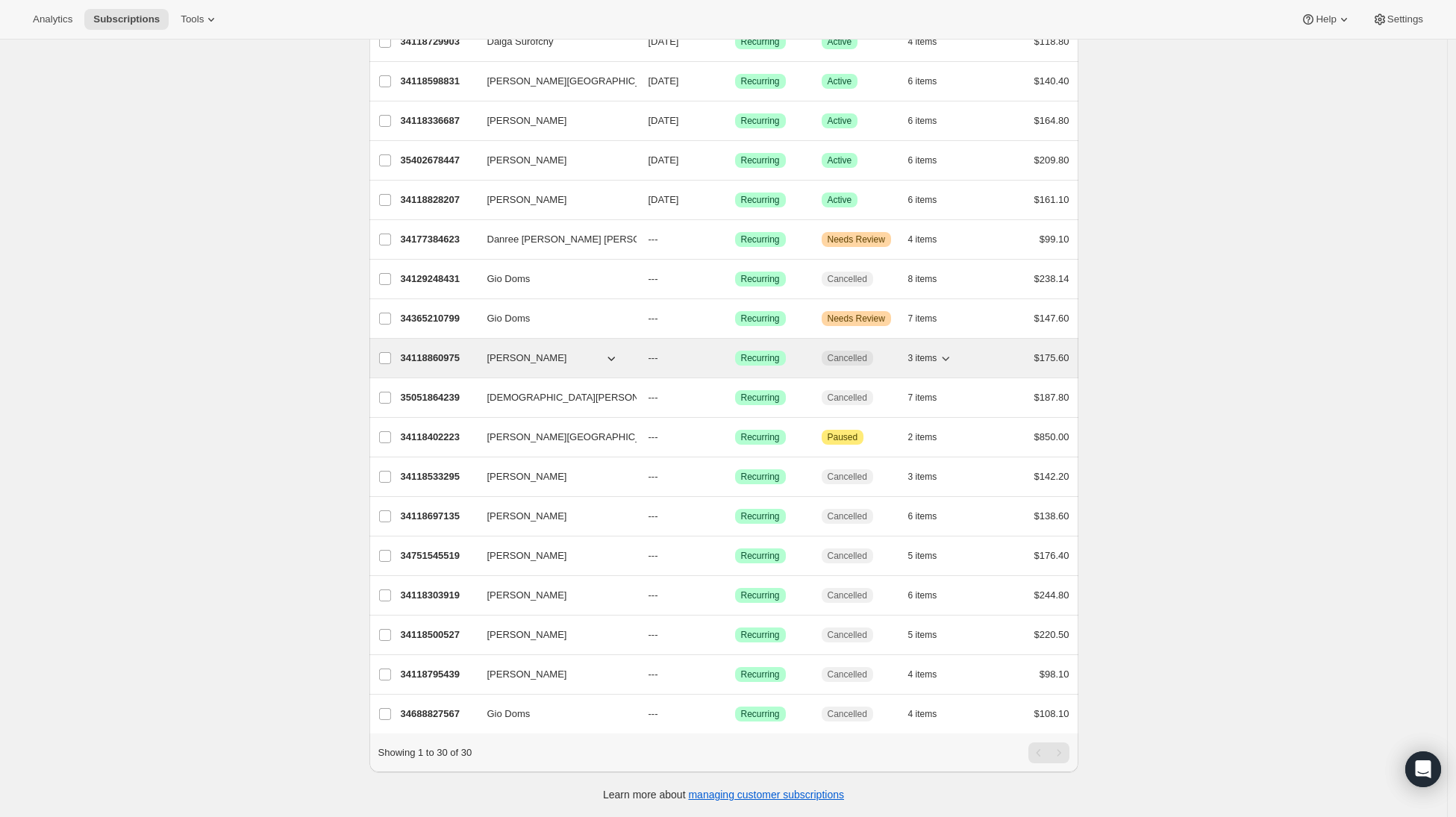
click at [425, 351] on p "34118860975" at bounding box center [438, 358] width 74 height 15
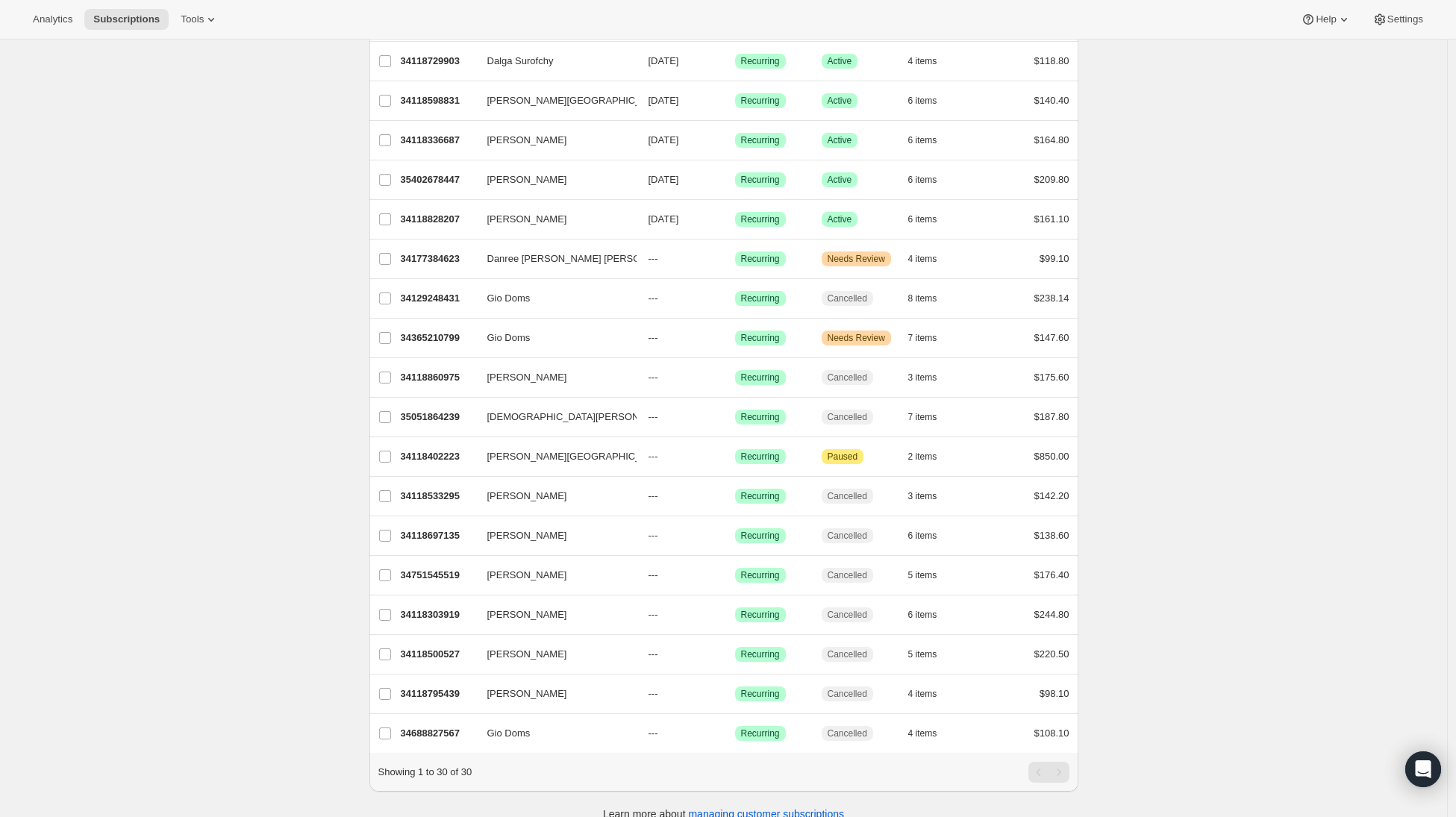
scroll to position [600, 0]
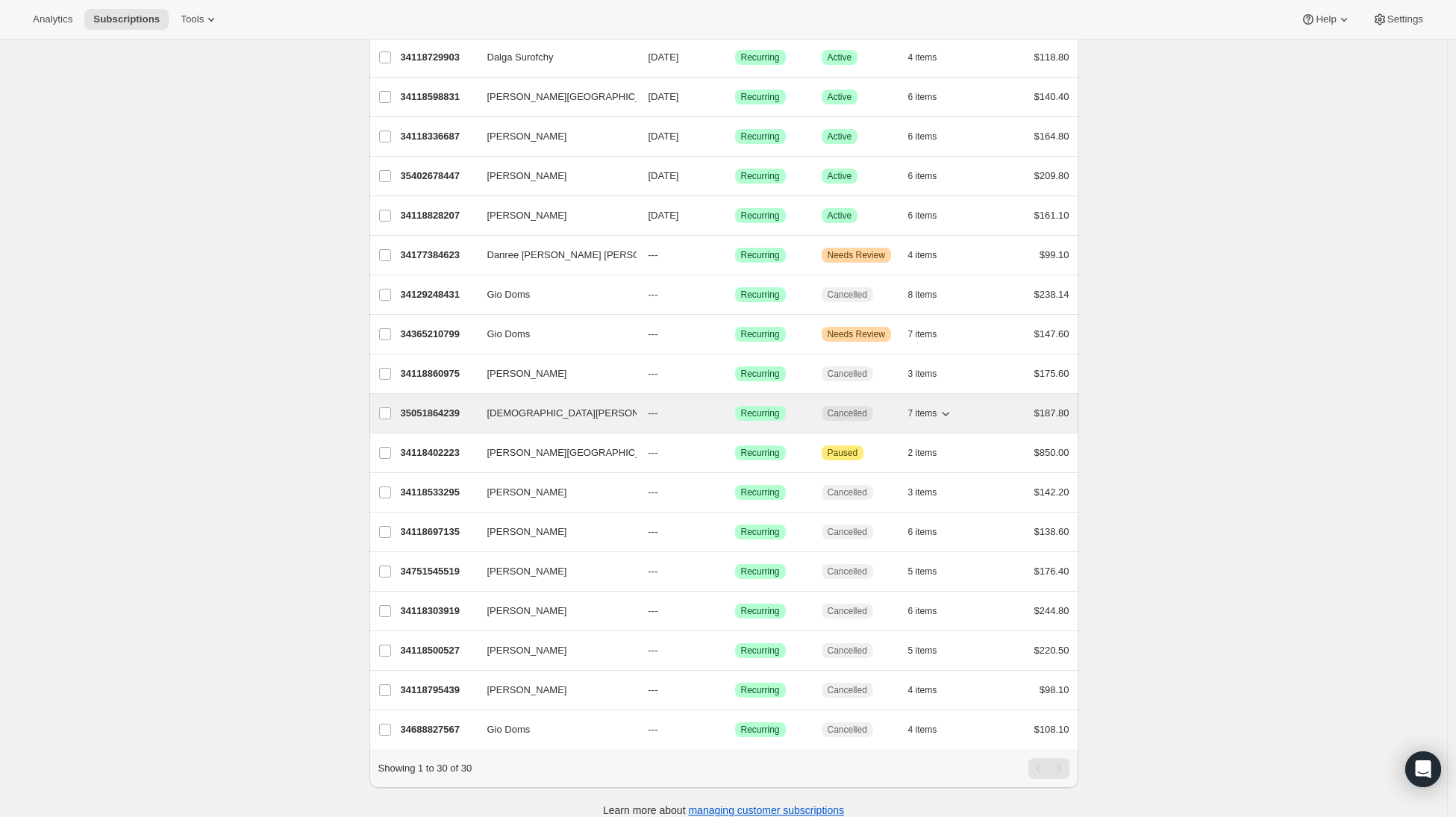
click at [414, 412] on p "35051864239" at bounding box center [438, 413] width 74 height 15
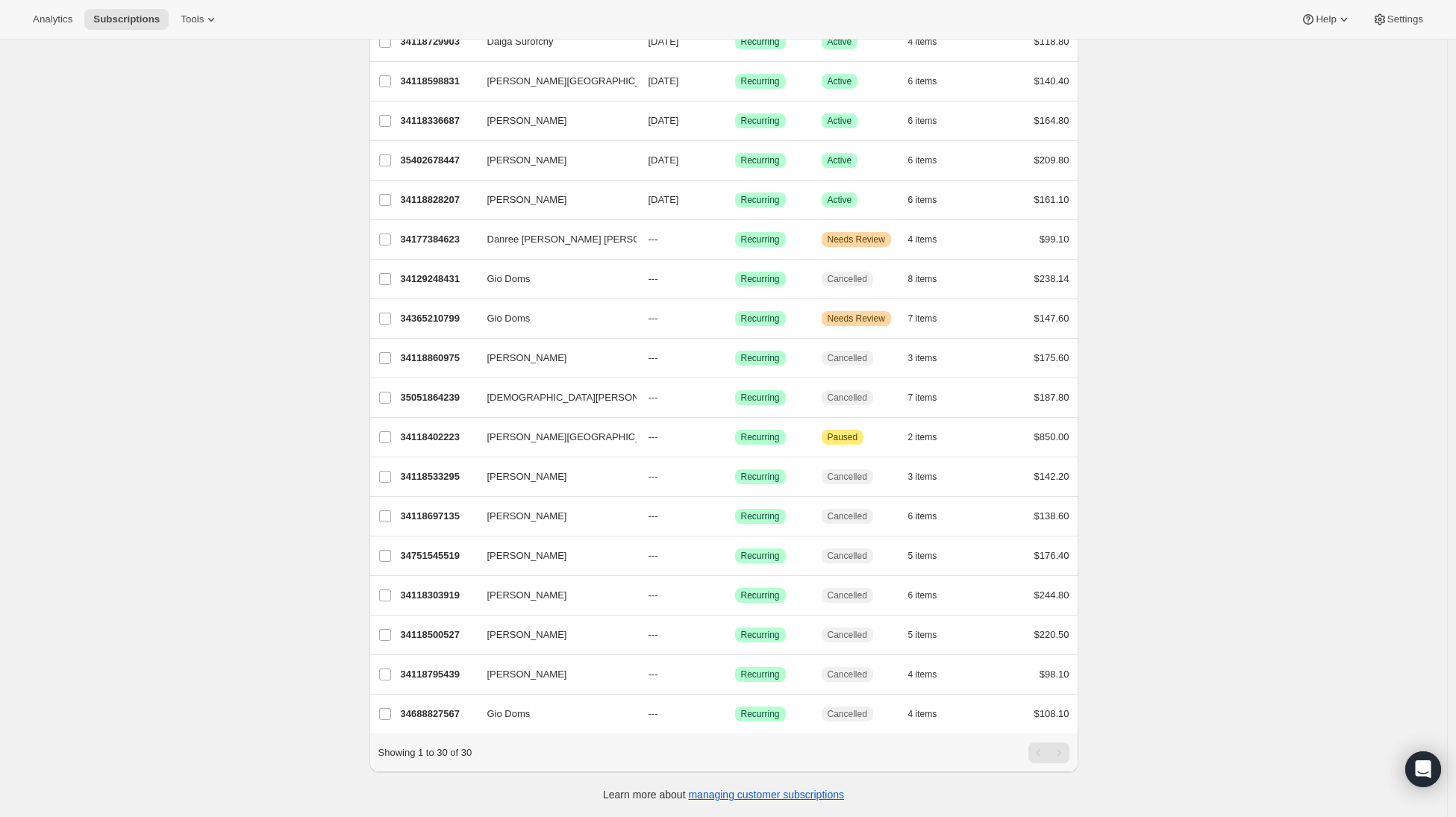
scroll to position [627, 0]
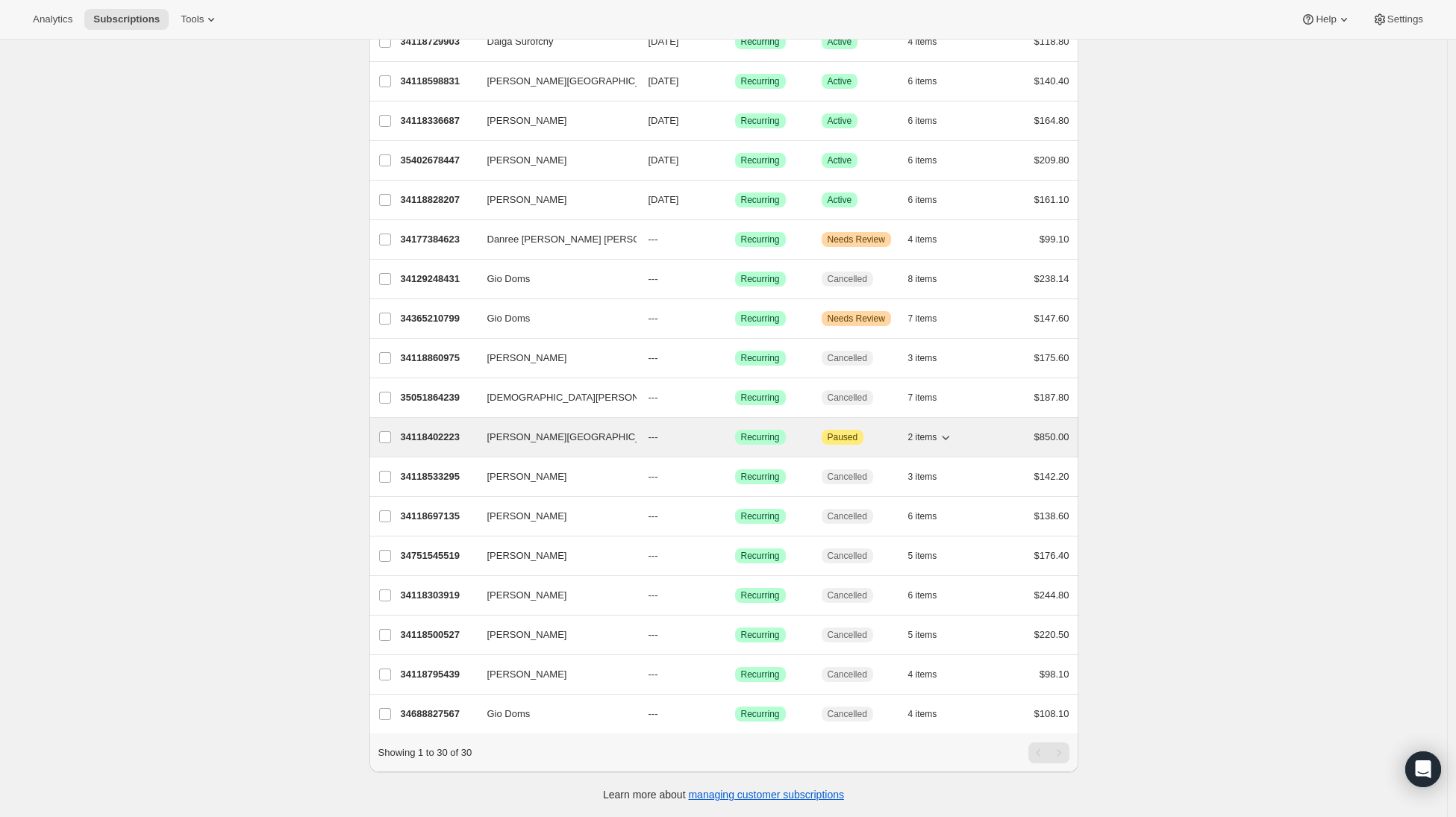
click at [435, 430] on p "34118402223" at bounding box center [438, 437] width 74 height 15
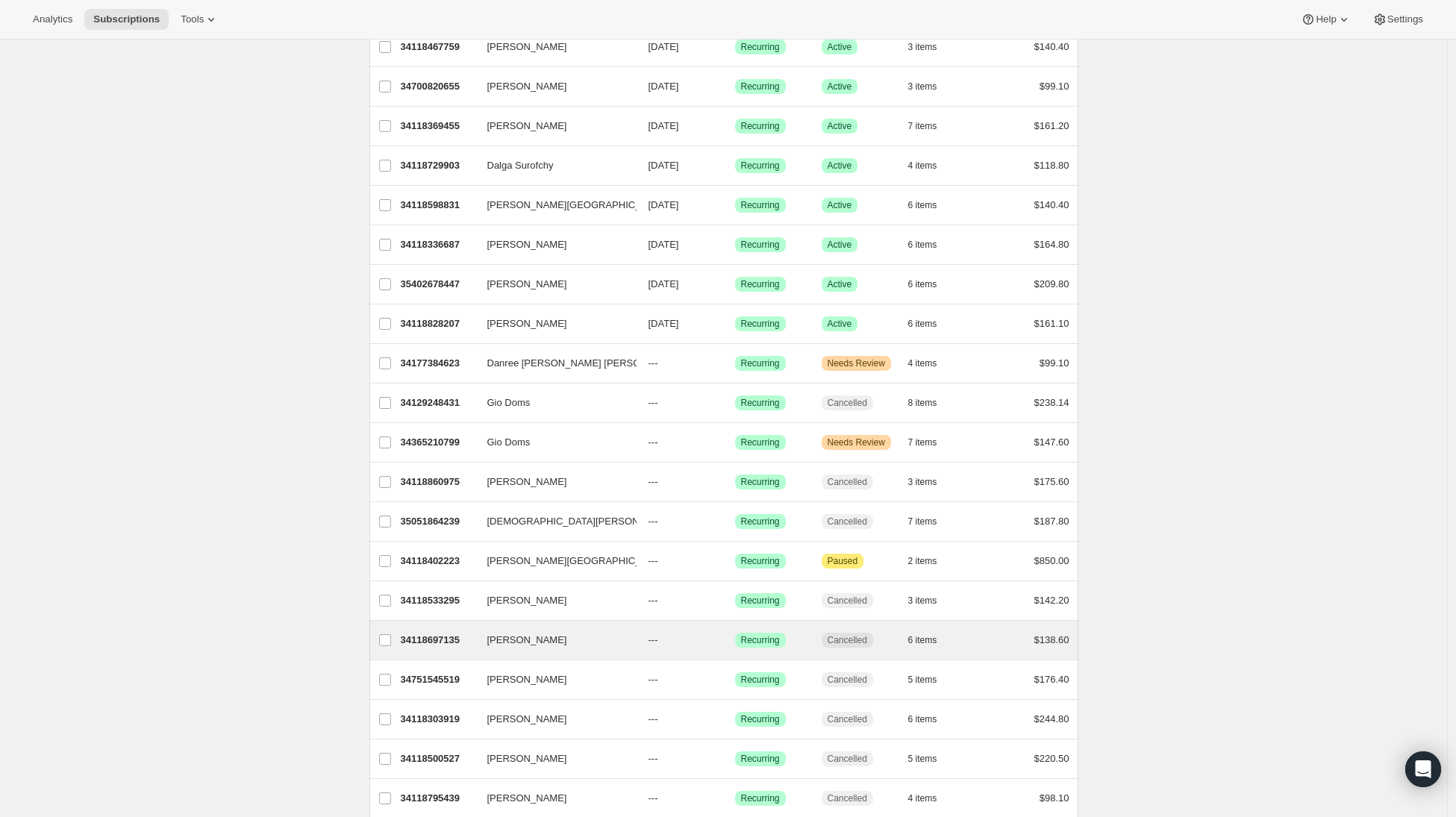
scroll to position [579, 0]
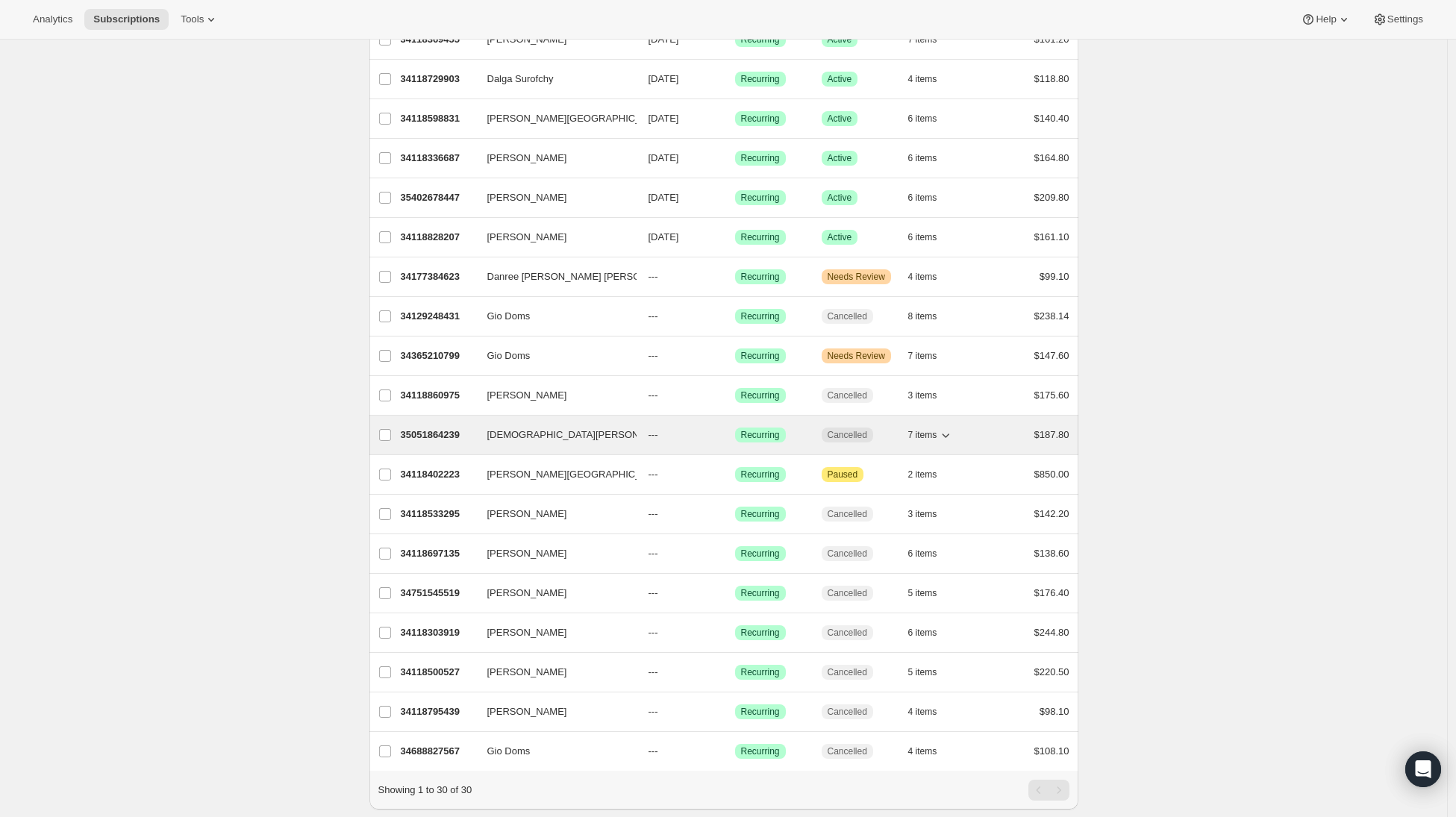
click at [427, 435] on p "35051864239" at bounding box center [438, 435] width 74 height 15
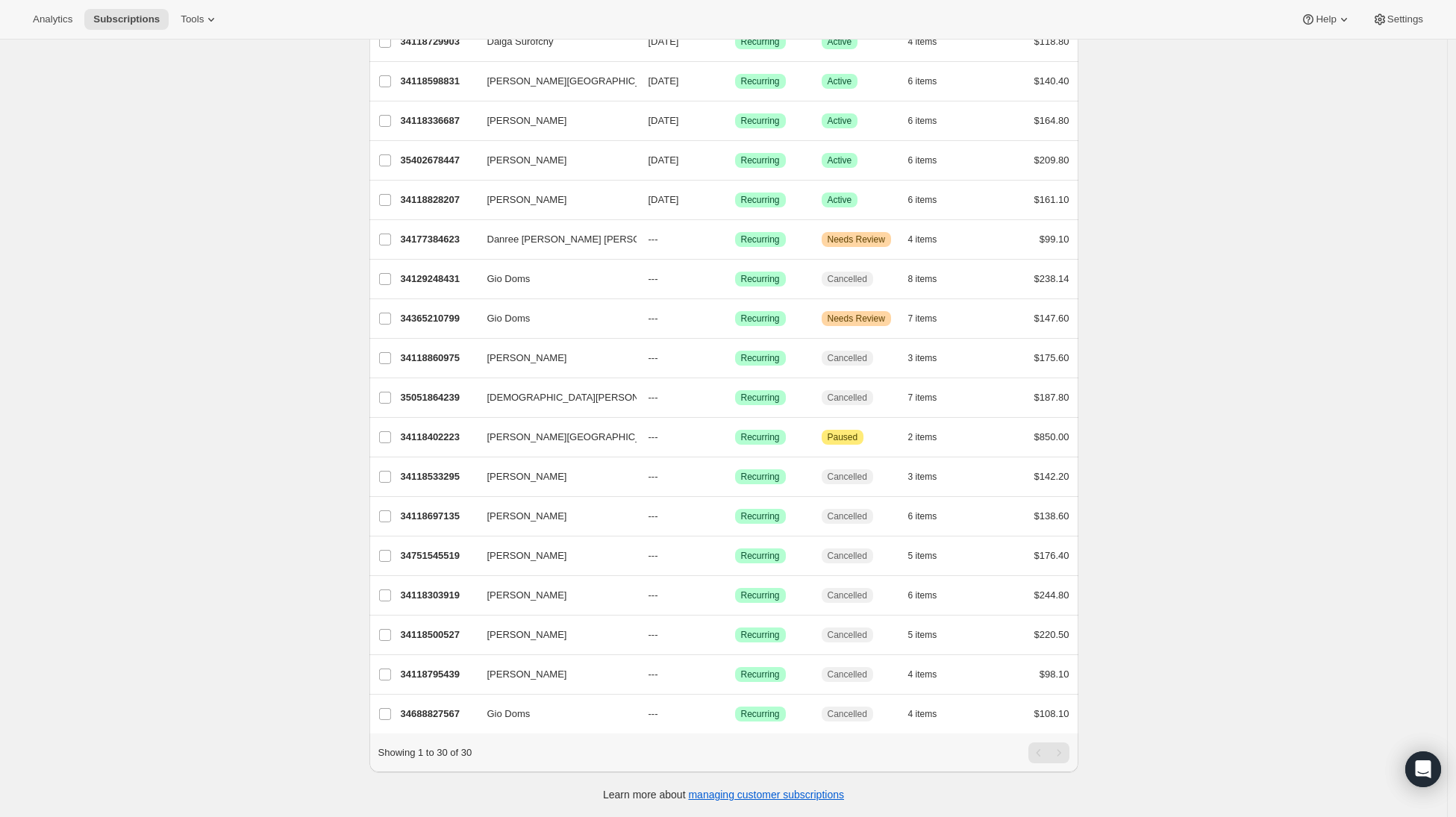
scroll to position [627, 0]
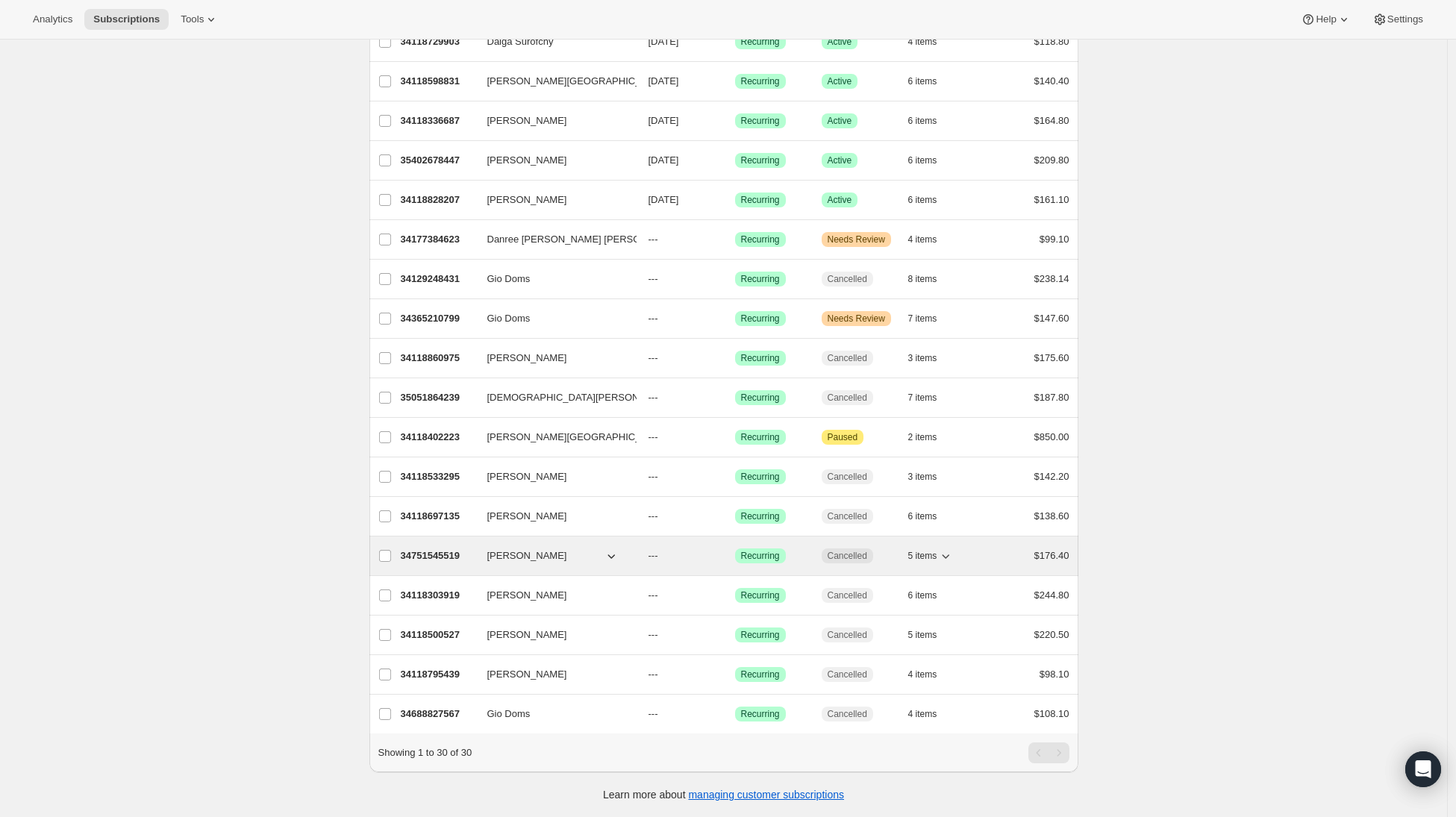
click at [428, 549] on p "34751545519" at bounding box center [438, 556] width 74 height 15
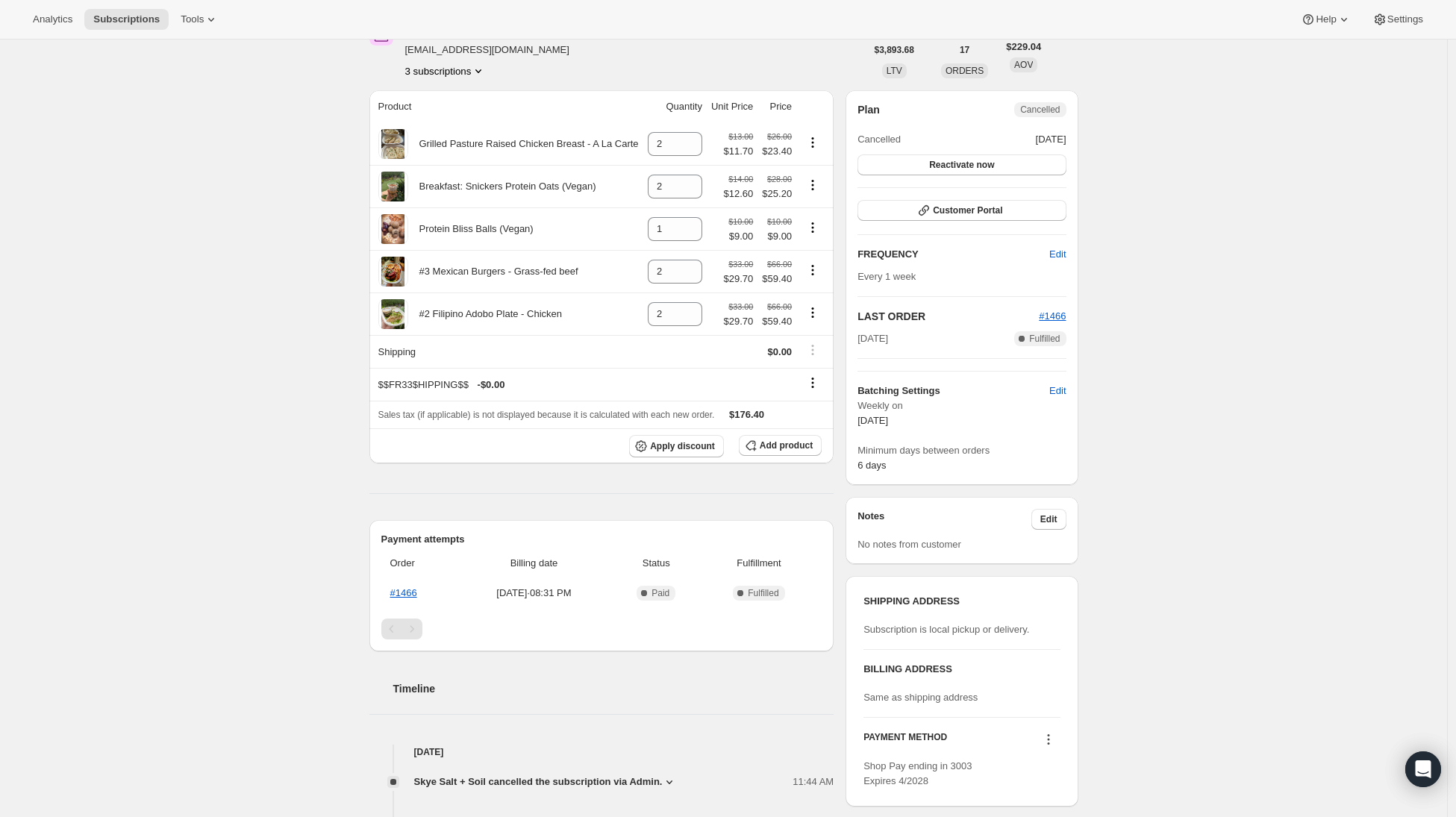
scroll to position [199, 0]
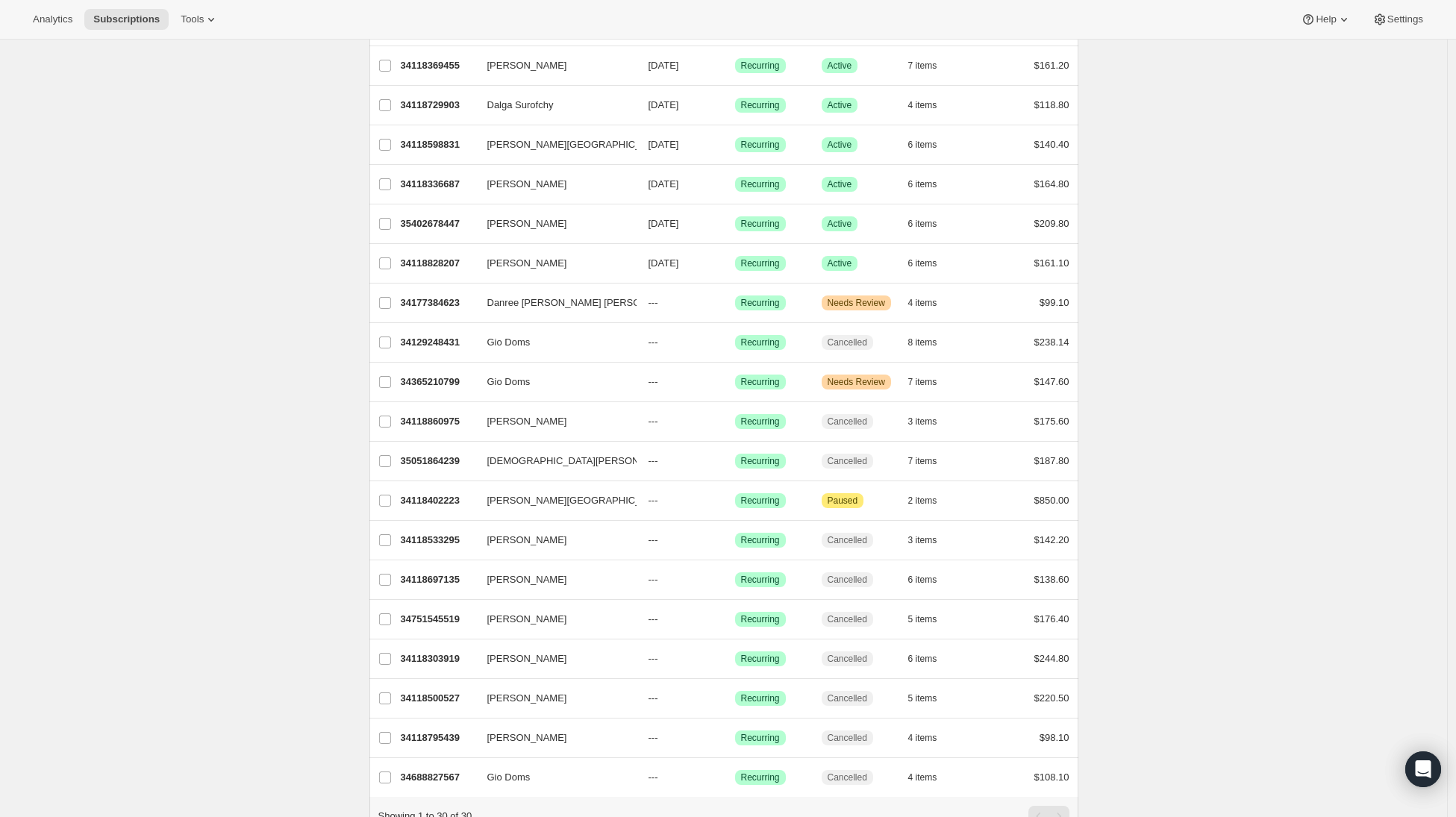
scroll to position [627, 0]
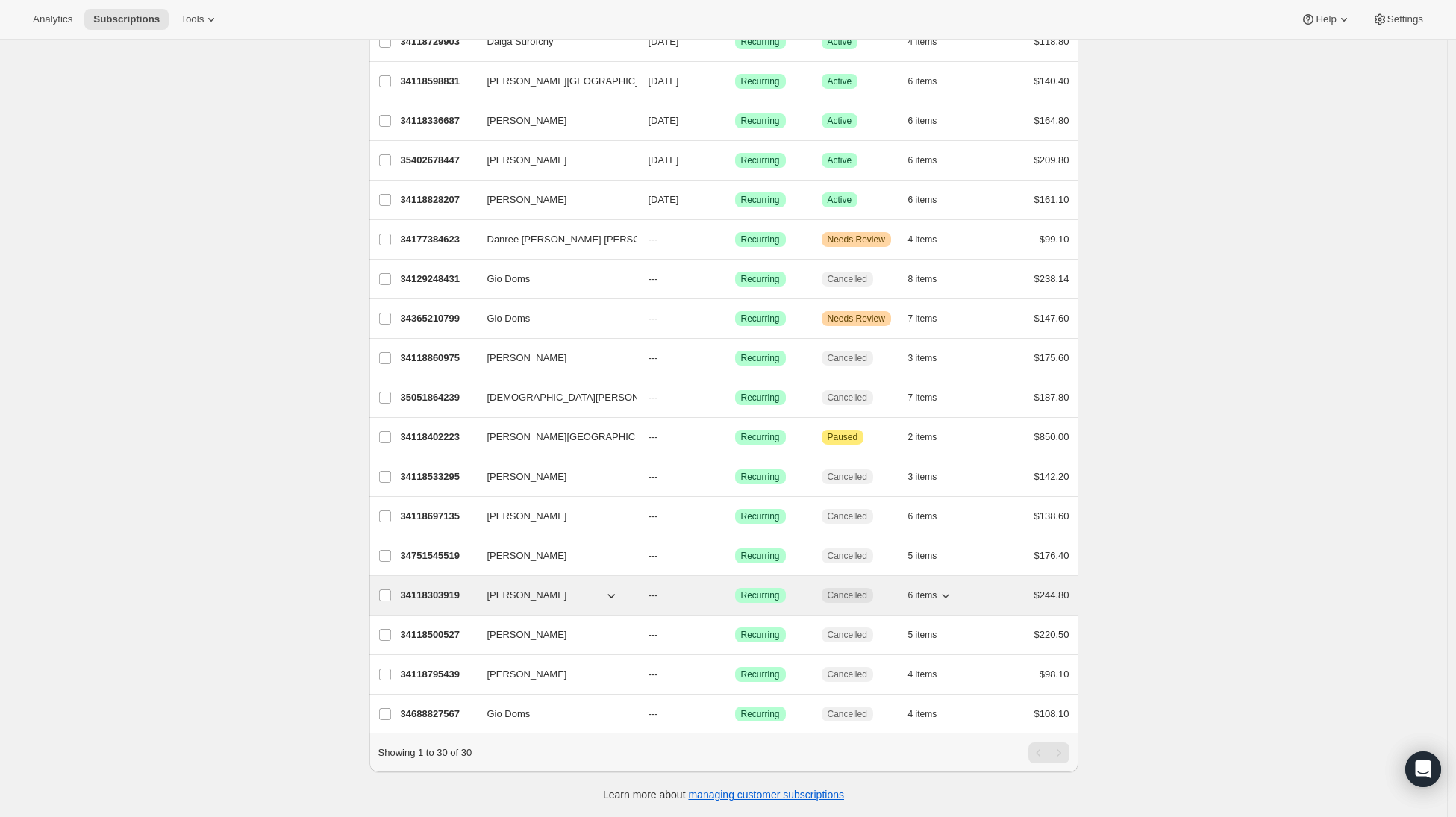
click at [439, 588] on p "34118303919" at bounding box center [438, 595] width 74 height 15
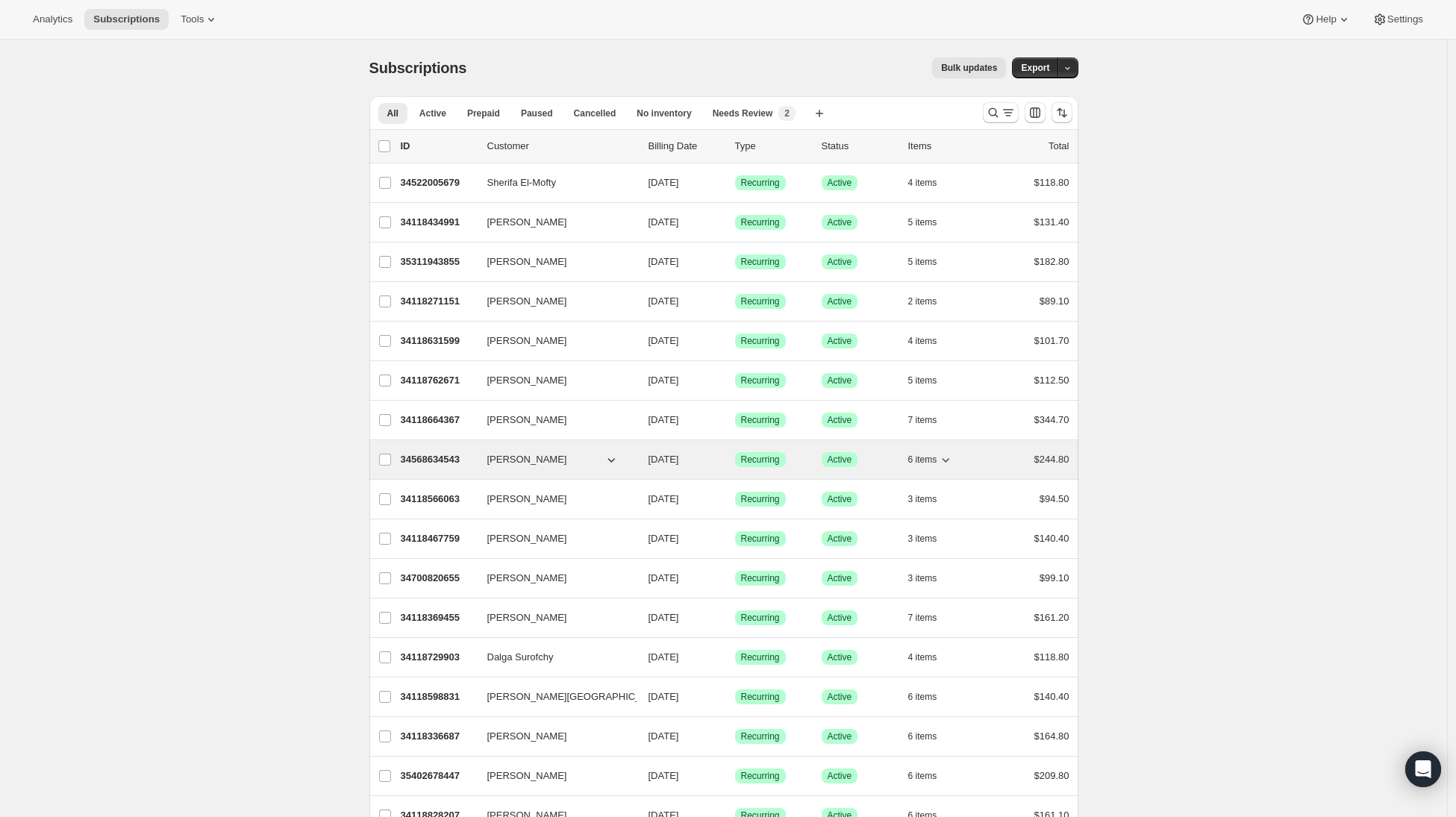
click at [454, 458] on p "34568634543" at bounding box center [438, 459] width 74 height 15
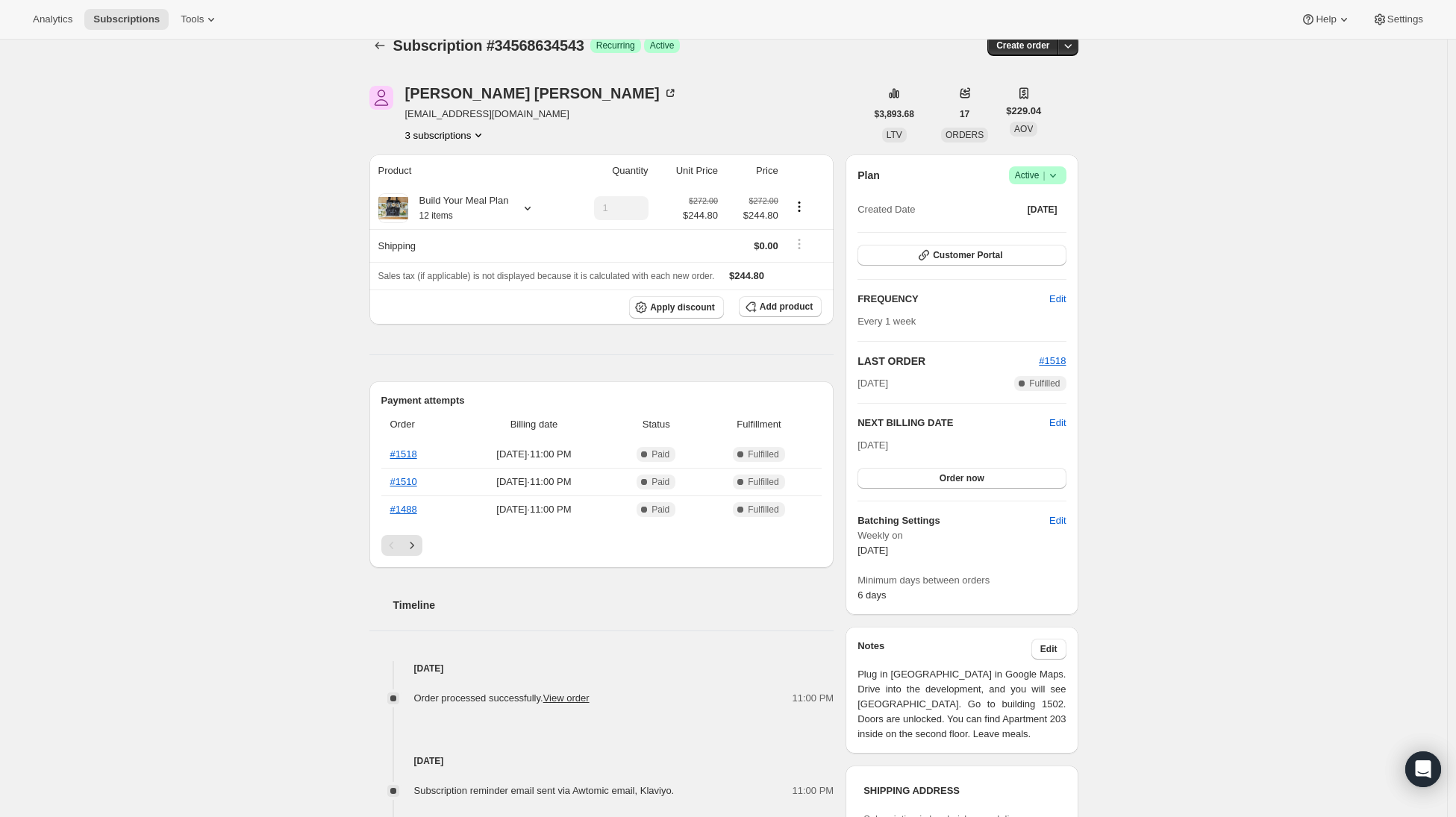
scroll to position [33, 0]
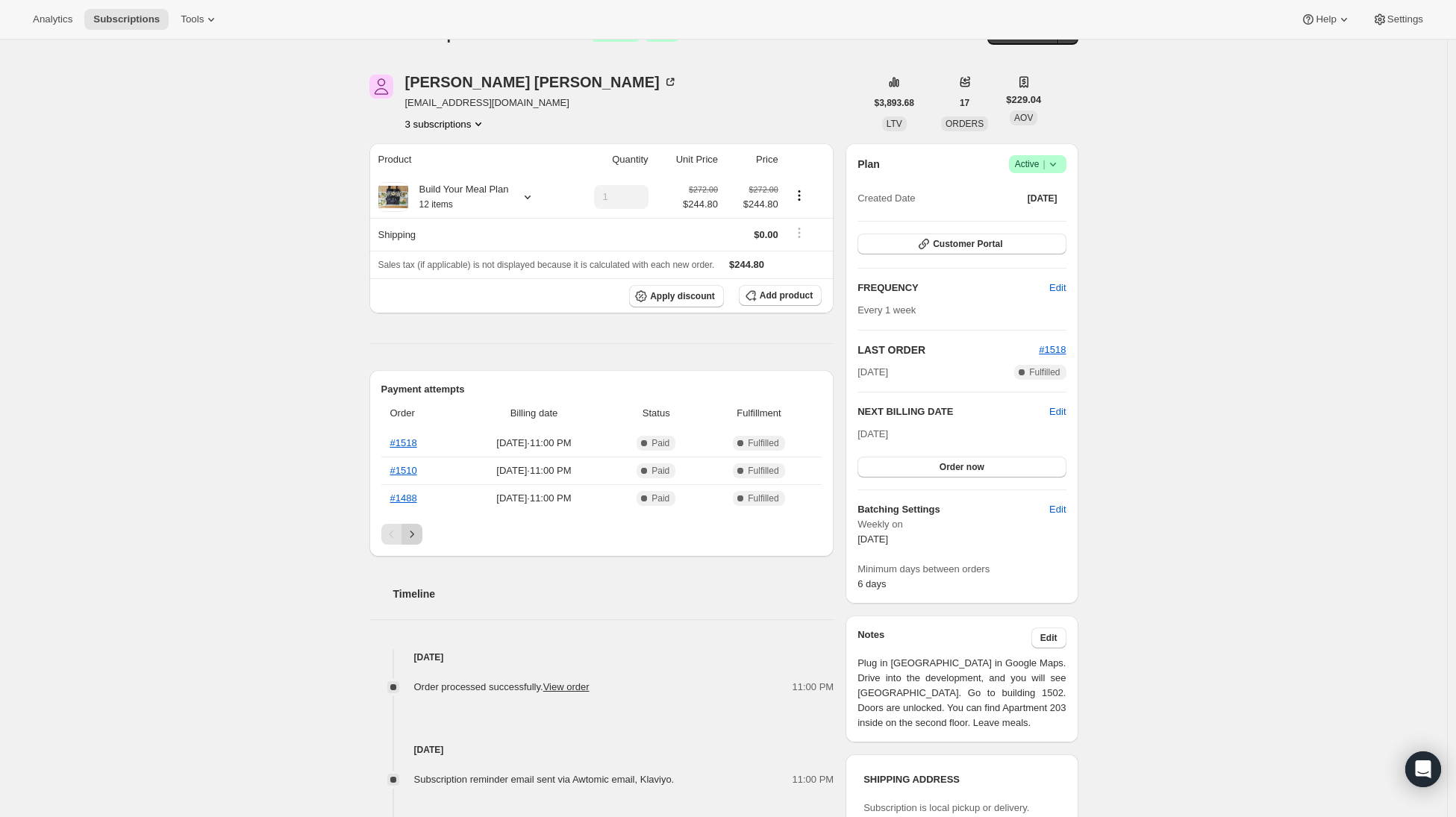
click at [416, 531] on icon "Next" at bounding box center [412, 534] width 15 height 15
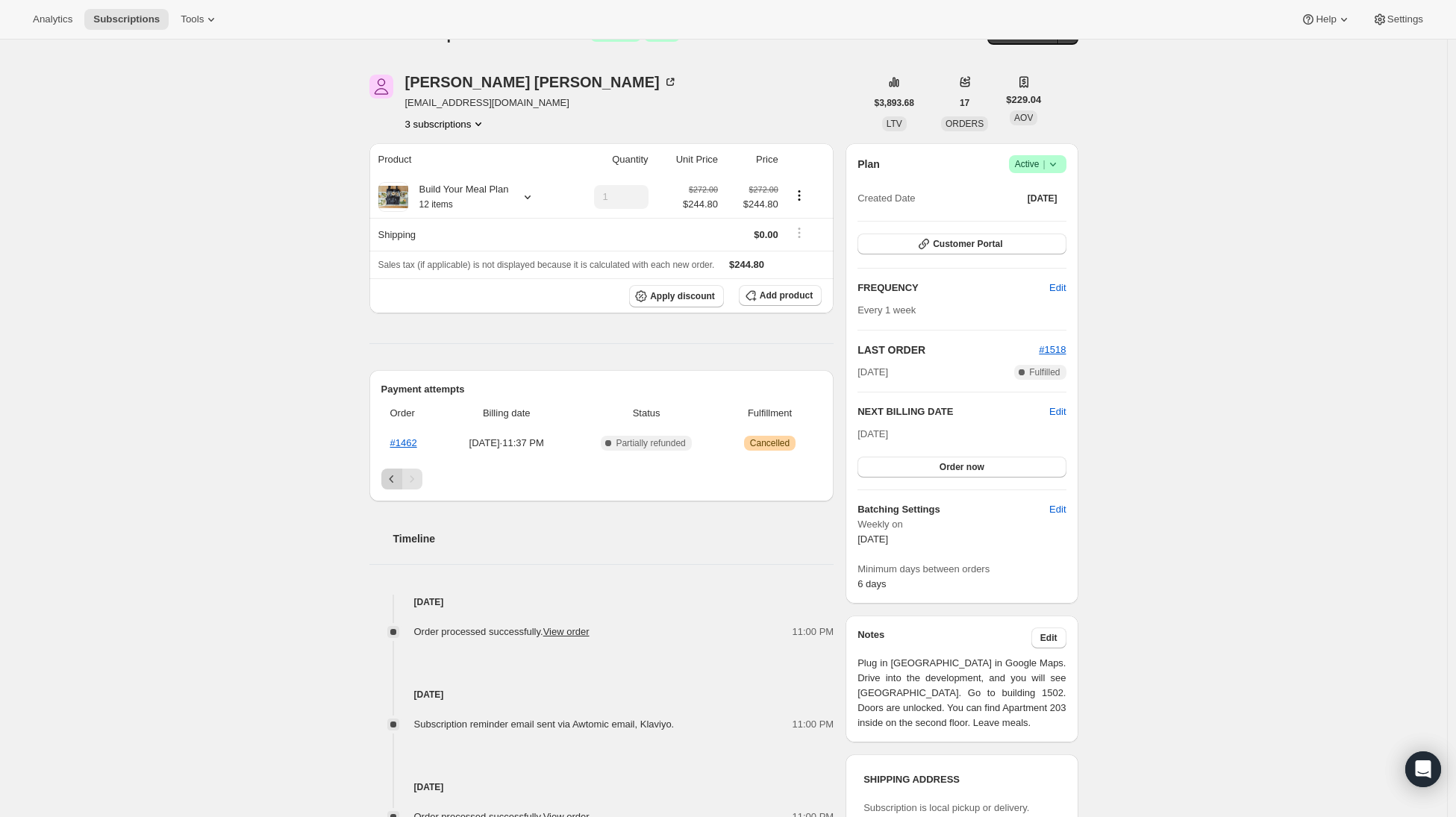
click at [393, 486] on icon "Previous" at bounding box center [391, 479] width 15 height 15
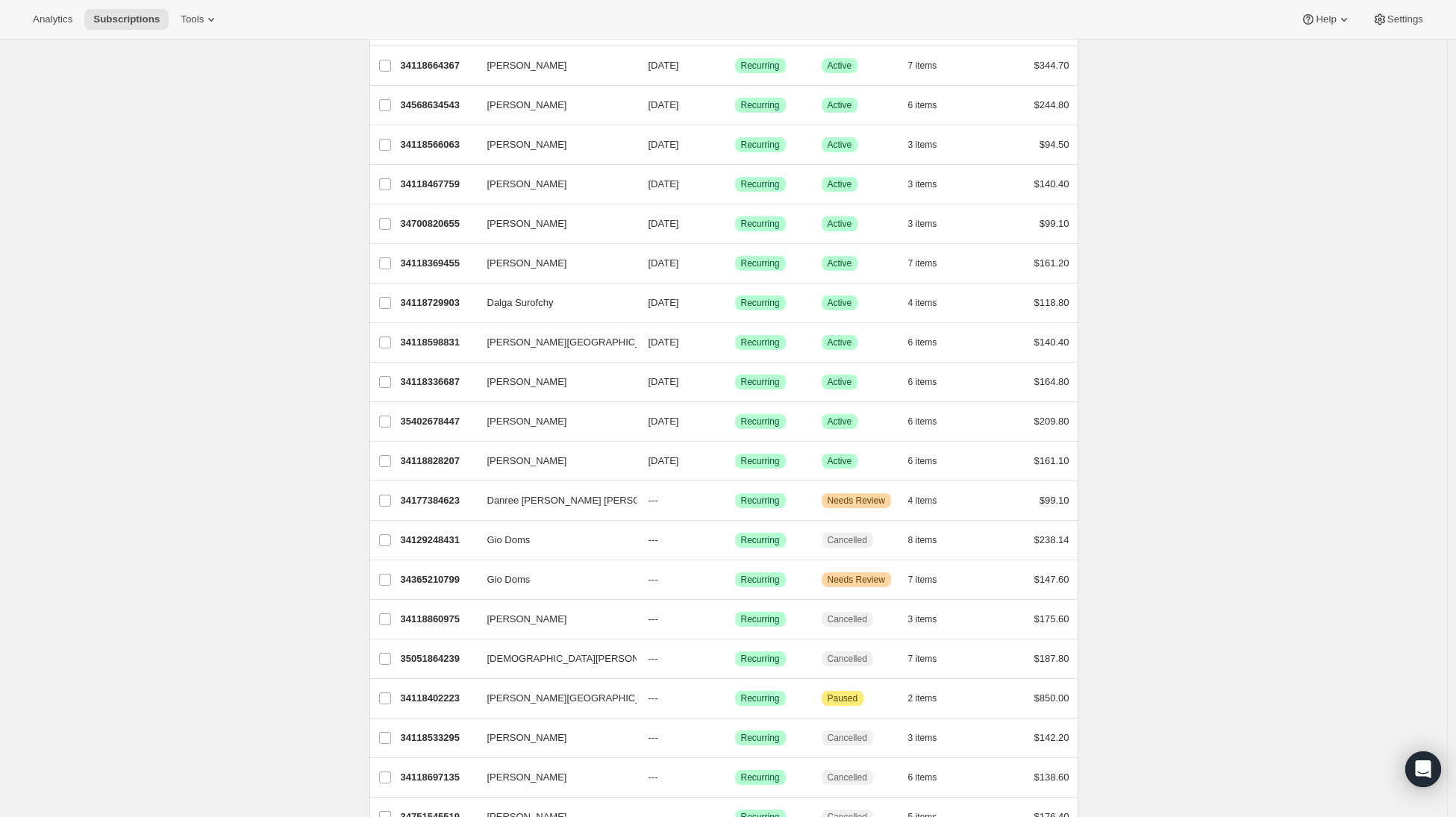
scroll to position [627, 0]
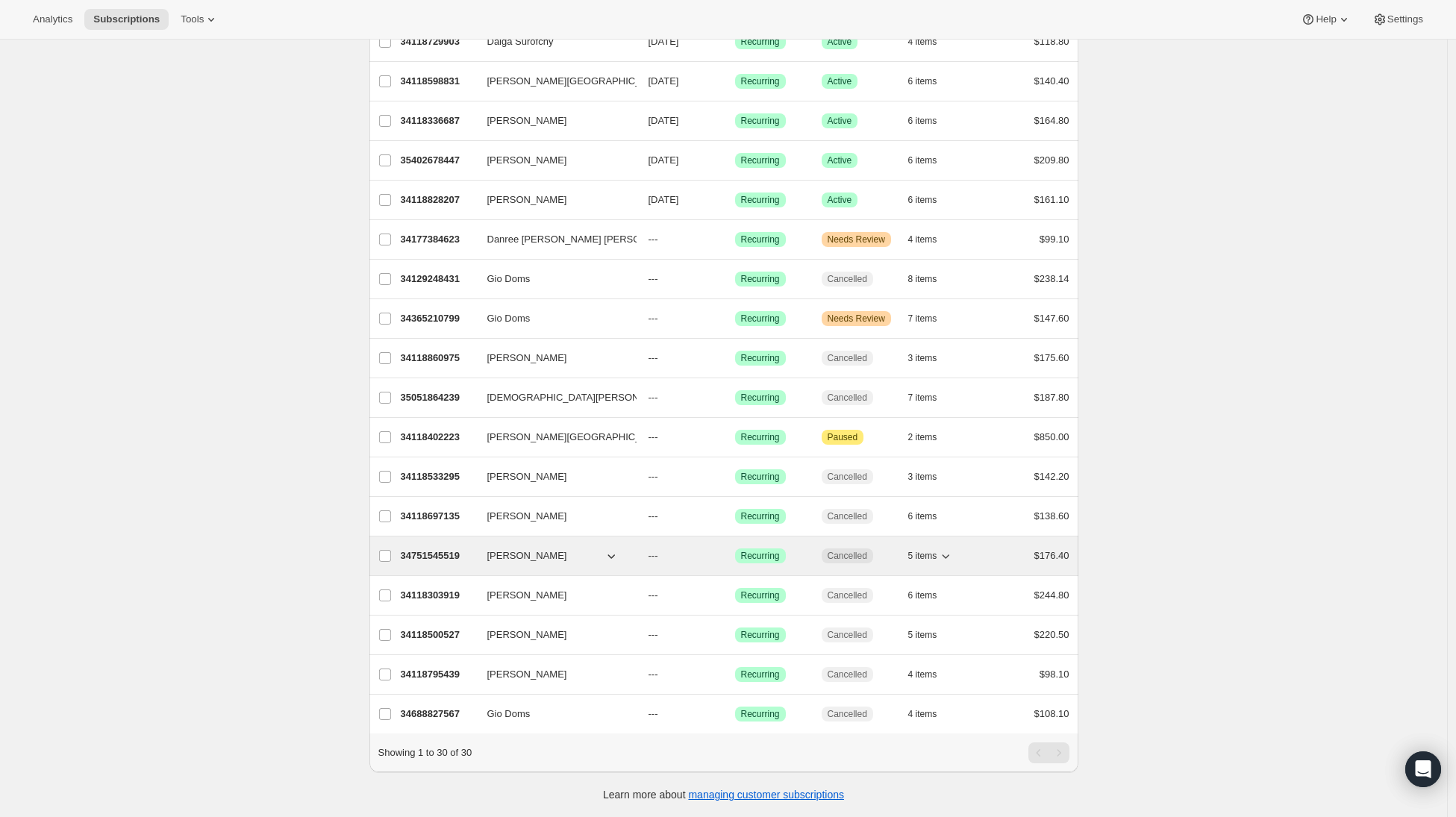
click at [435, 549] on p "34751545519" at bounding box center [438, 556] width 74 height 15
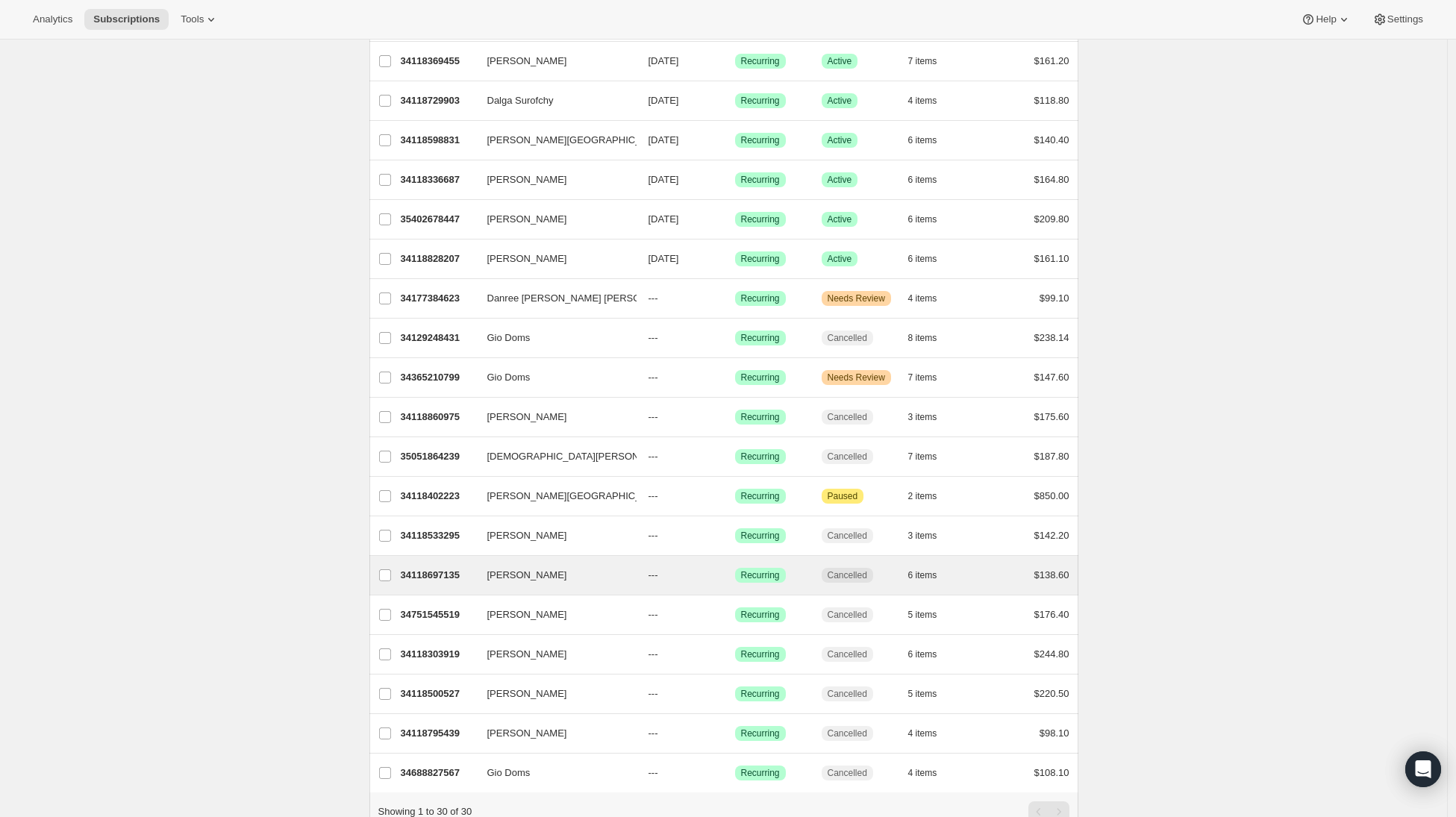
scroll to position [627, 0]
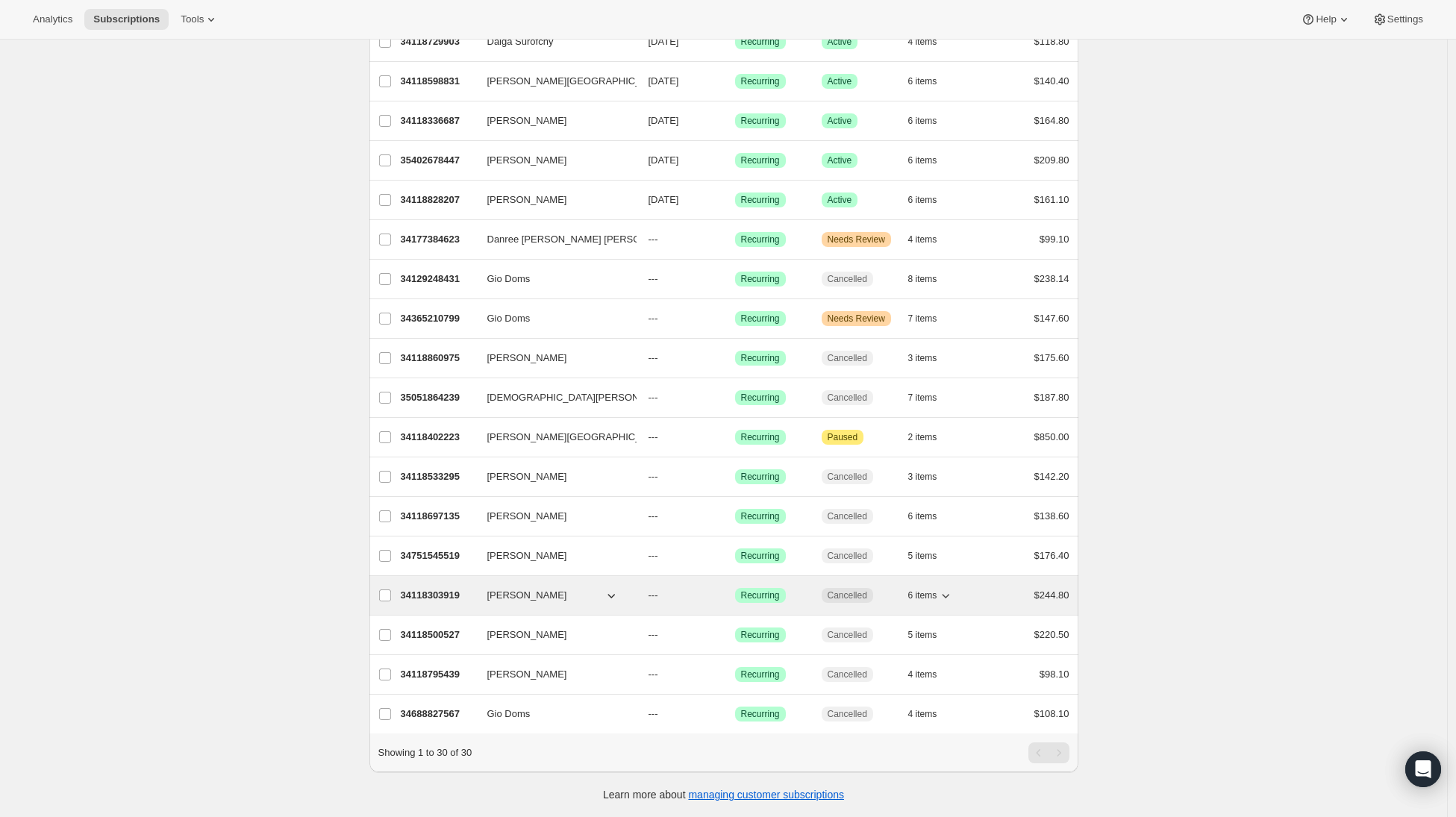
click at [443, 588] on p "34118303919" at bounding box center [438, 595] width 74 height 15
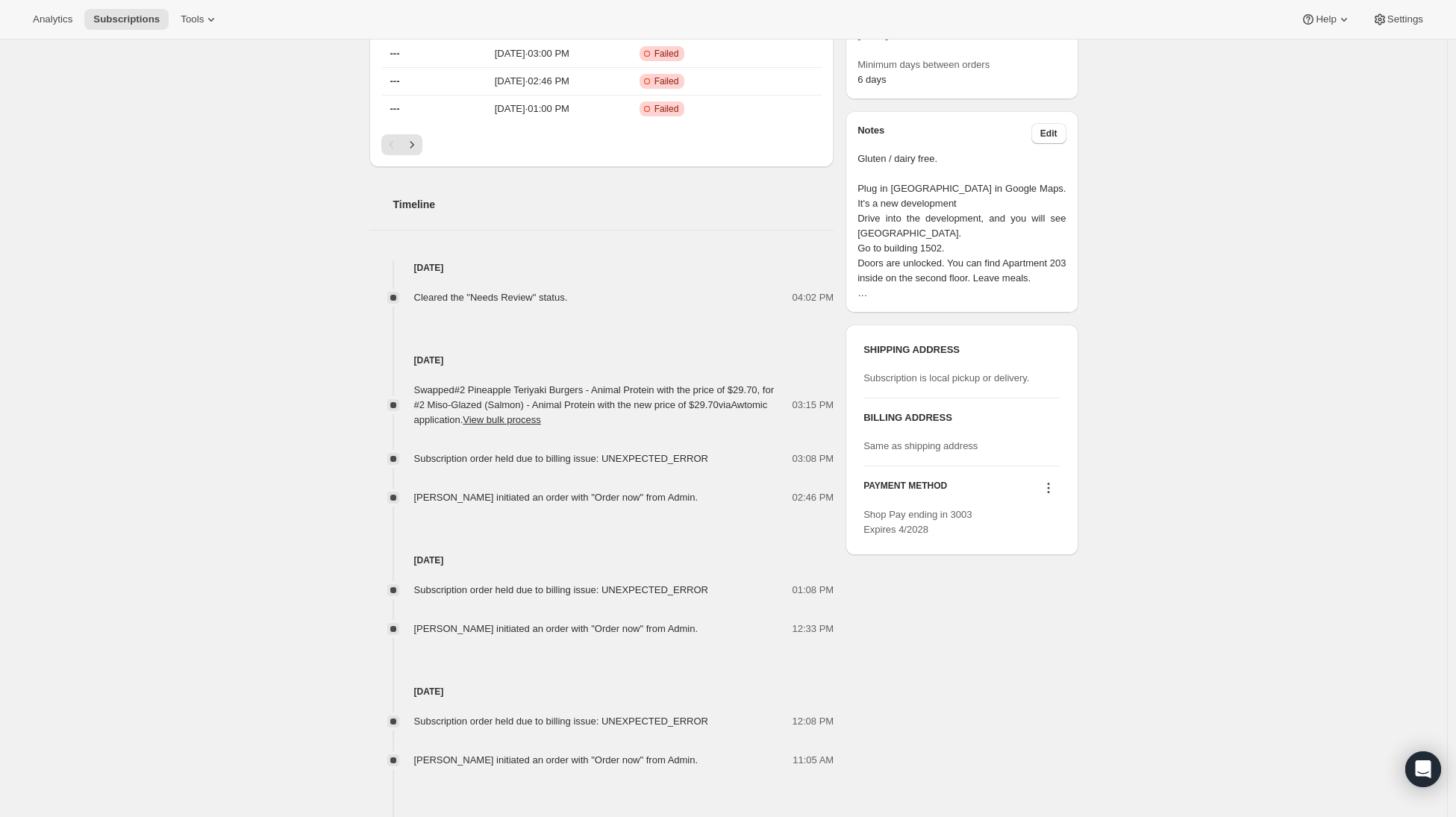
scroll to position [443, 0]
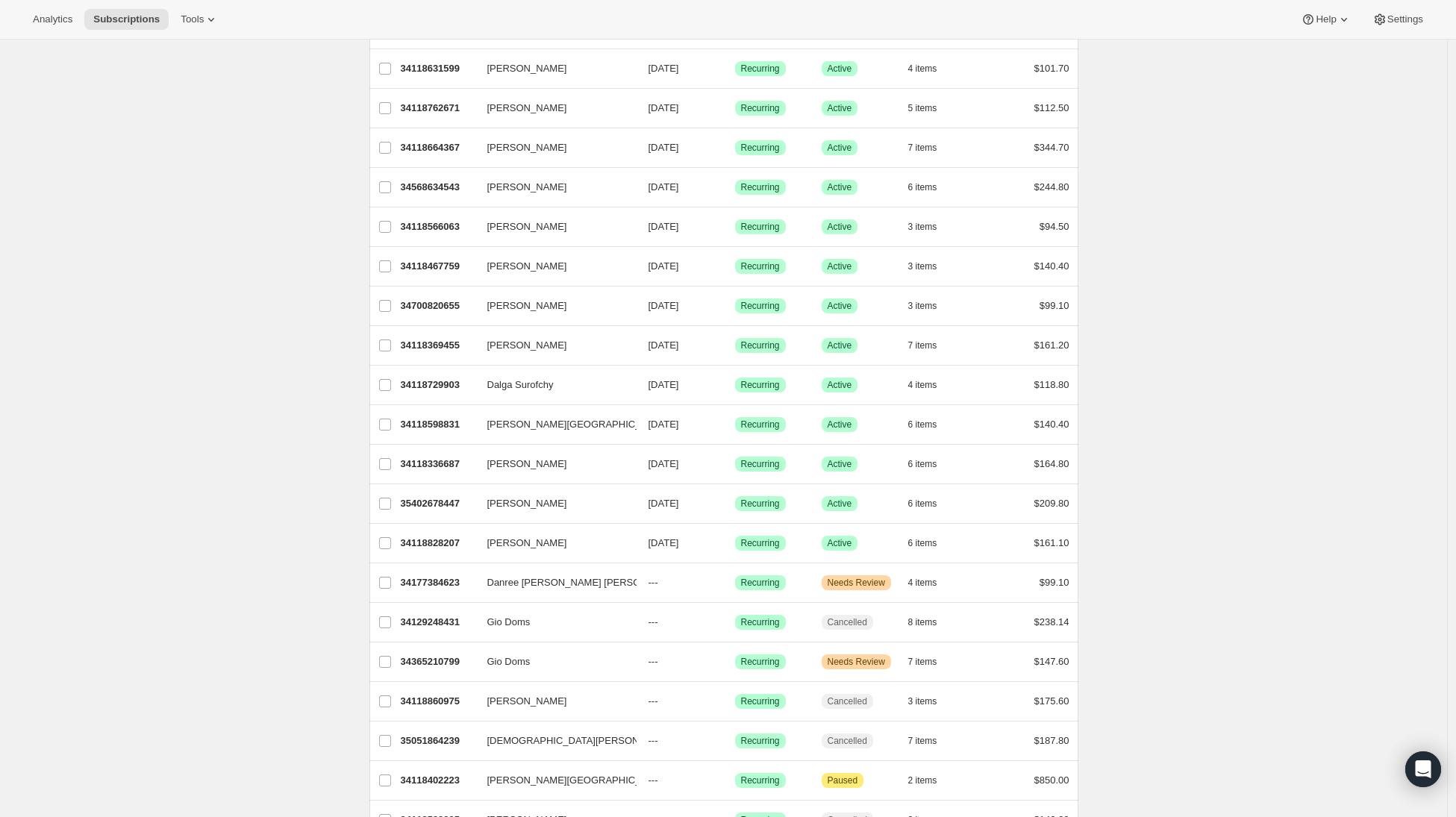
scroll to position [450, 0]
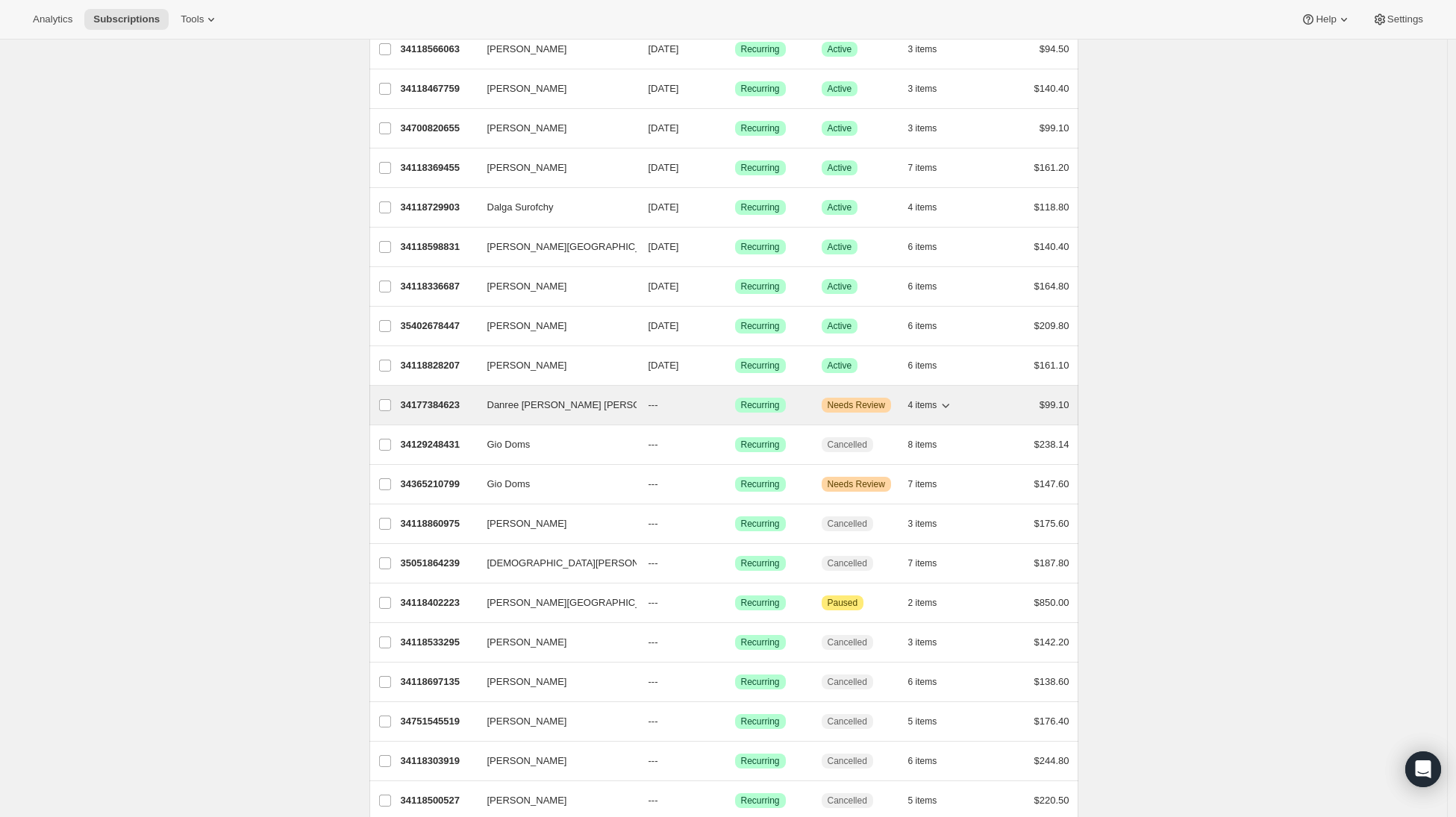
click at [452, 402] on p "34177384623" at bounding box center [438, 405] width 74 height 15
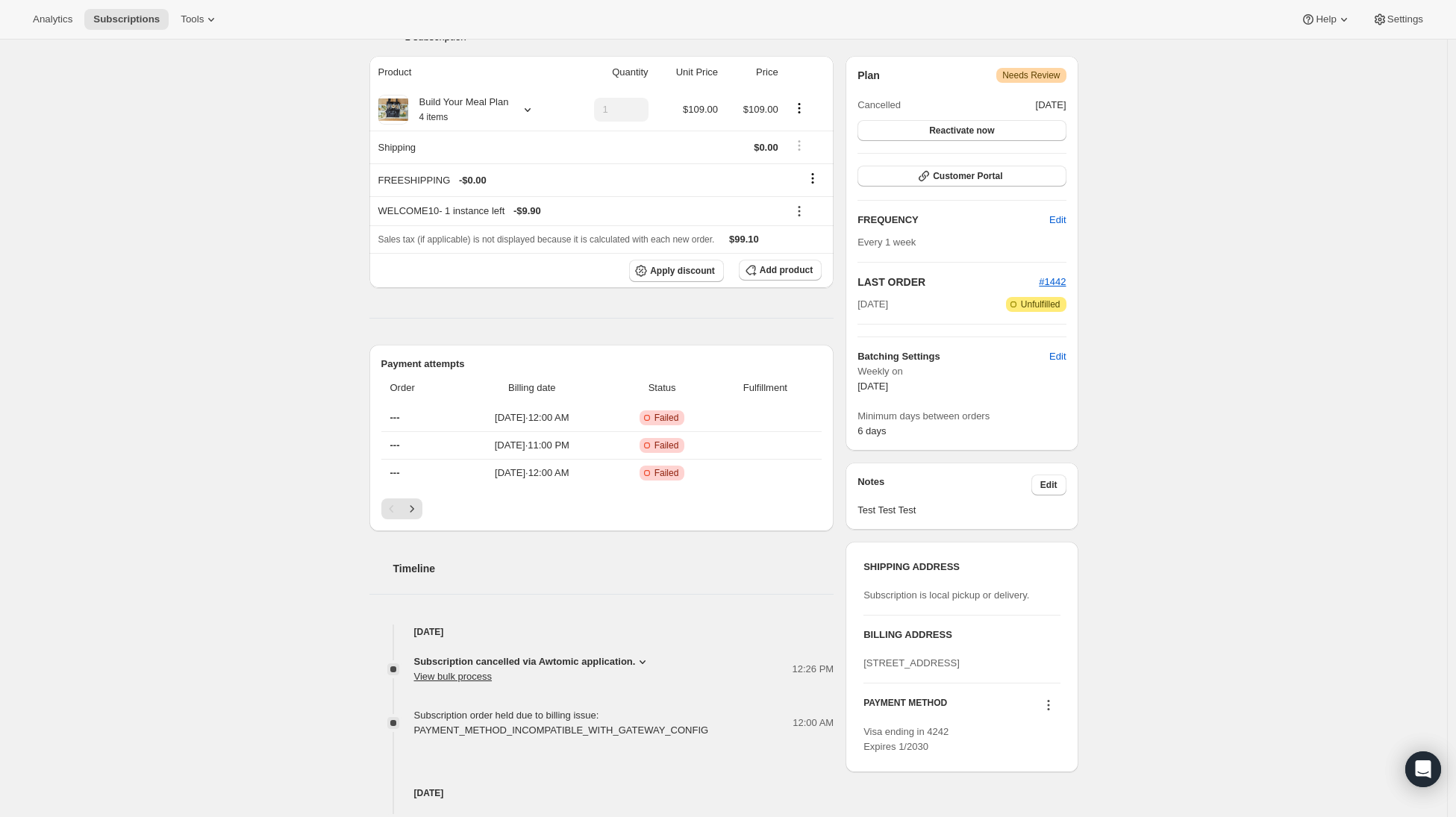
scroll to position [358, 0]
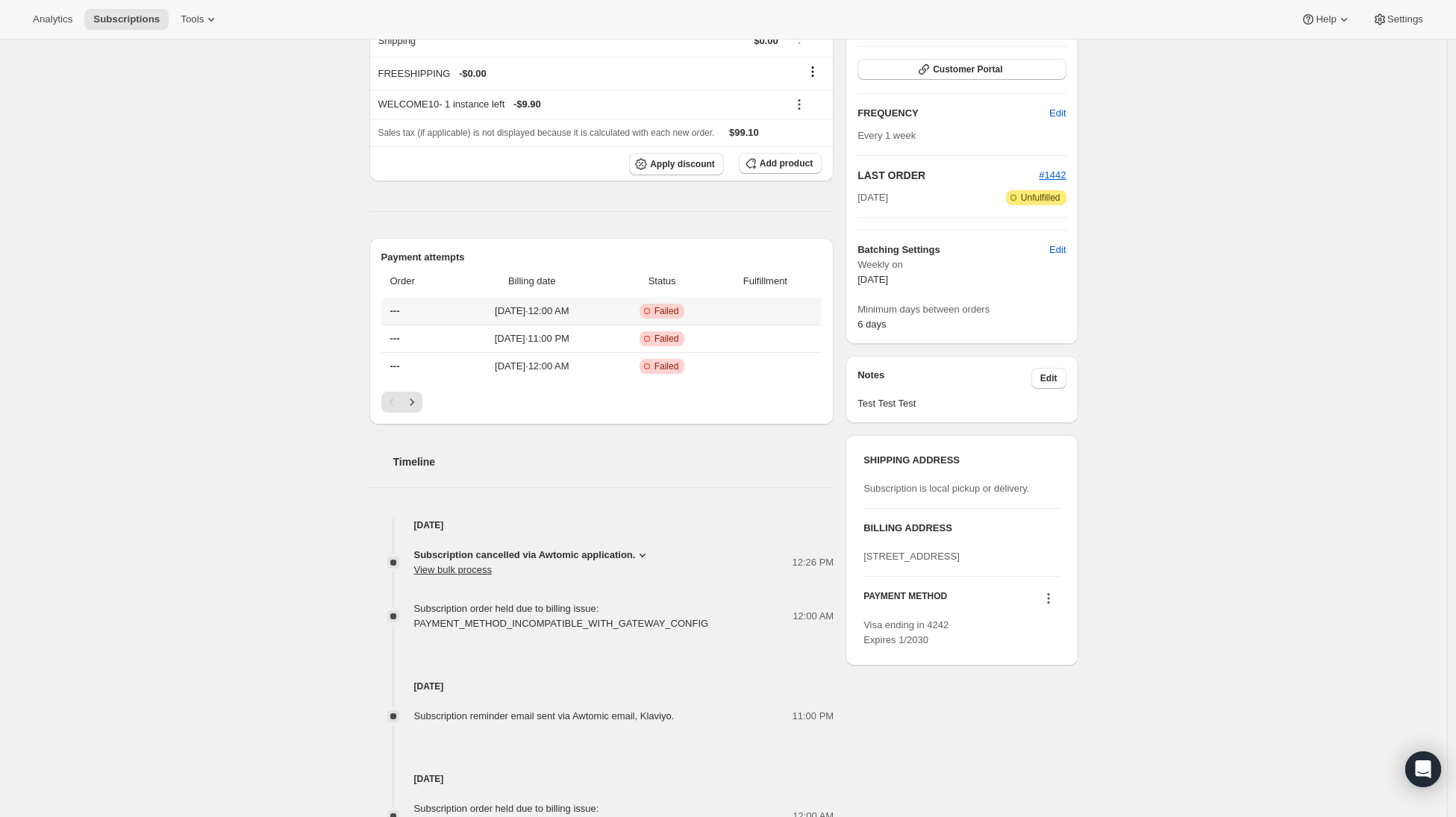
click at [397, 309] on span "---" at bounding box center [395, 311] width 10 height 11
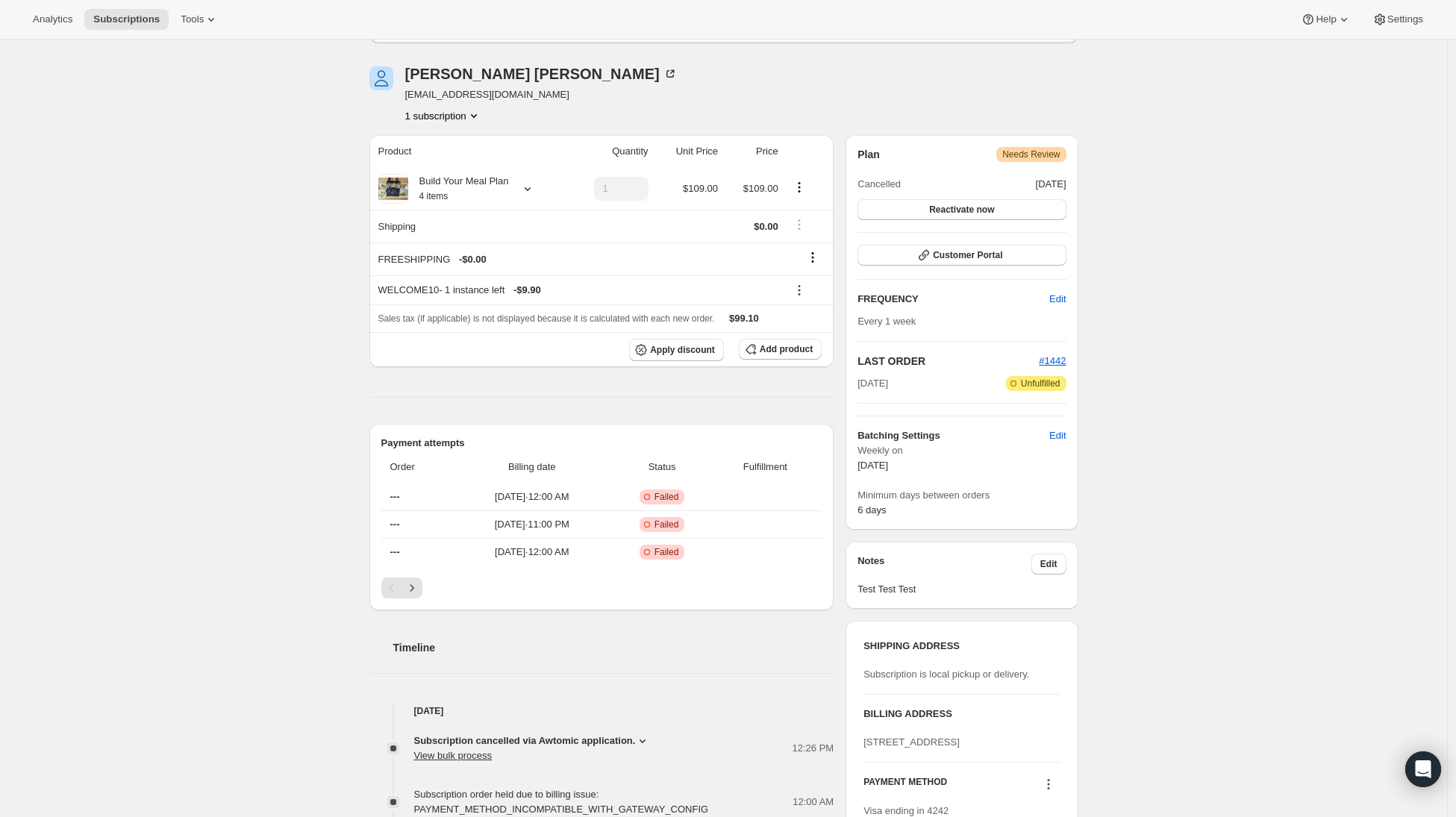
scroll to position [0, 0]
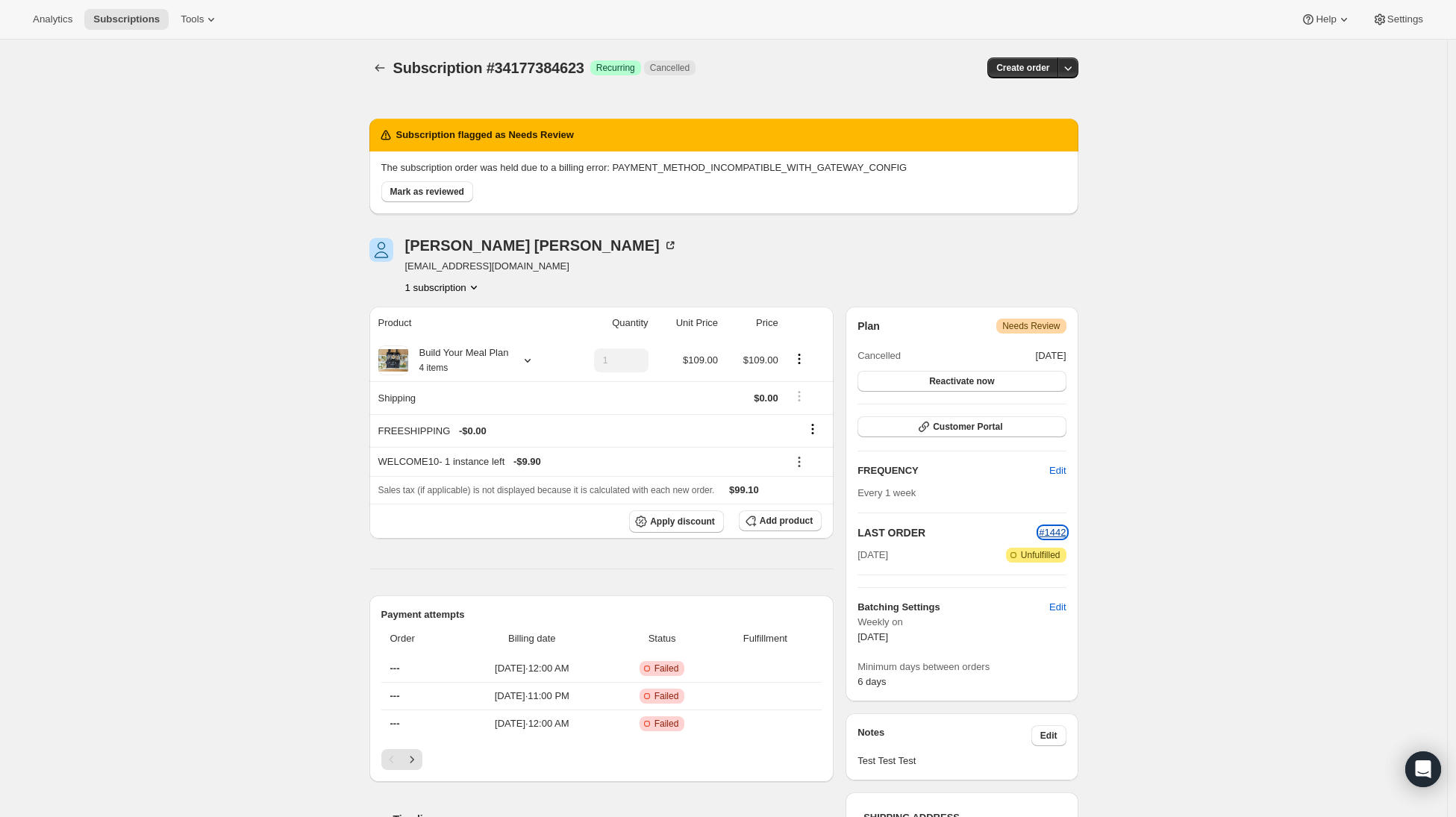
click at [1057, 534] on span "#1442" at bounding box center [1052, 533] width 27 height 11
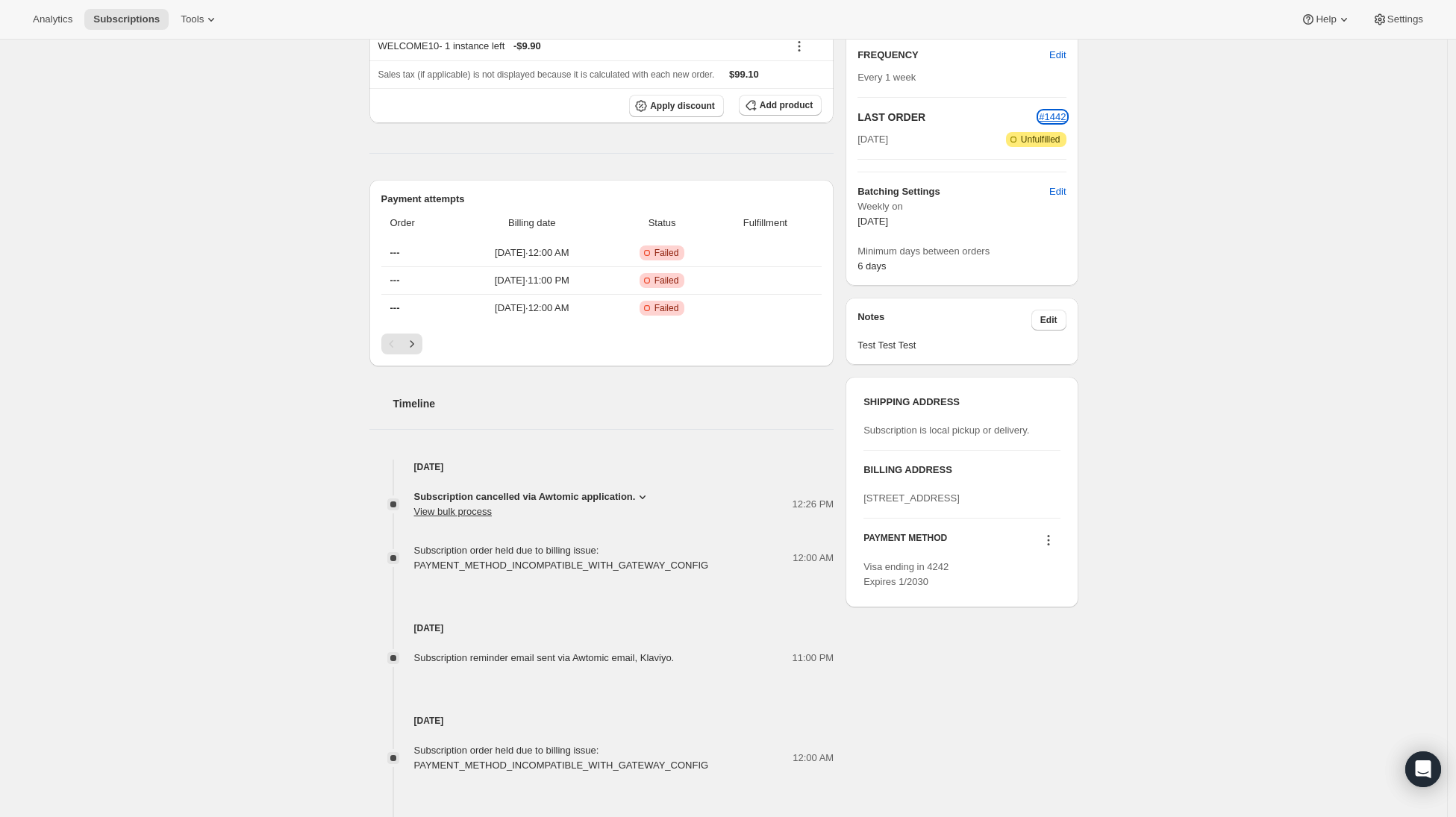
scroll to position [435, 0]
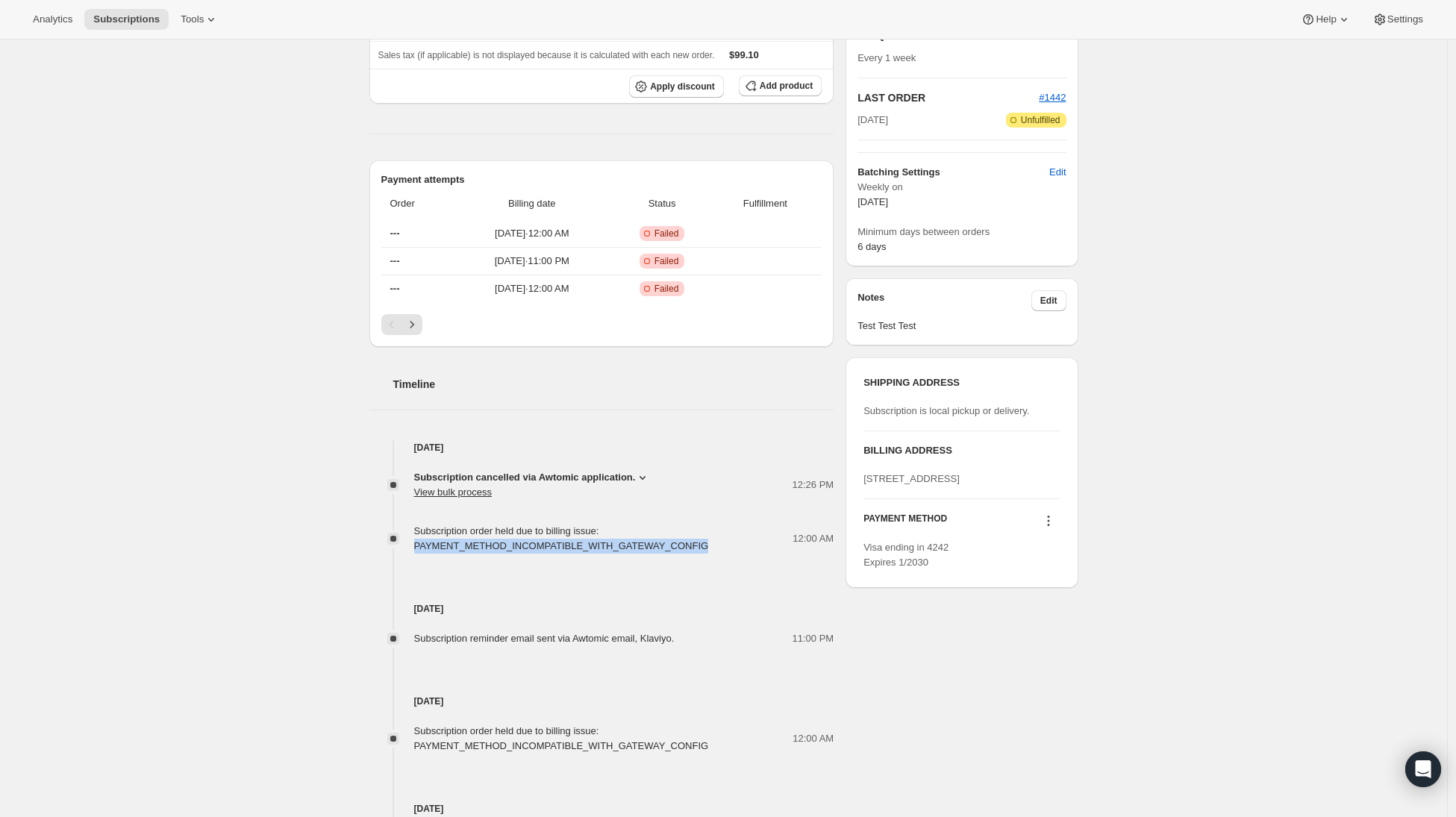
drag, startPoint x: 710, startPoint y: 545, endPoint x: 419, endPoint y: 542, distance: 291.0
click at [419, 542] on div "Subscription order held due to billing issue: PAYMENT_METHOD_INCOMPATIBLE_WITH_…" at bounding box center [603, 539] width 379 height 30
copy span "PAYMENT_METHOD_INCOMPATIBLE_WITH_GATEWAY_CONFIG"
click at [211, 211] on div "Subscription #34177384623. This page is ready Subscription #34177384623 Success…" at bounding box center [724, 521] width 1447 height 1834
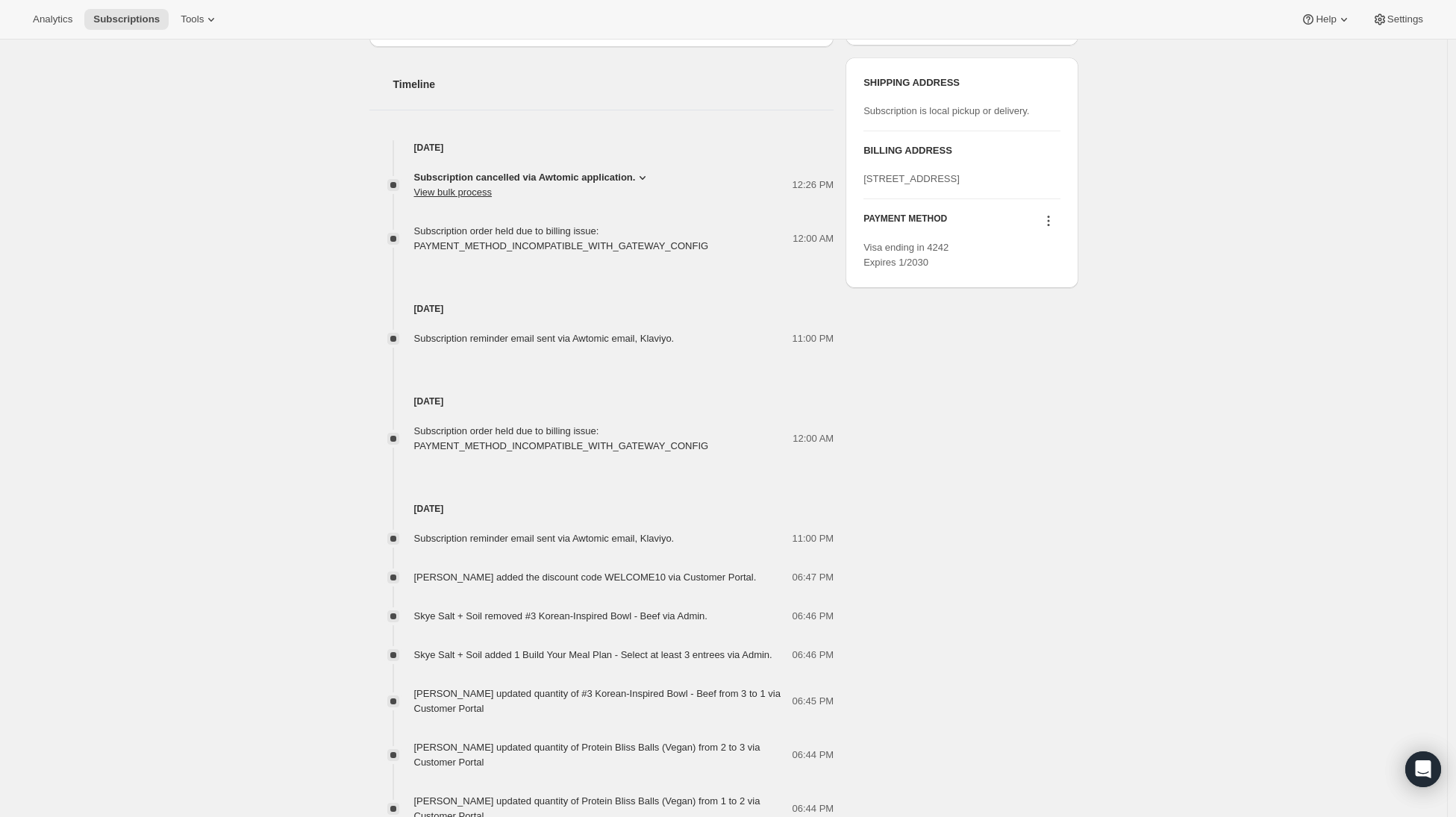
scroll to position [1056, 0]
